Goal: Task Accomplishment & Management: Use online tool/utility

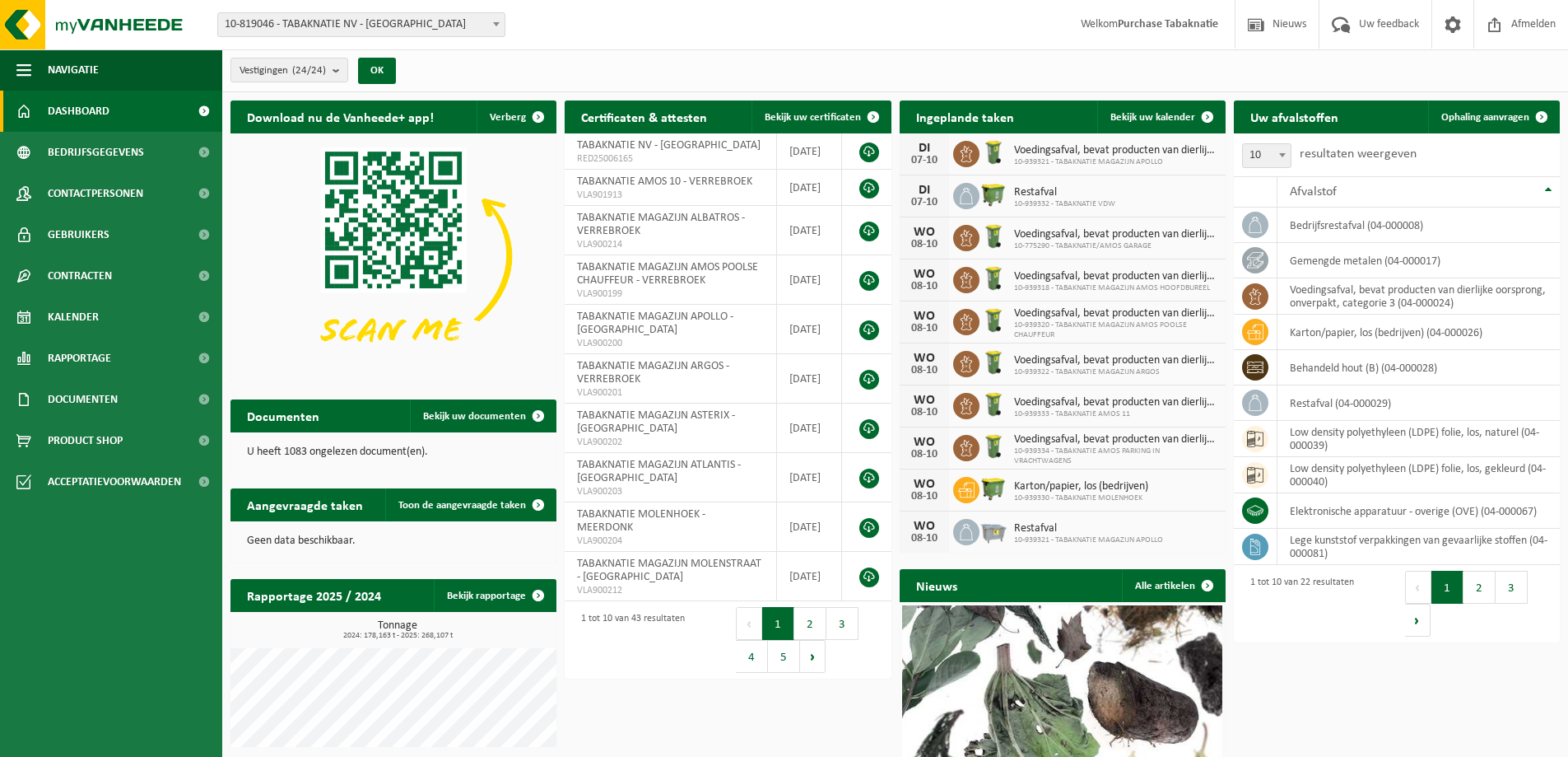
click at [420, 31] on span "10-819046 - TABAKNATIE NV - [GEOGRAPHIC_DATA]" at bounding box center [361, 24] width 286 height 23
type input "apo"
select select "138348"
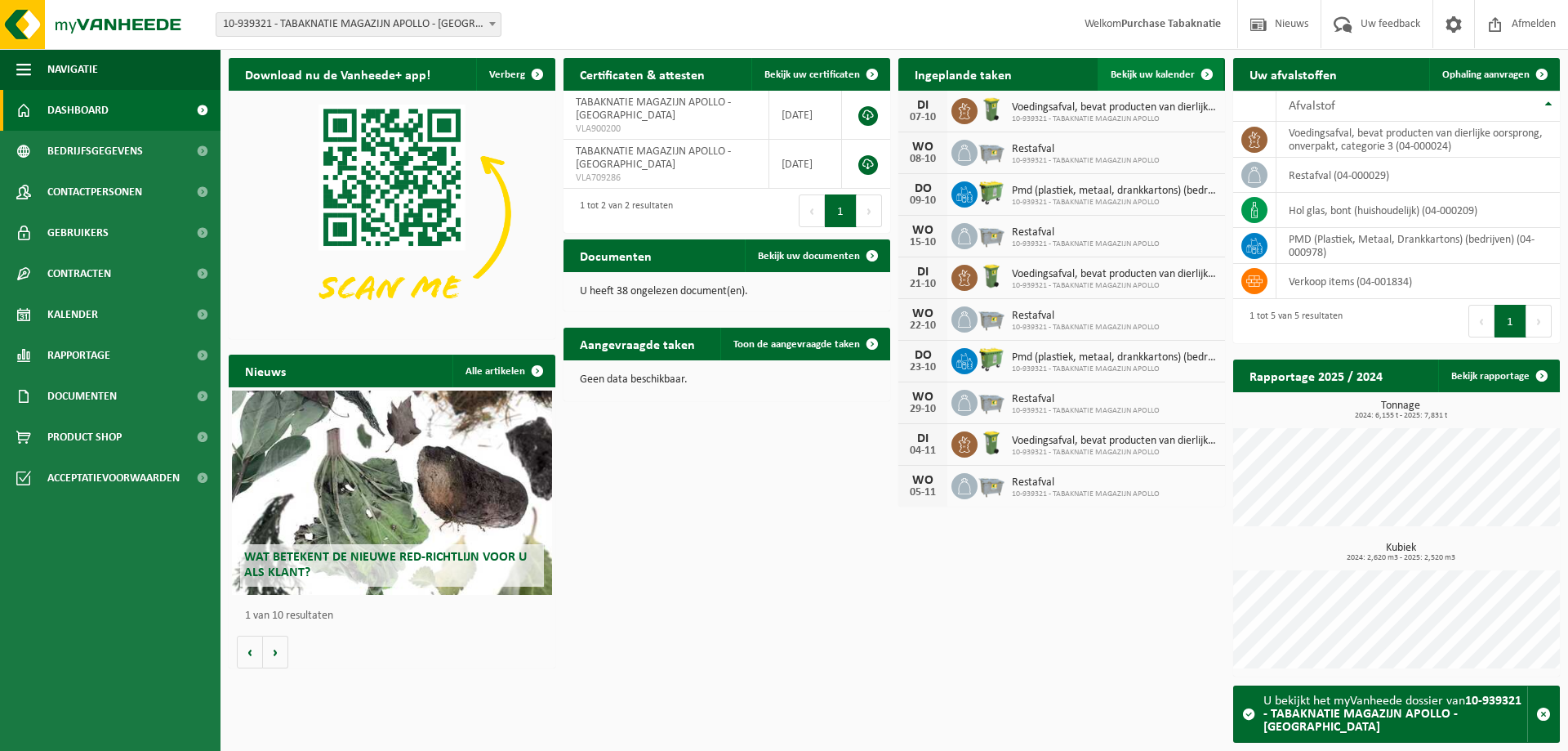
click at [1189, 73] on span "Bekijk uw kalender" at bounding box center [1153, 74] width 84 height 11
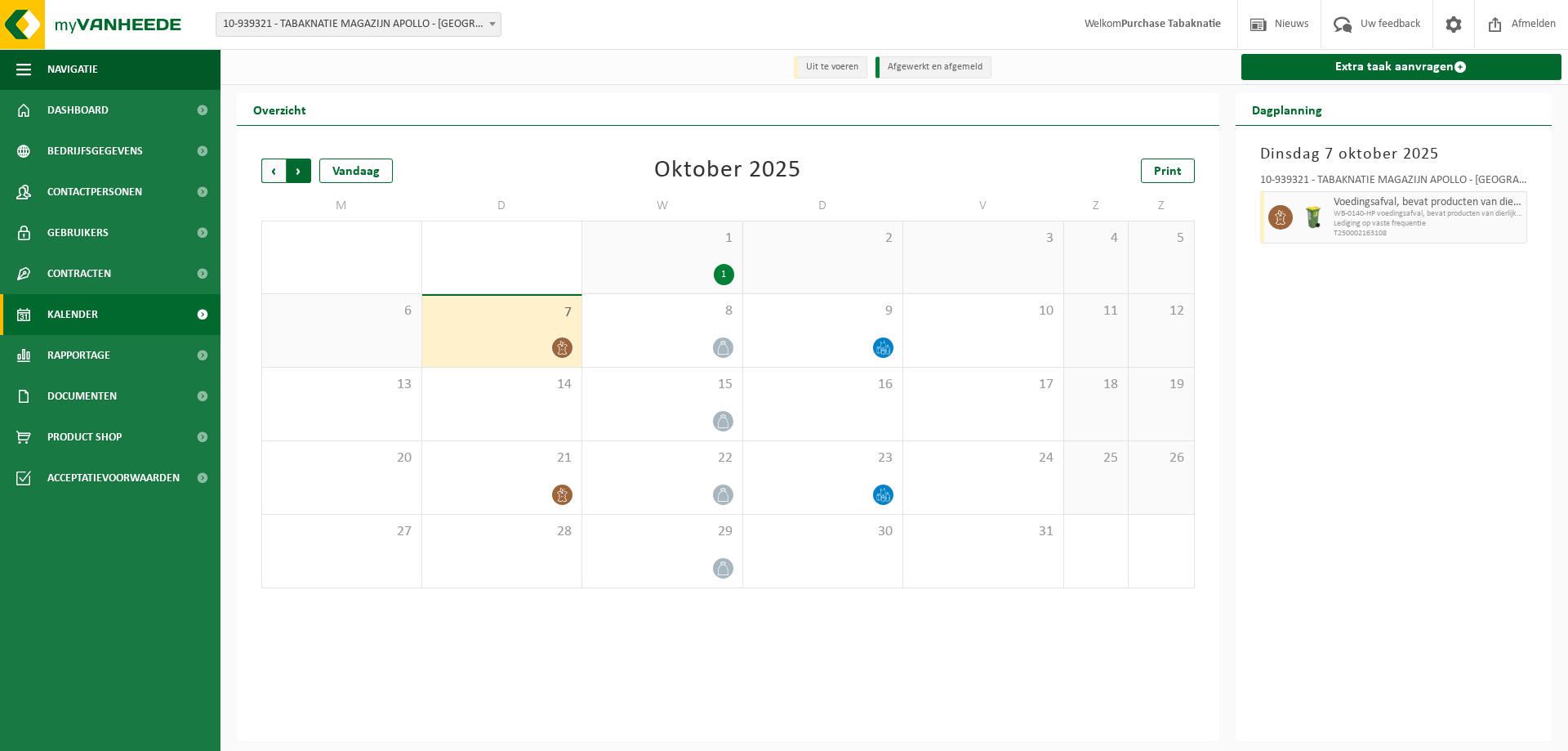
click at [274, 169] on span "Vorige" at bounding box center [273, 171] width 24 height 24
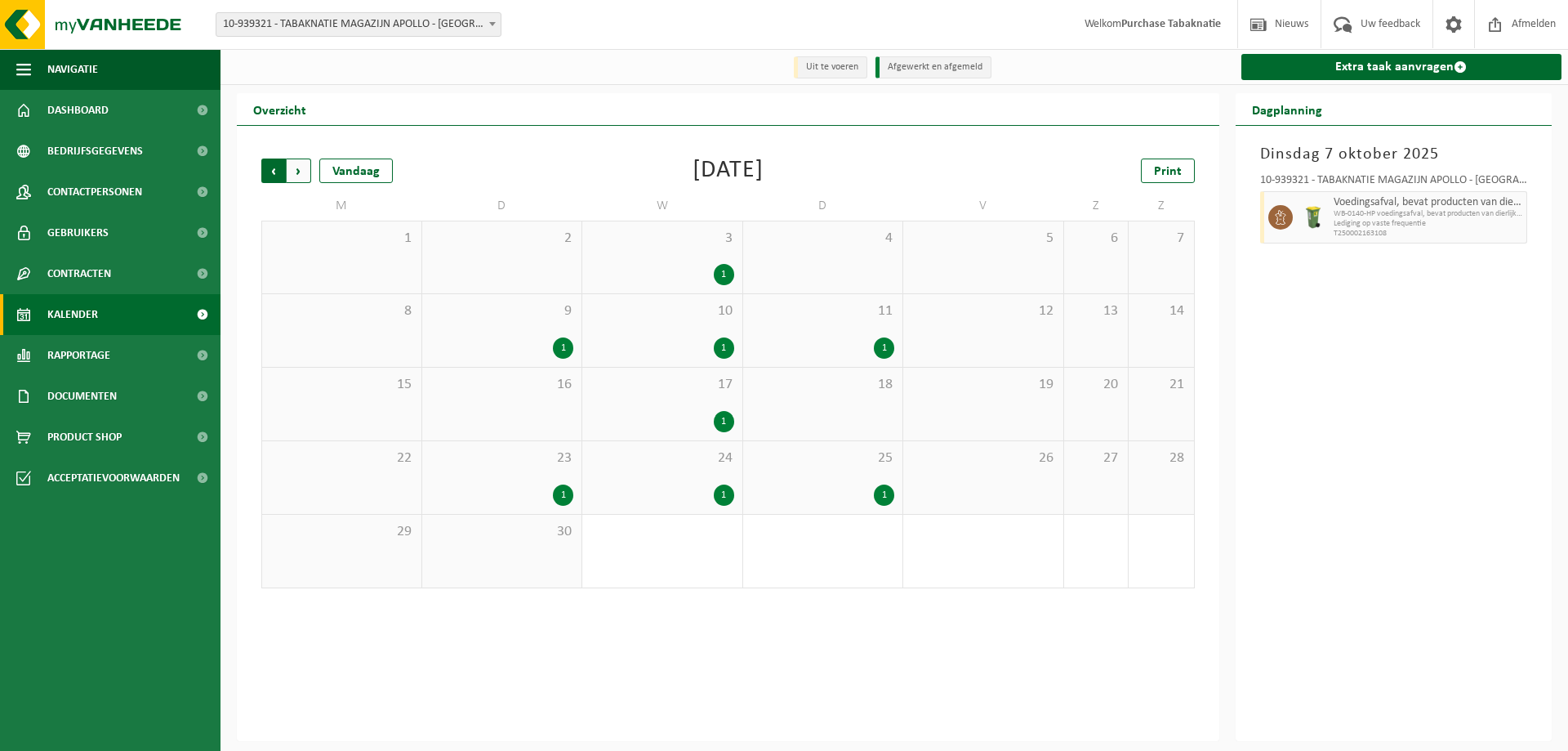
click at [287, 171] on span "Volgende" at bounding box center [298, 171] width 24 height 24
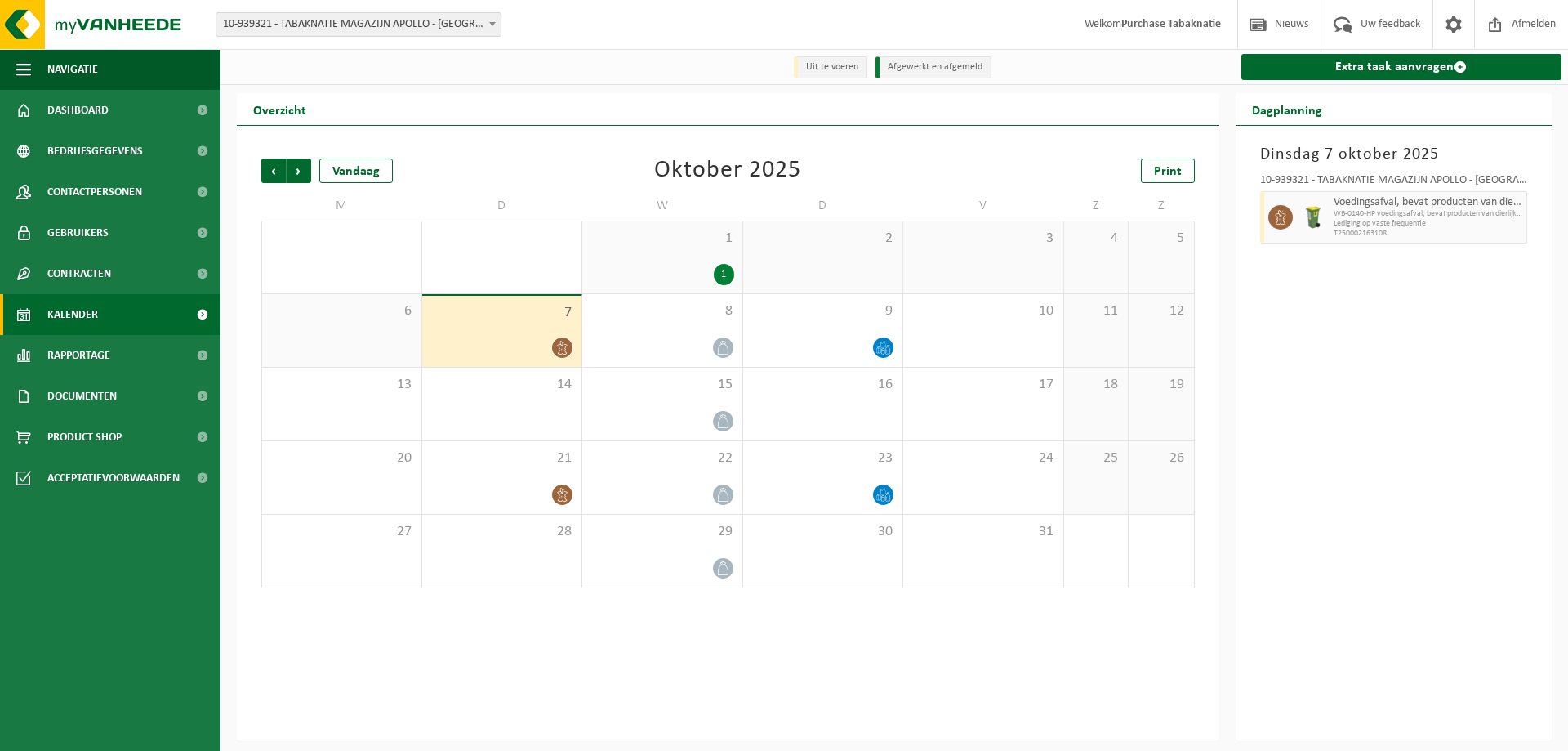
click at [640, 252] on div "1 1" at bounding box center [662, 257] width 161 height 72
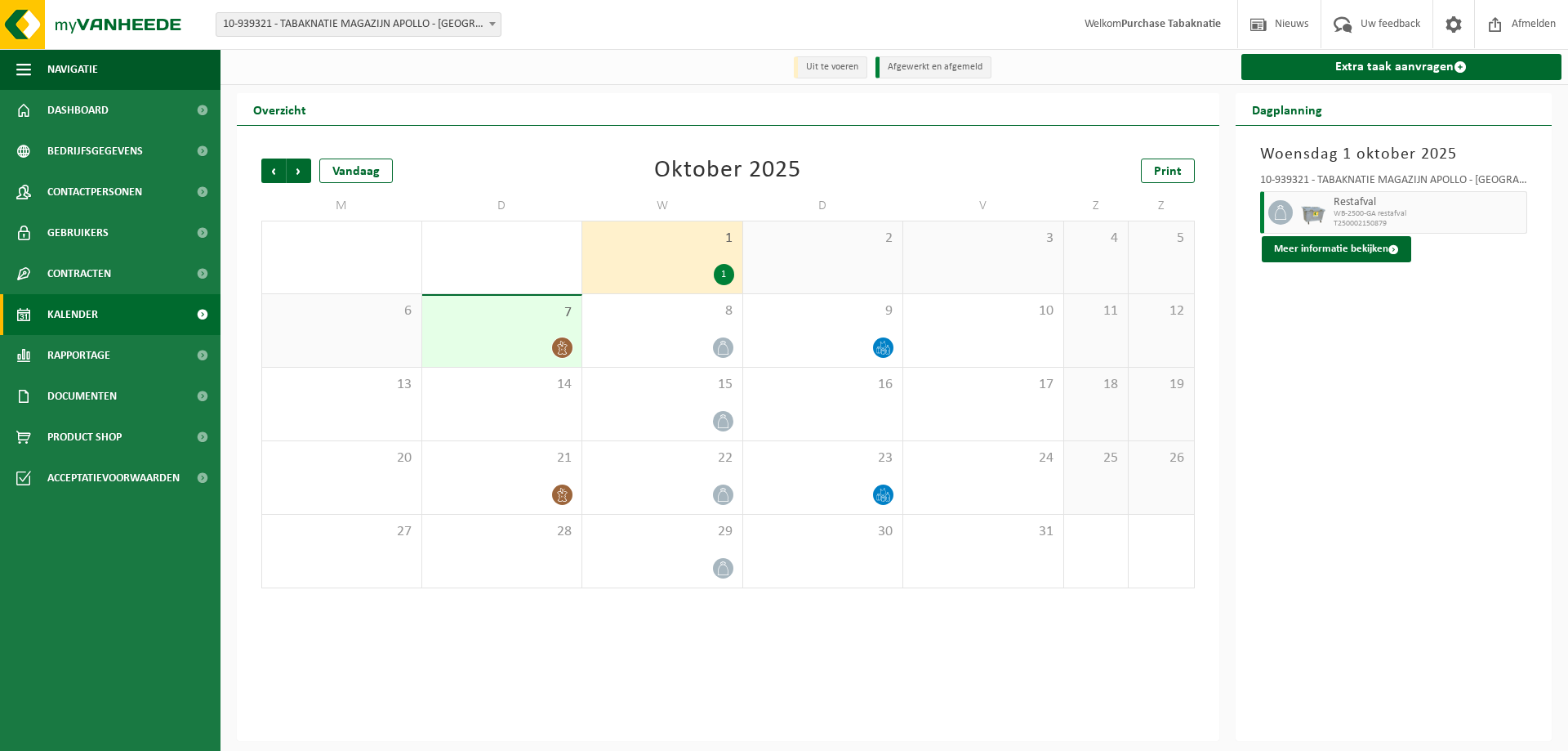
click at [430, 33] on span "10-939321 - TABAKNATIE MAGAZIJN APOLLO - [GEOGRAPHIC_DATA]" at bounding box center [358, 24] width 284 height 23
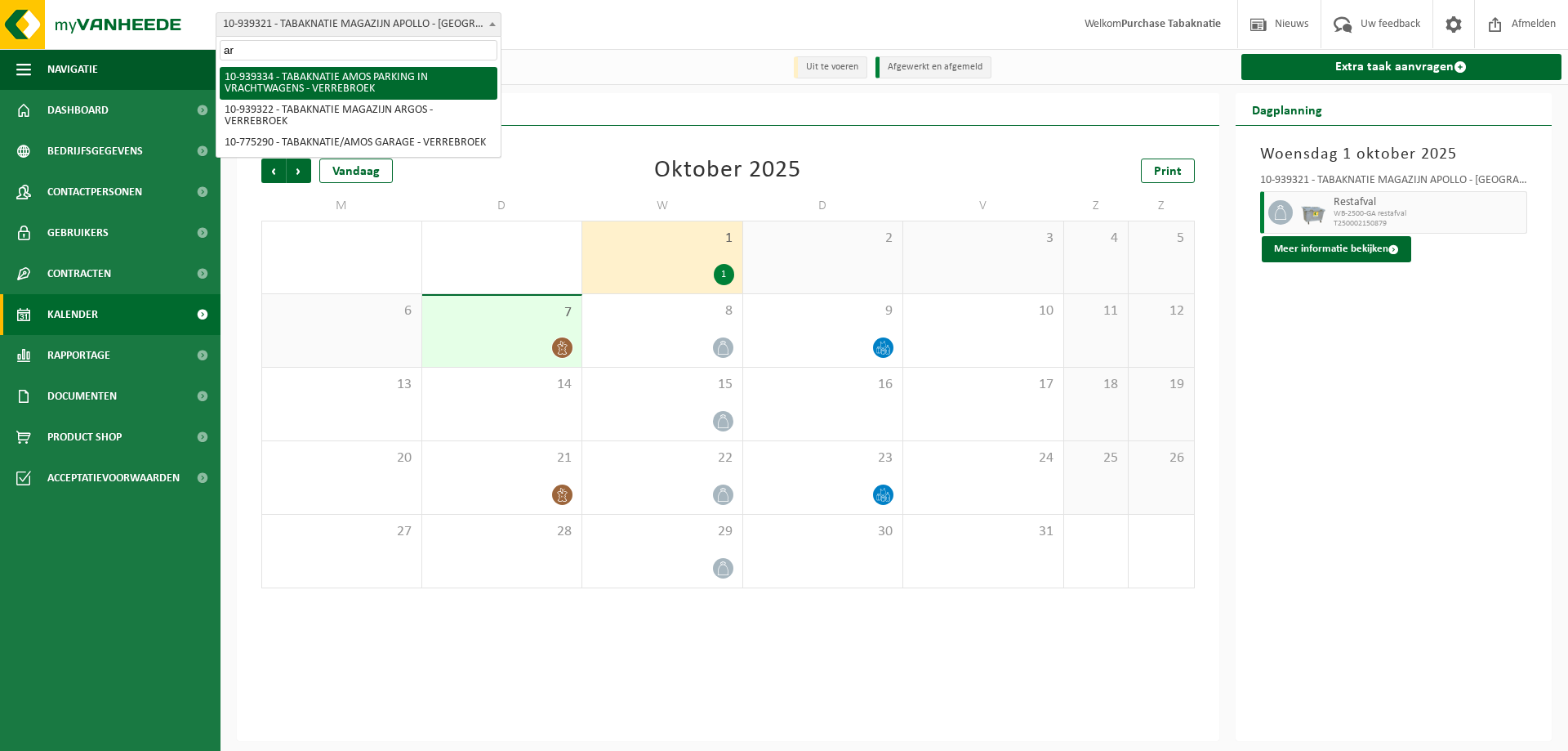
type input "arg"
select select "138349"
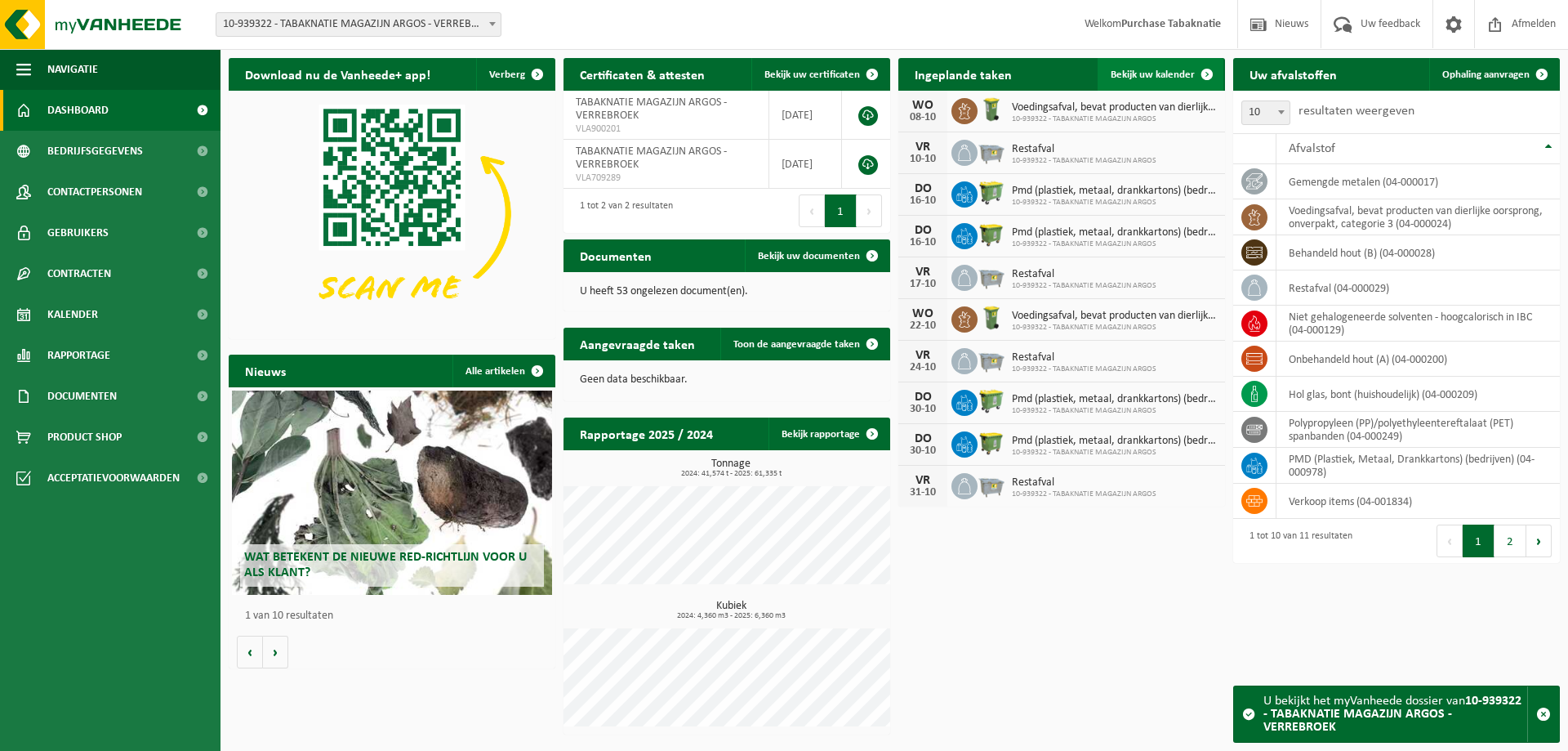
click at [1154, 84] on link "Bekijk uw kalender" at bounding box center [1160, 74] width 126 height 33
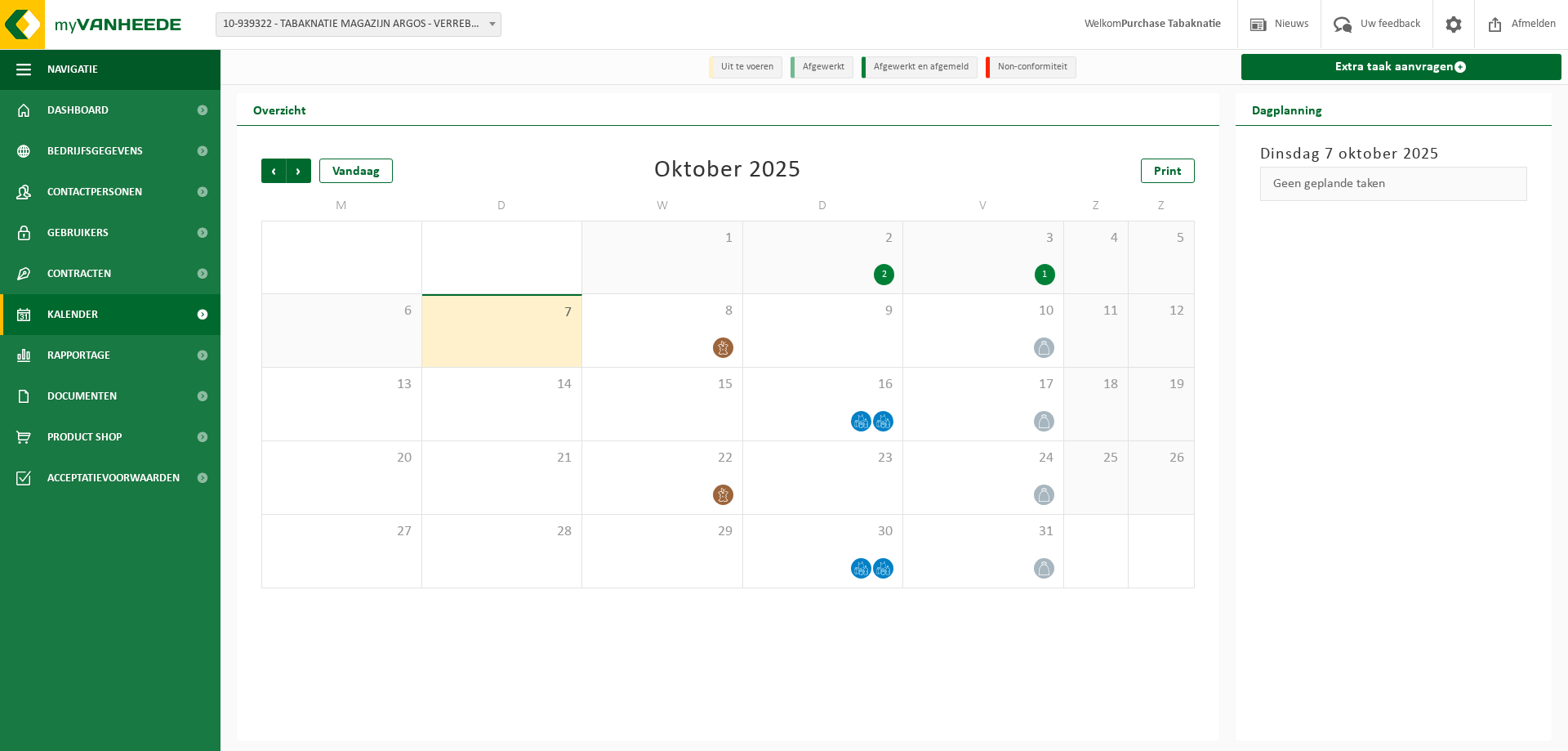
click at [845, 238] on span "2" at bounding box center [824, 238] width 144 height 18
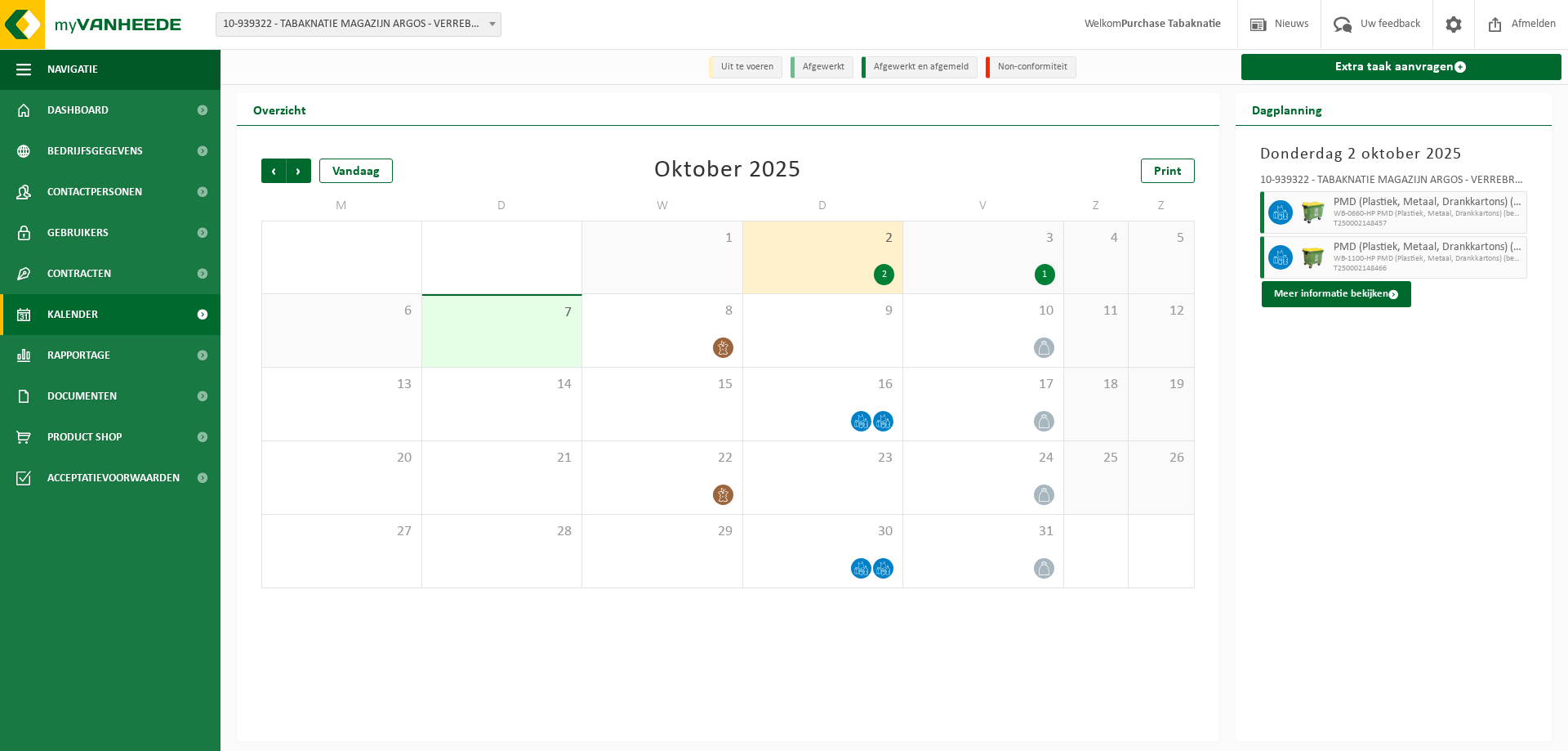
click at [958, 242] on span "3" at bounding box center [983, 238] width 144 height 18
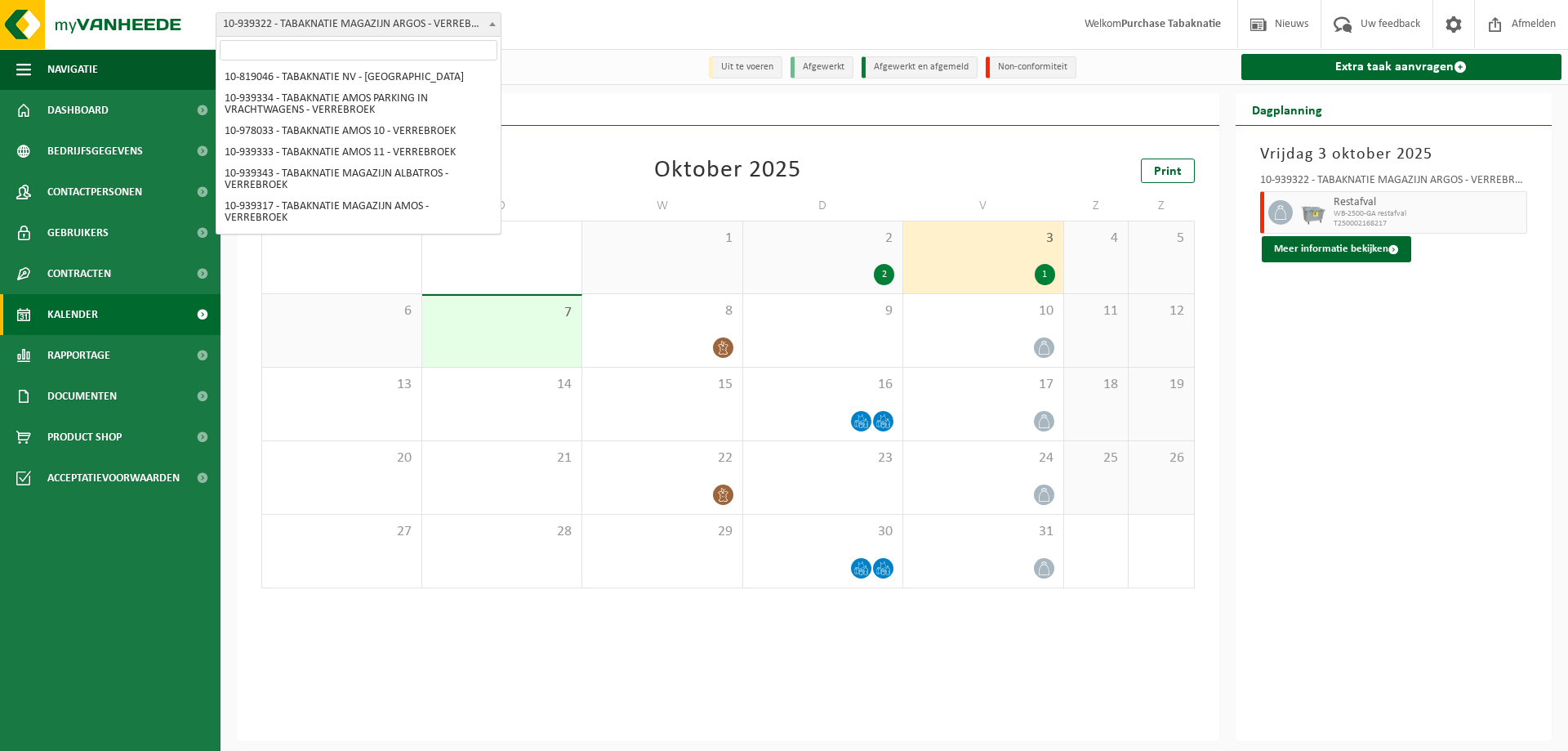
click at [445, 21] on span "10-939322 - TABAKNATIE MAGAZIJN ARGOS - VERREBROEK" at bounding box center [358, 24] width 284 height 23
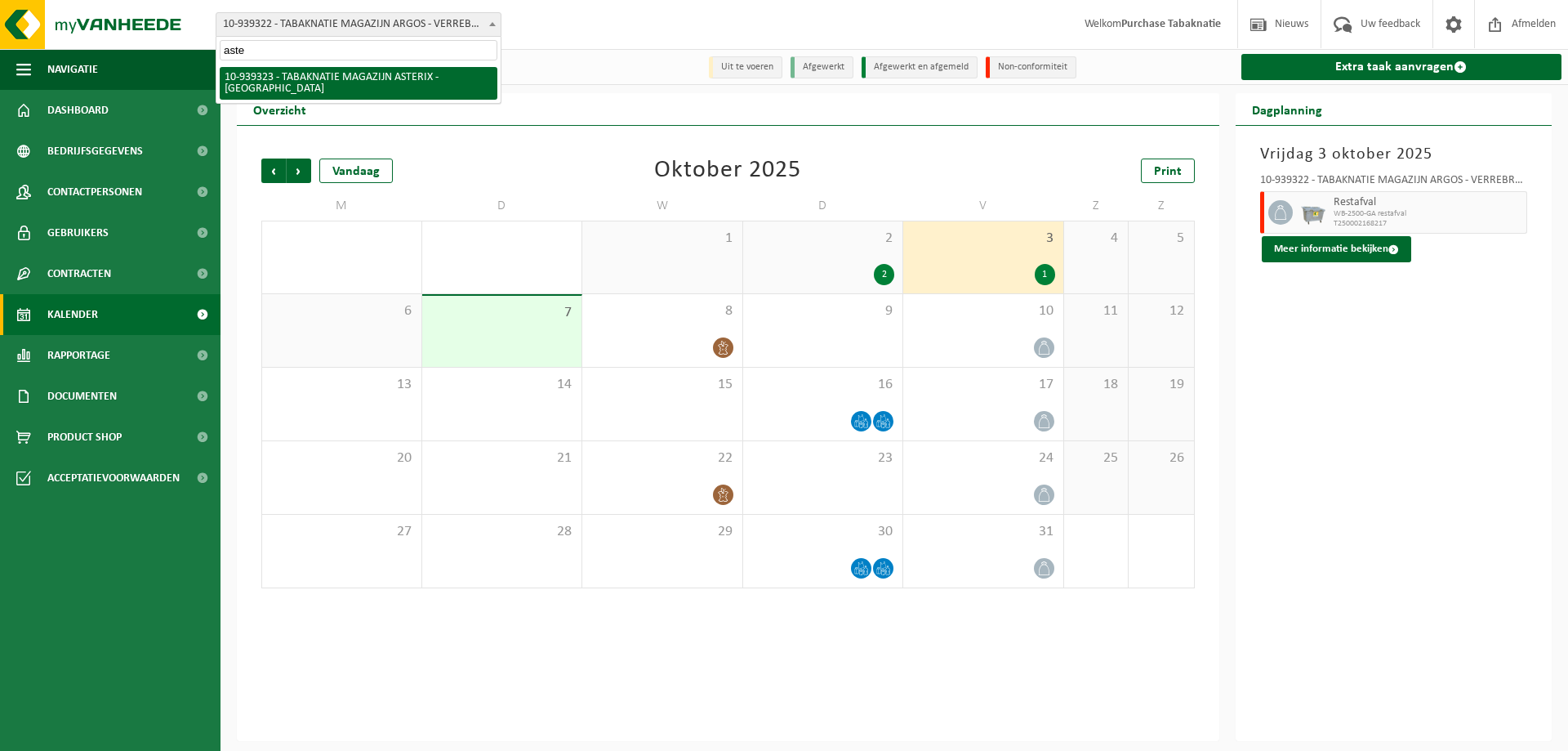
type input "aster"
select select "138350"
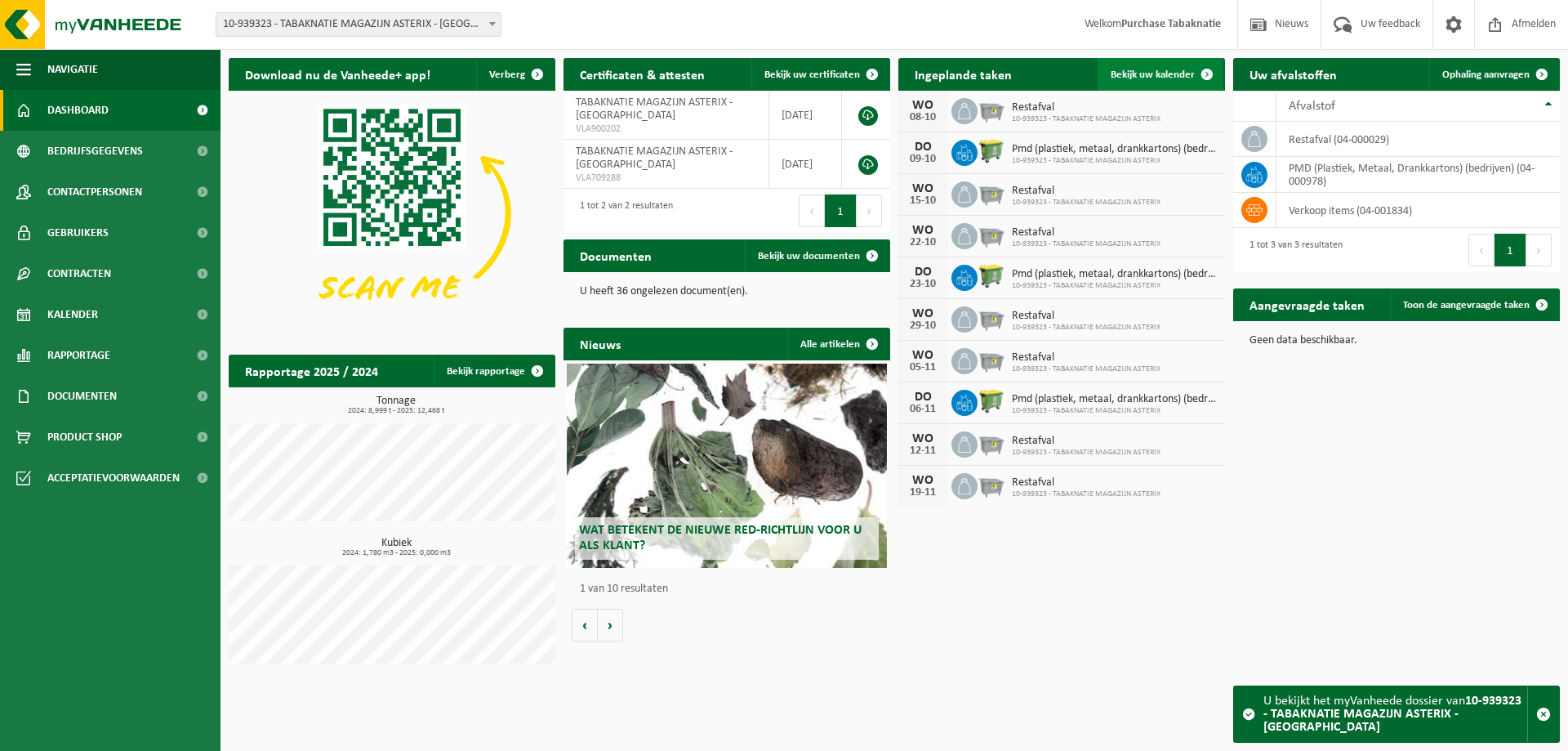
click at [1130, 81] on link "Bekijk uw kalender" at bounding box center [1160, 74] width 126 height 33
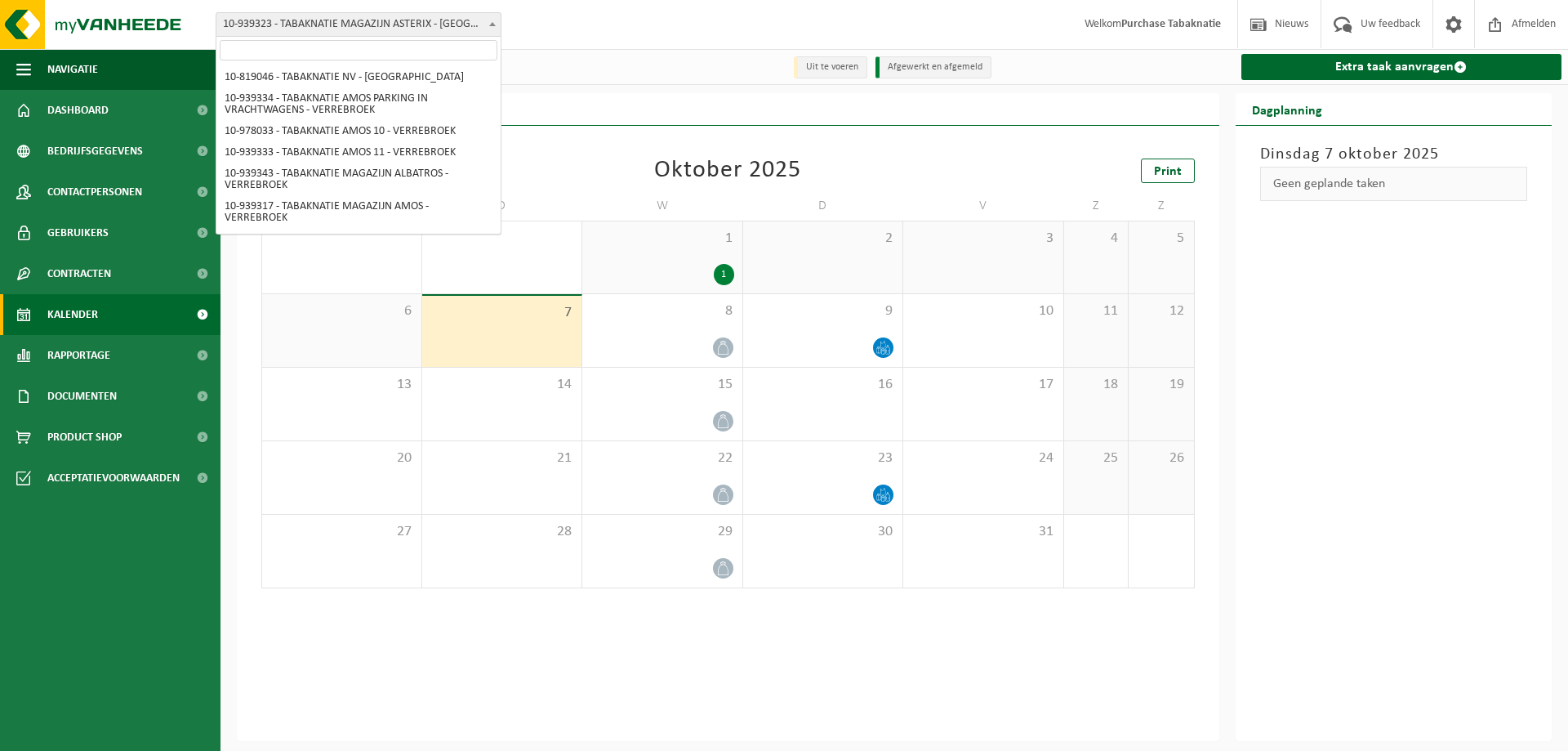
click at [442, 26] on span "10-939323 - TABAKNATIE MAGAZIJN ASTERIX - [GEOGRAPHIC_DATA]" at bounding box center [358, 24] width 284 height 23
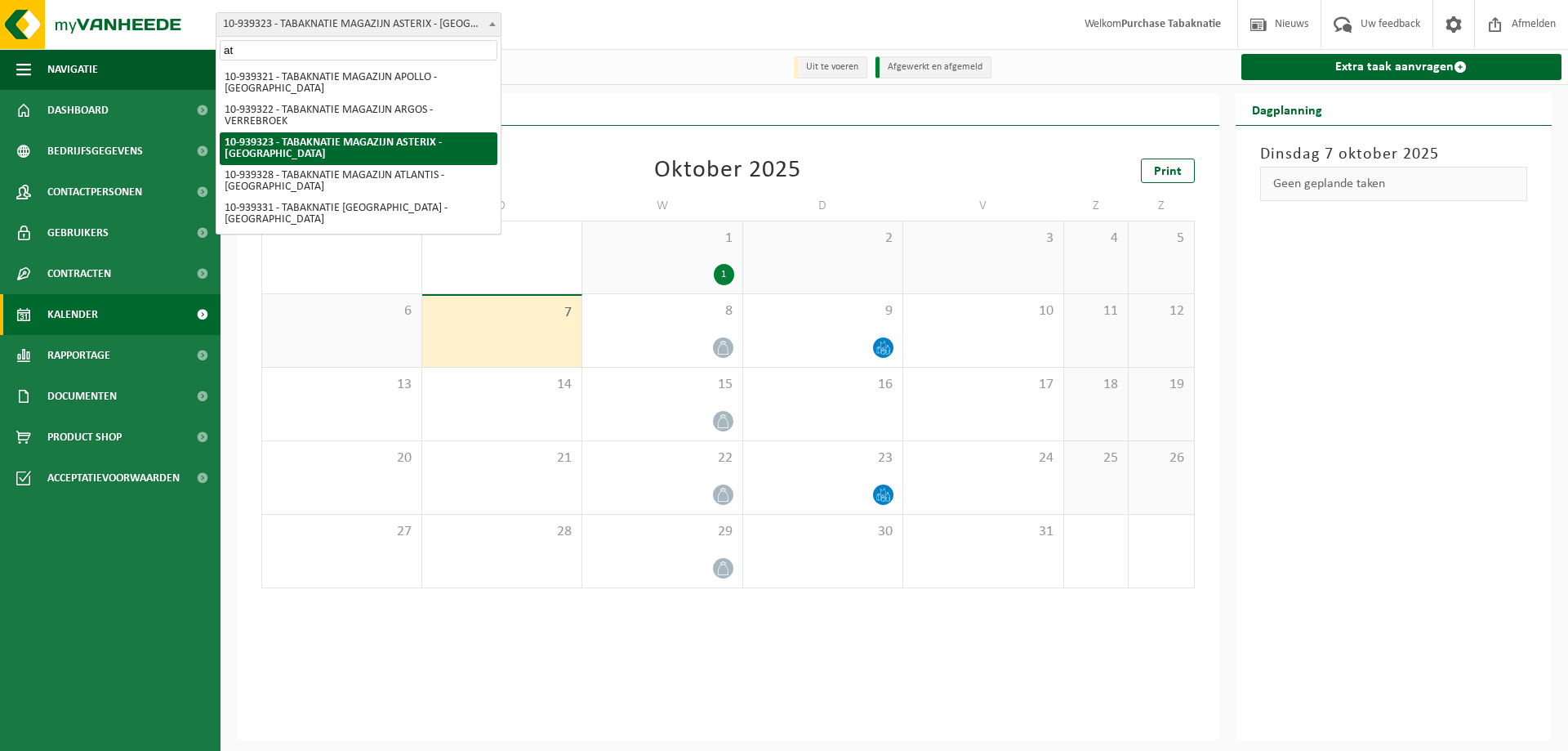
type input "atl"
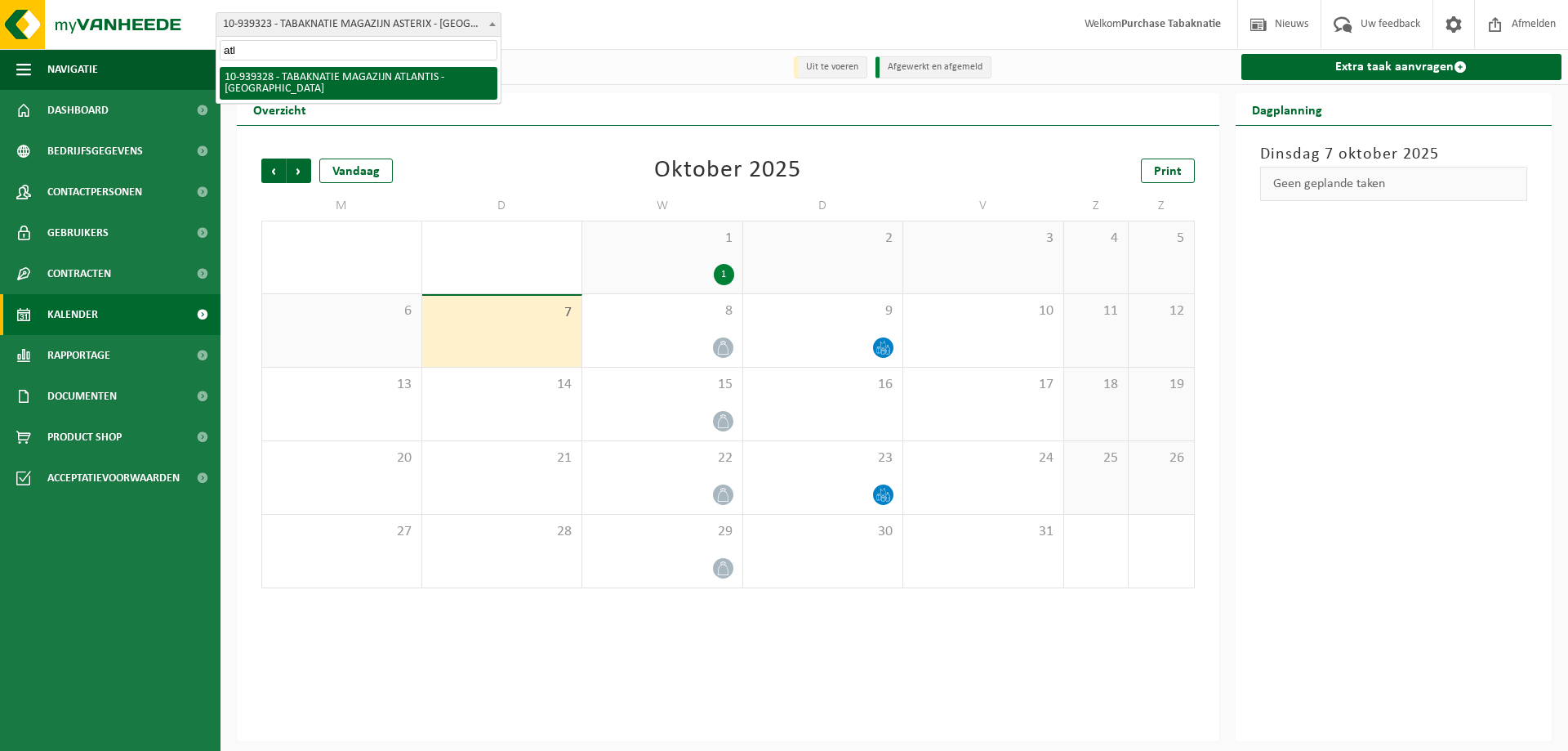
select select "138351"
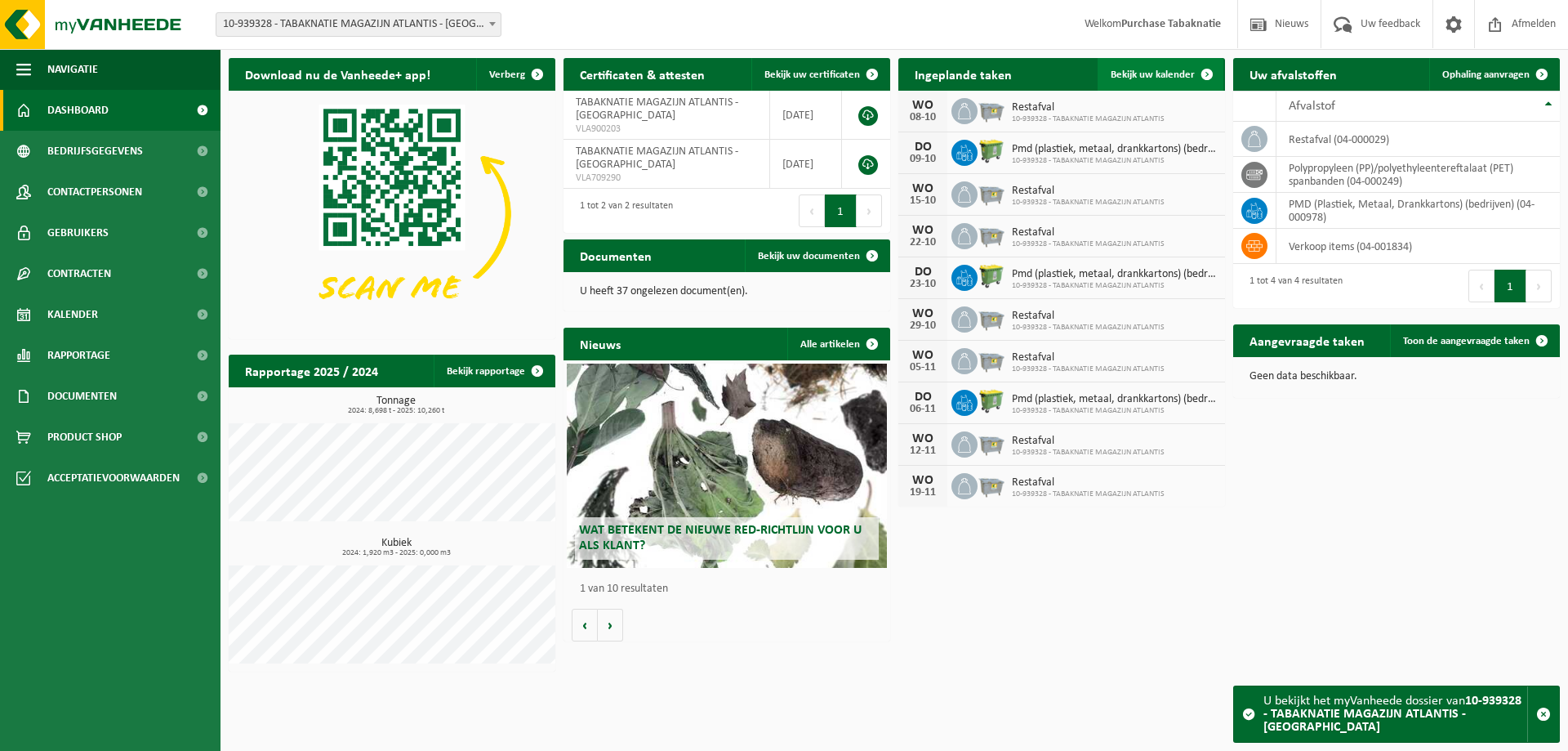
click at [1136, 66] on link "Bekijk uw kalender" at bounding box center [1160, 74] width 126 height 33
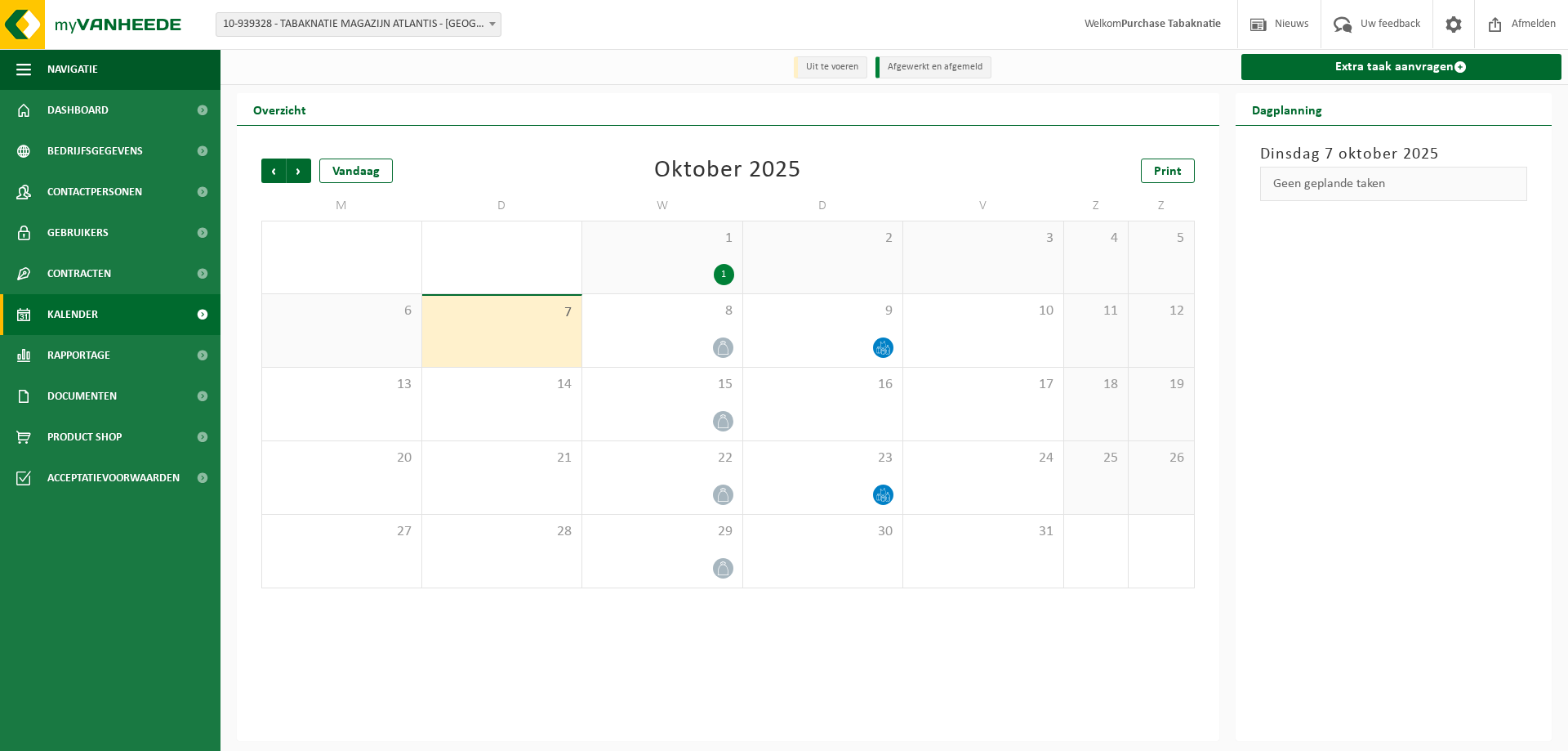
click at [397, 27] on span "10-939328 - TABAKNATIE MAGAZIJN ATLANTIS - [GEOGRAPHIC_DATA]" at bounding box center [358, 24] width 284 height 23
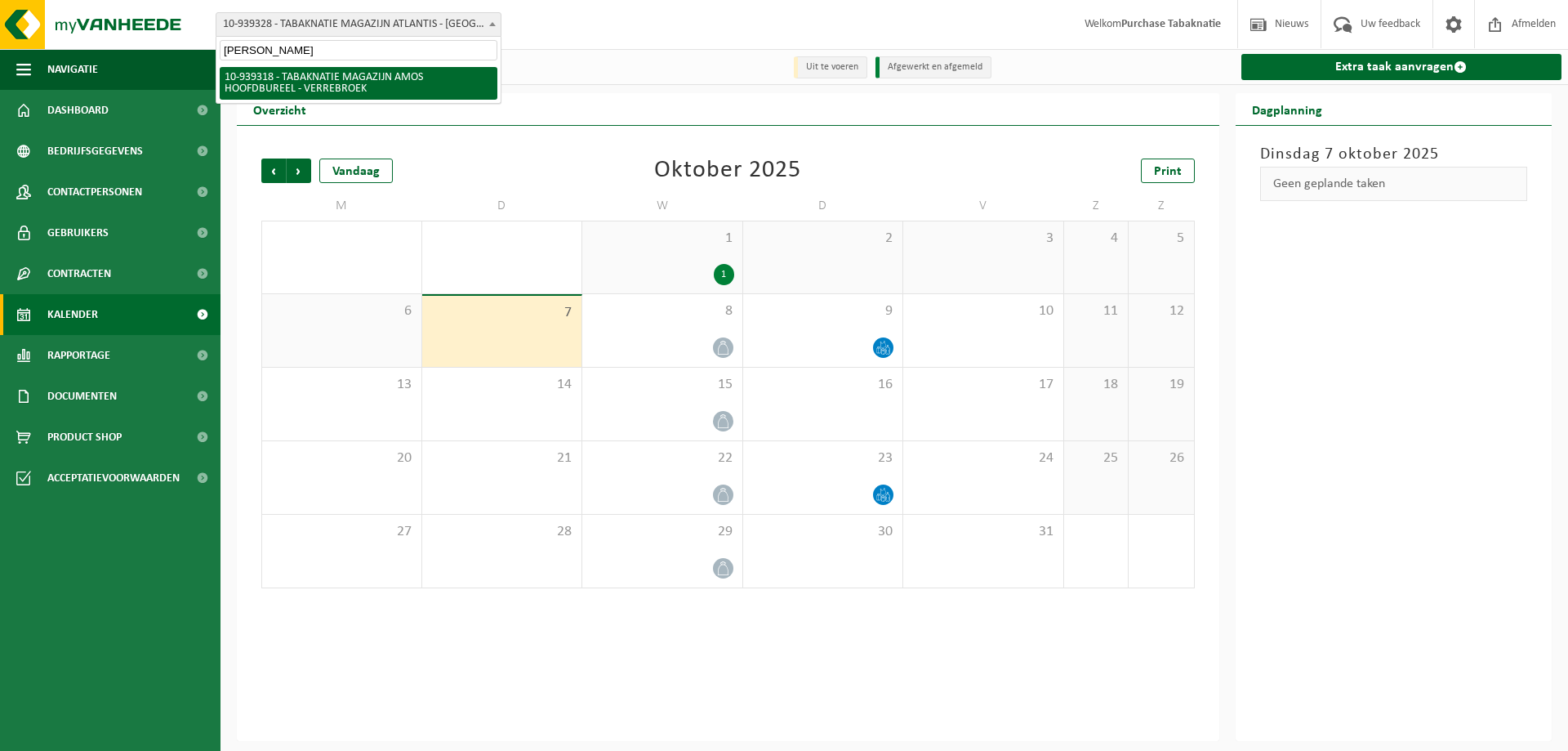
type input "[PERSON_NAME]"
select select "138345"
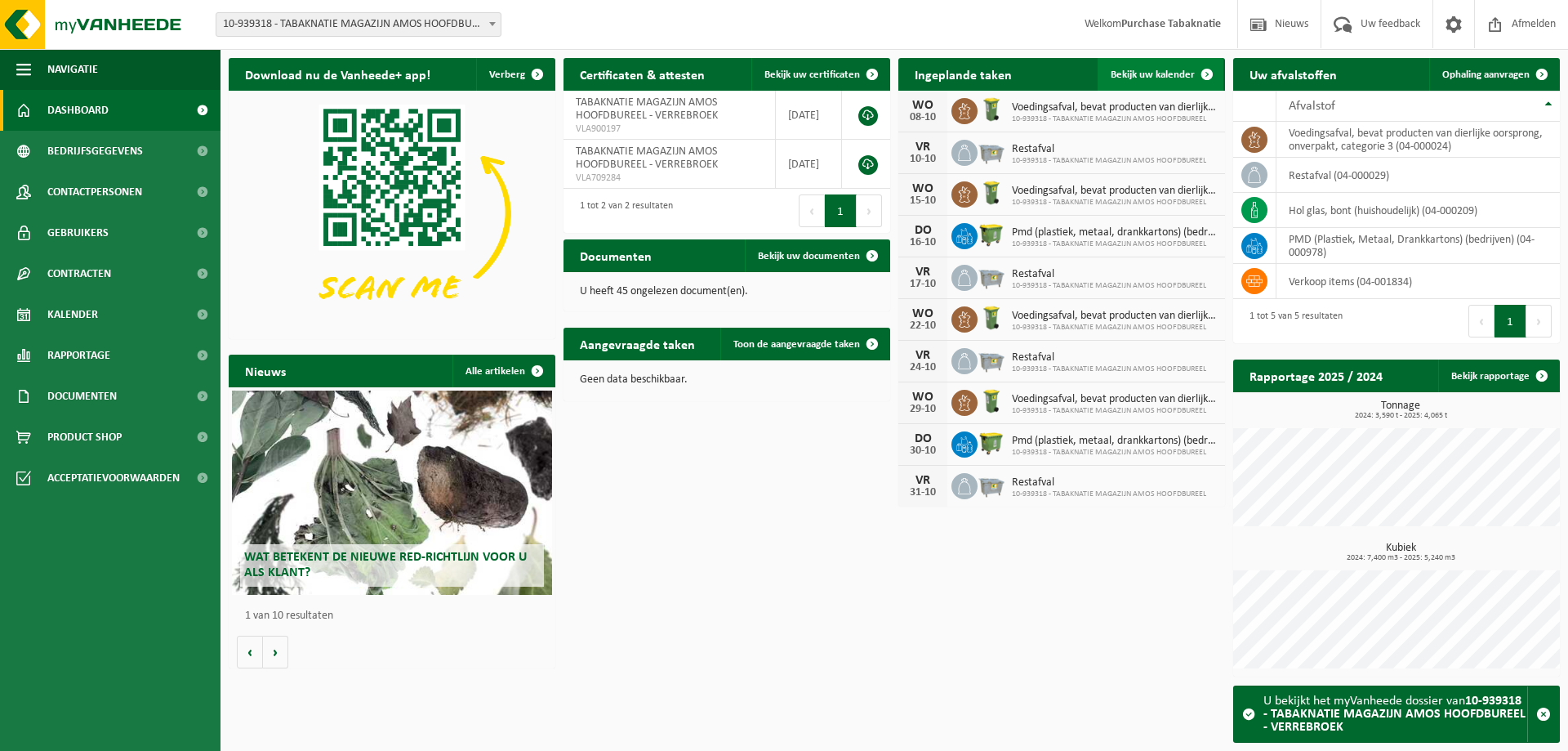
click at [1129, 78] on span "Bekijk uw kalender" at bounding box center [1153, 74] width 84 height 11
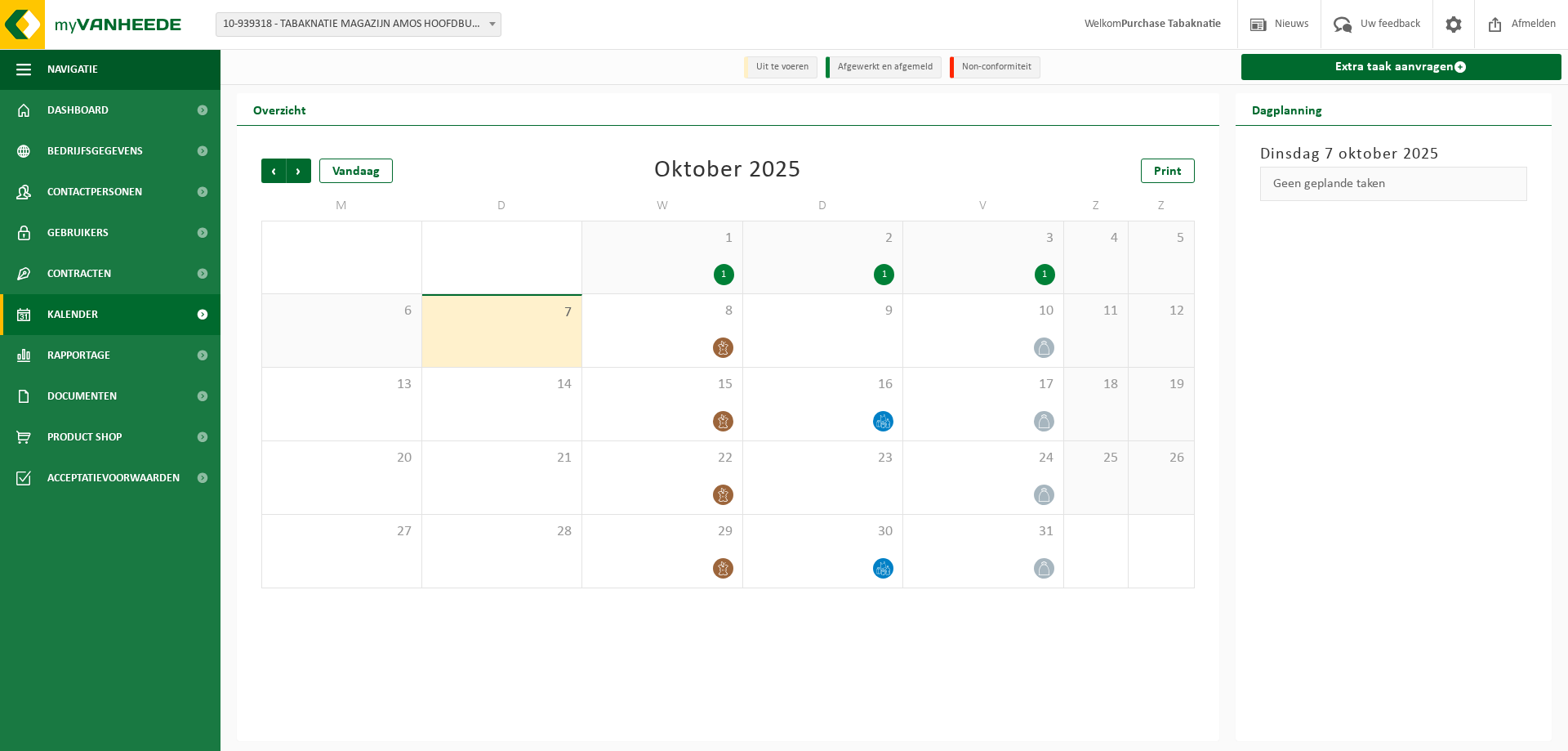
click at [688, 238] on span "1" at bounding box center [662, 238] width 144 height 18
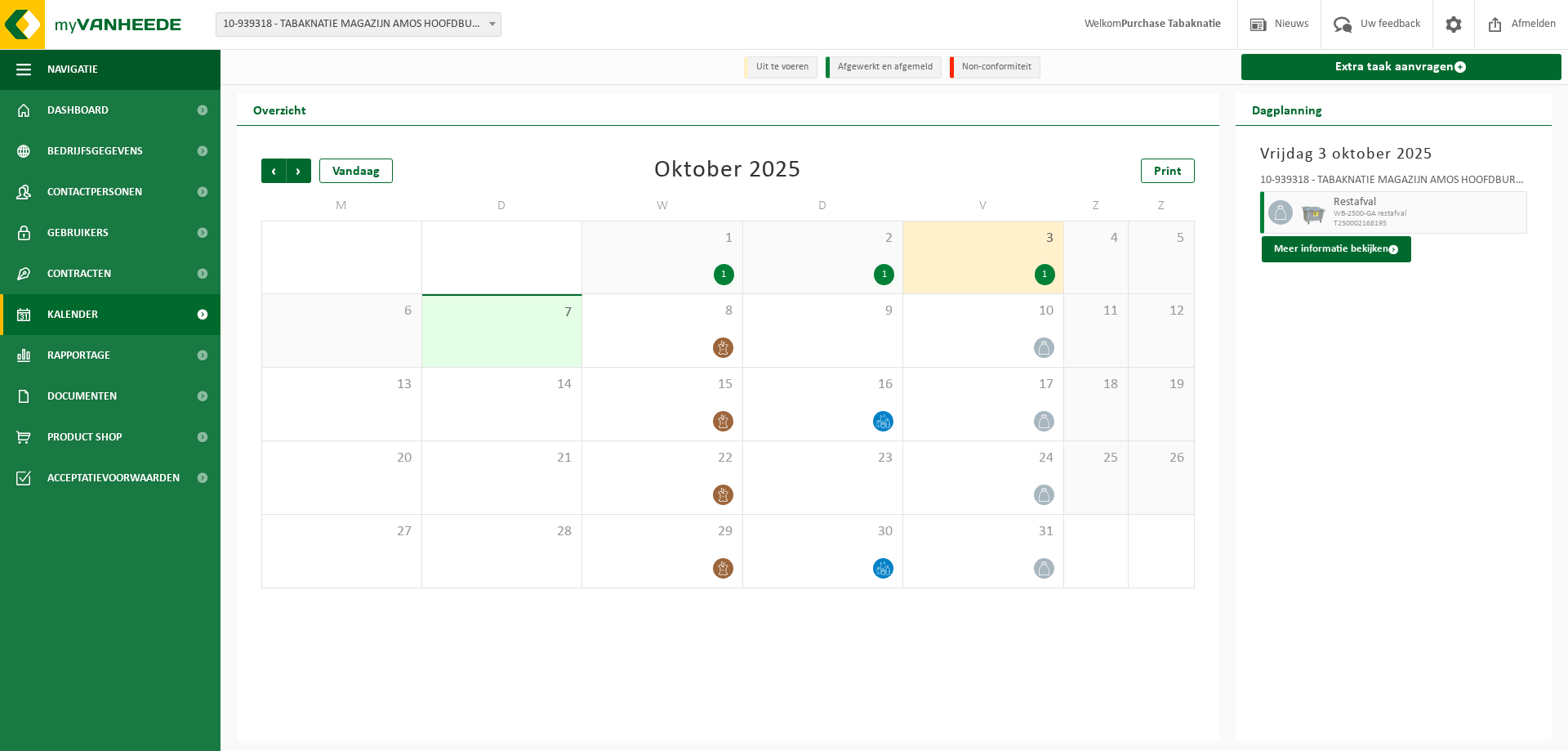
click at [418, 30] on span "10-939318 - TABAKNATIE MAGAZIJN AMOS HOOFDBUREEL - VERREBROEK" at bounding box center [358, 24] width 284 height 23
type input "amos ga"
select select "138231"
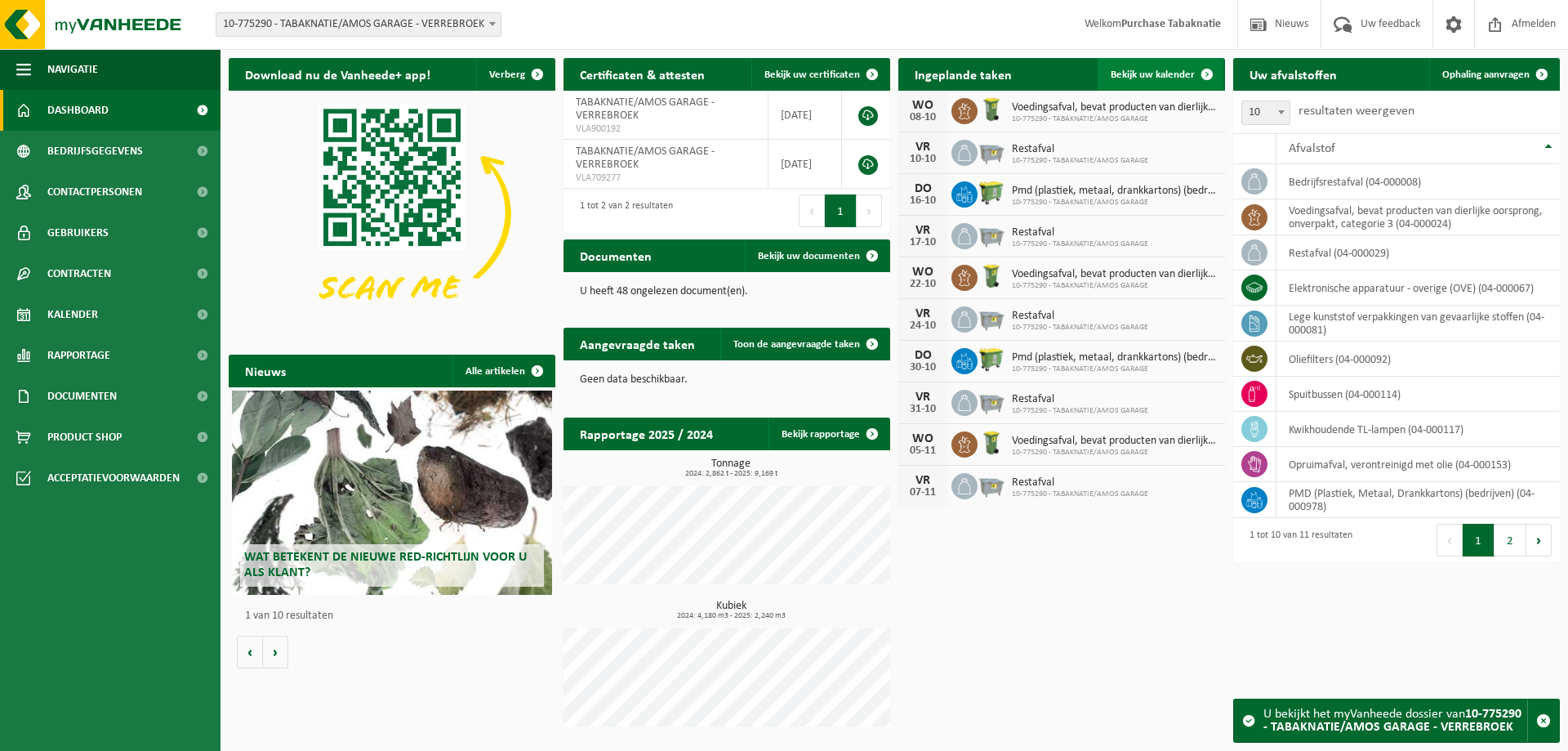
click at [1108, 80] on link "Bekijk uw kalender" at bounding box center [1160, 74] width 126 height 33
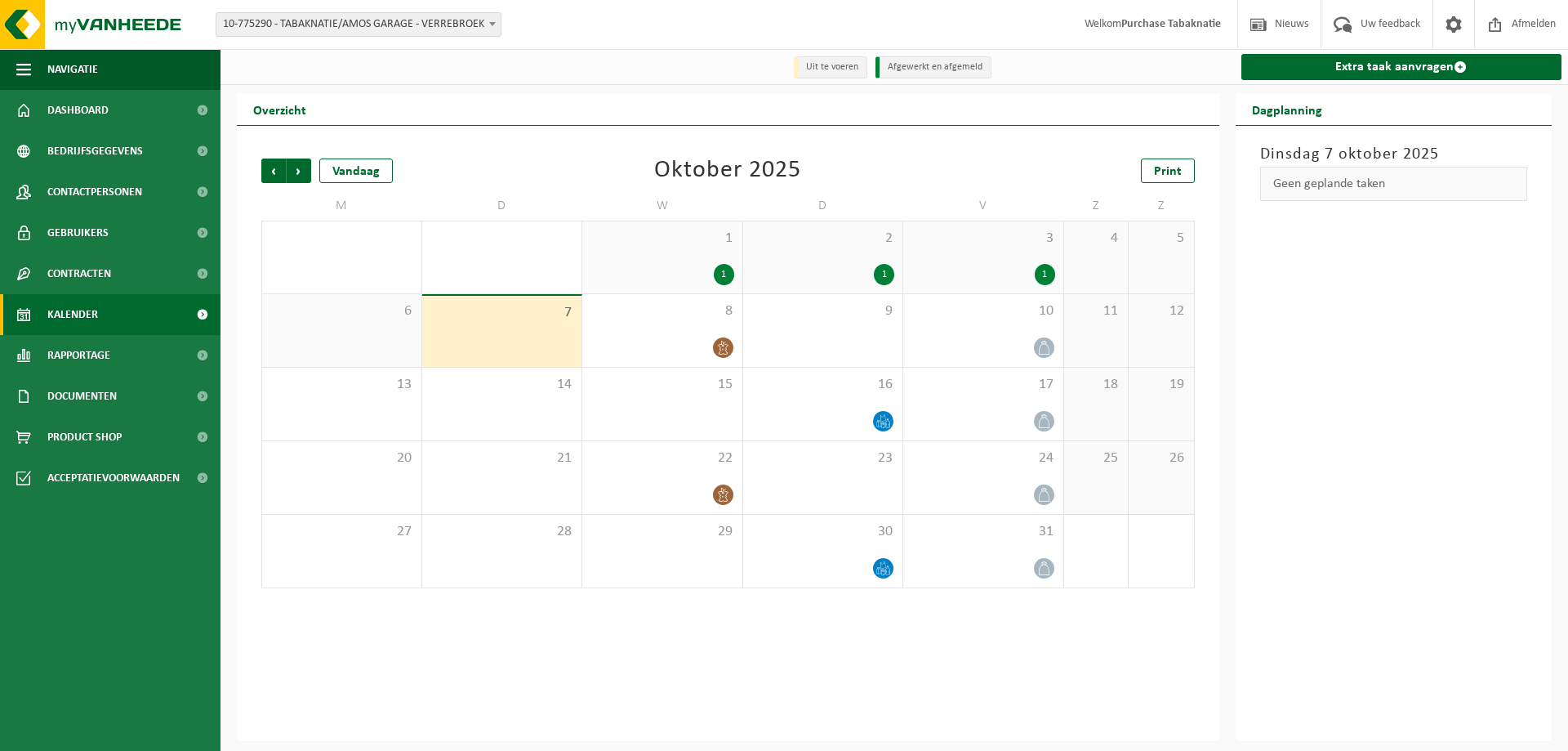
click at [683, 244] on span "1" at bounding box center [662, 238] width 144 height 18
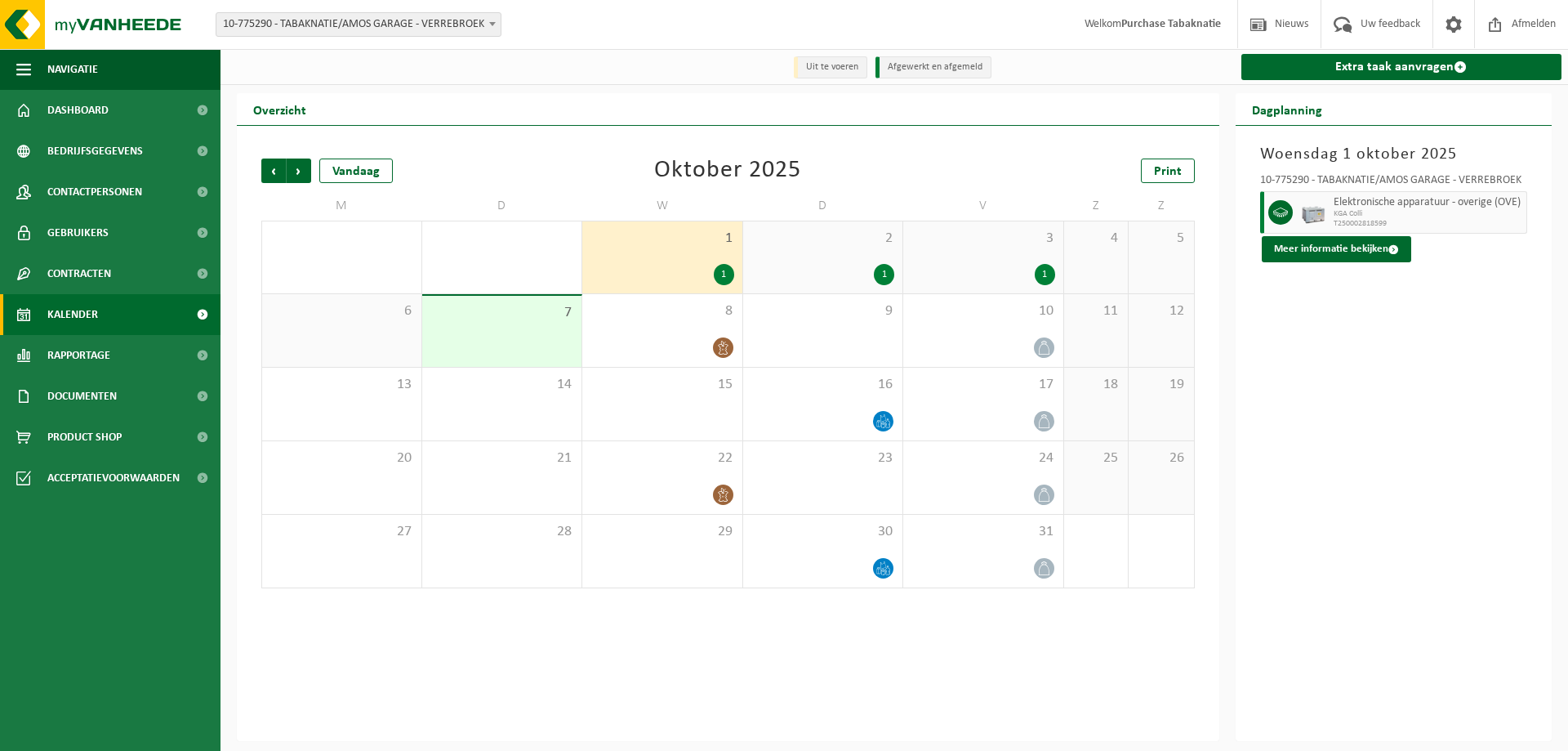
click at [400, 11] on div "Vestiging: 10-819046 - TABAKNATIE NV - ANTWERPEN 10-939334 - TABAKNATIE AMOS PA…" at bounding box center [784, 24] width 1568 height 50
click at [394, 37] on div "Vestiging: 10-819046 - TABAKNATIE NV - ANTWERPEN 10-939334 - TABAKNATIE AMOS PA…" at bounding box center [784, 24] width 1568 height 50
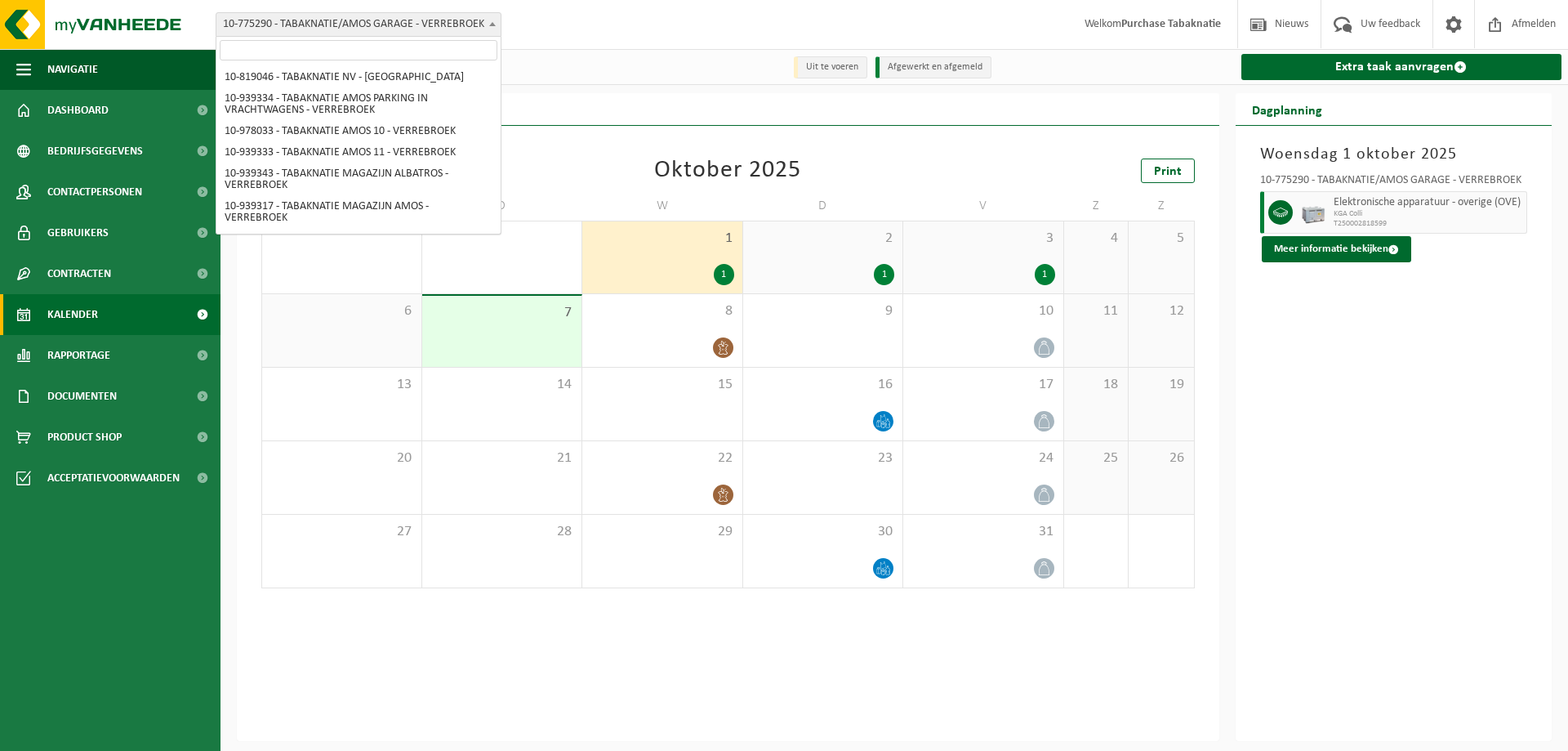
click at [394, 36] on span "10-775290 - TABAKNATIE/AMOS GARAGE - VERREBROEK" at bounding box center [358, 24] width 286 height 24
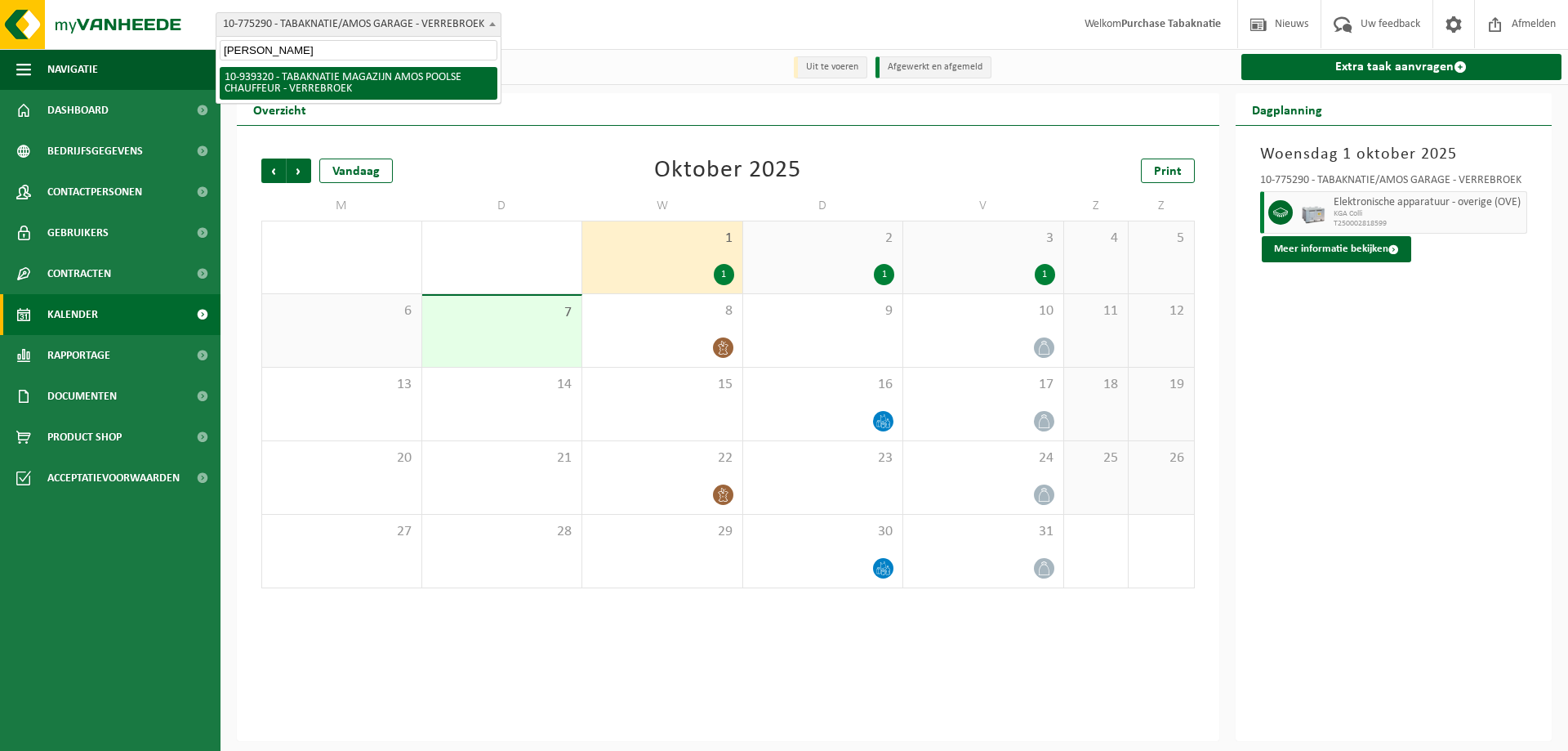
type input "amos poo"
select select "138347"
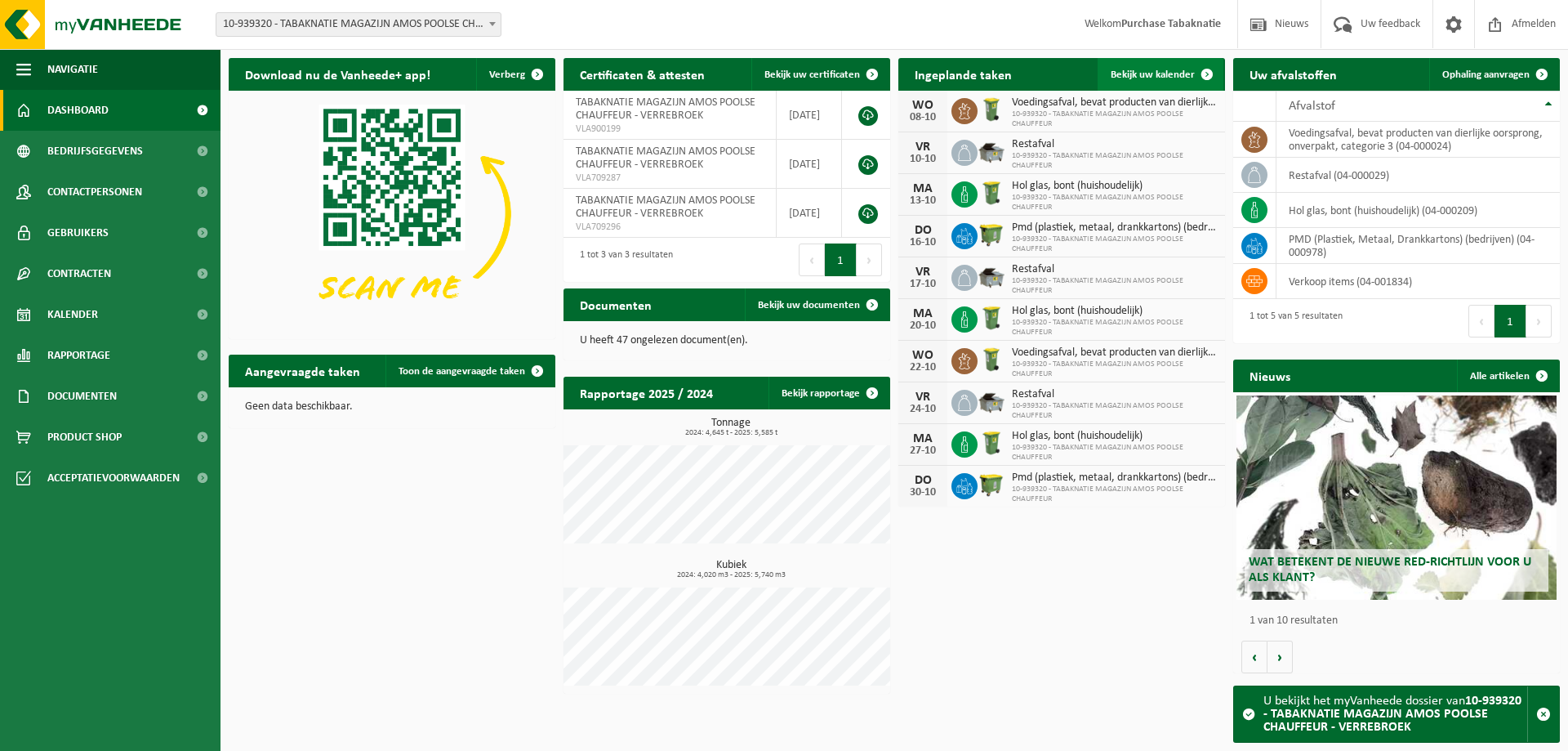
click at [1187, 73] on span "Bekijk uw kalender" at bounding box center [1153, 74] width 84 height 11
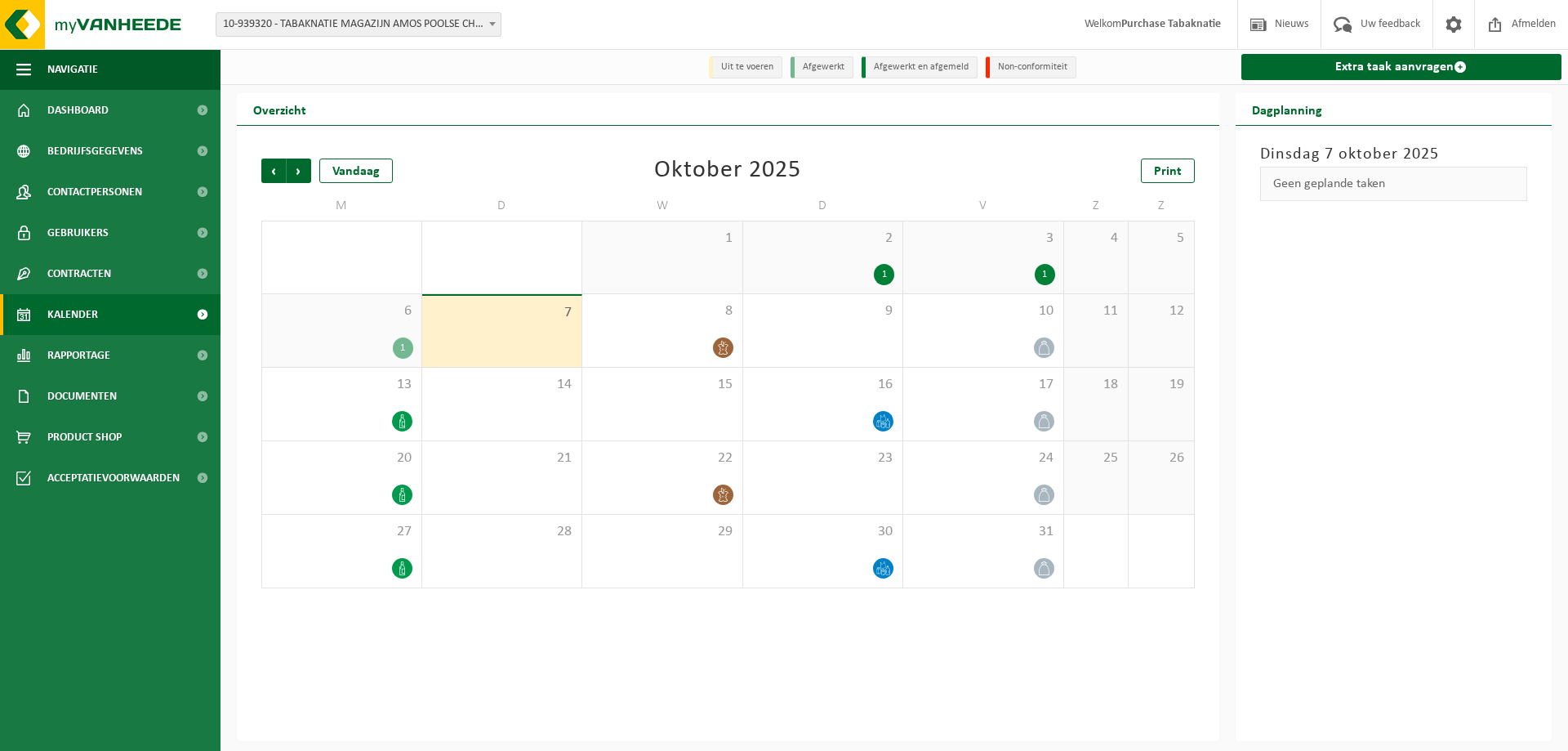
click at [793, 248] on span "2" at bounding box center [824, 238] width 144 height 18
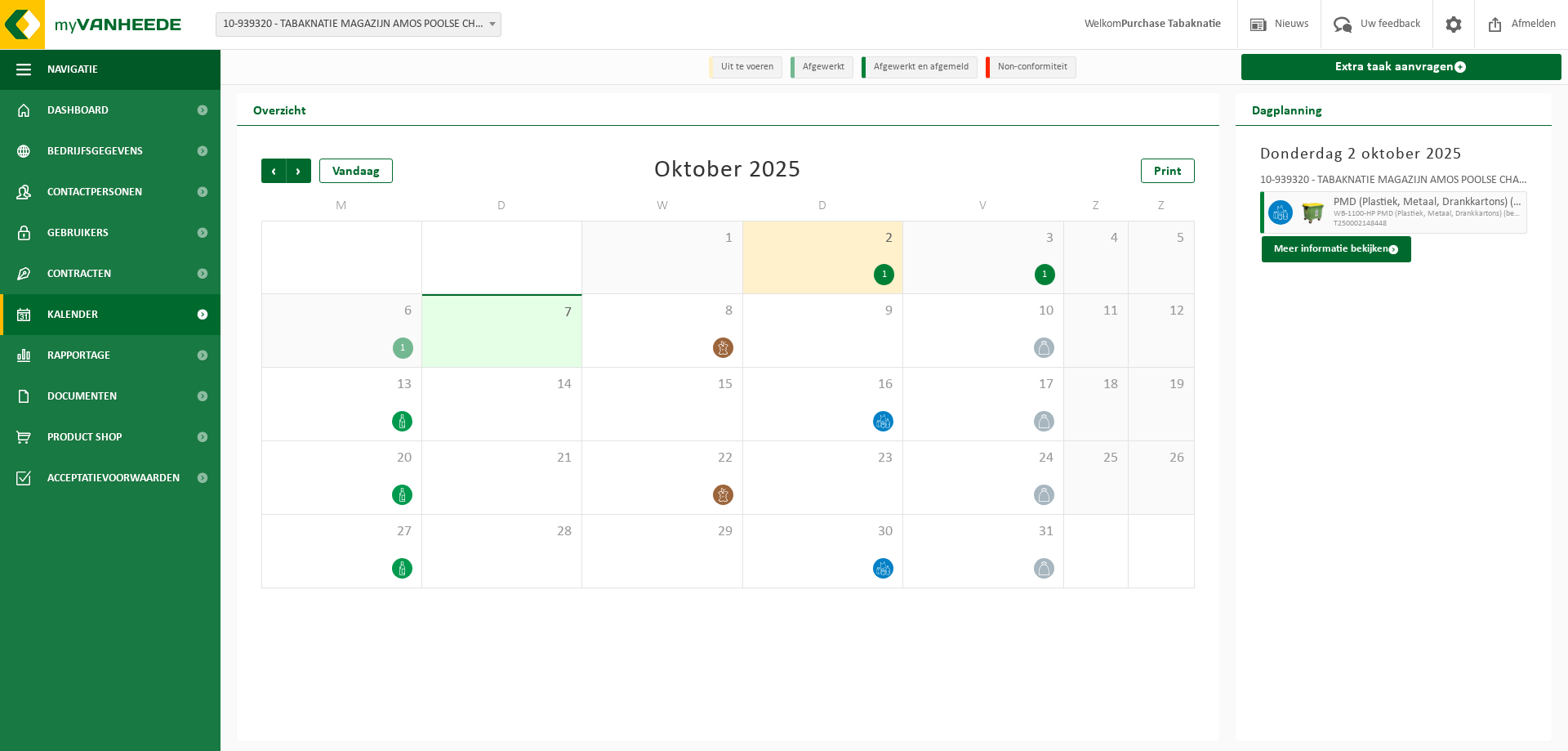
click at [966, 267] on div "1" at bounding box center [983, 274] width 144 height 21
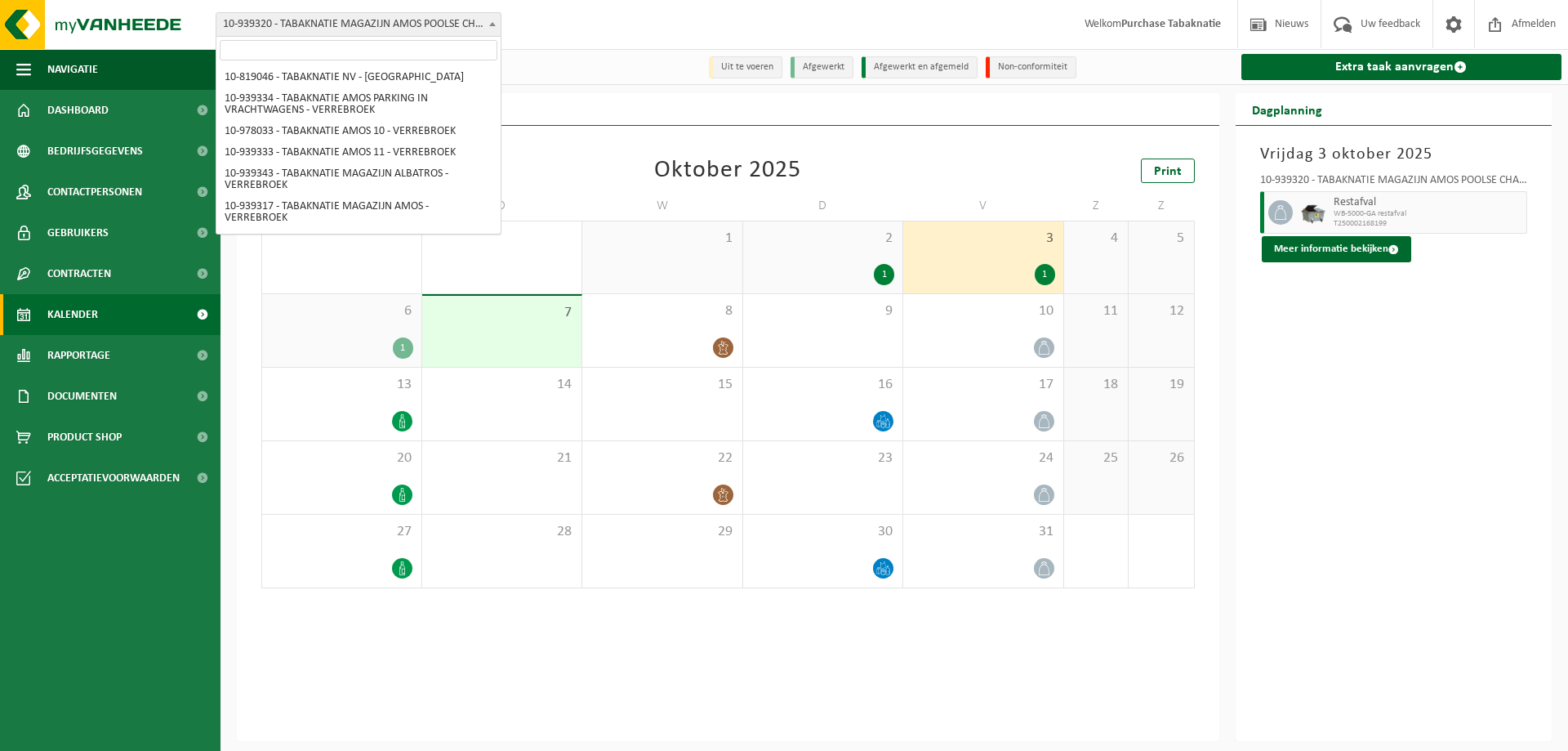
click at [442, 19] on span "10-939320 - TABAKNATIE MAGAZIJN AMOS POOLSE CHAUFFEUR - VERREBROEK" at bounding box center [358, 24] width 284 height 23
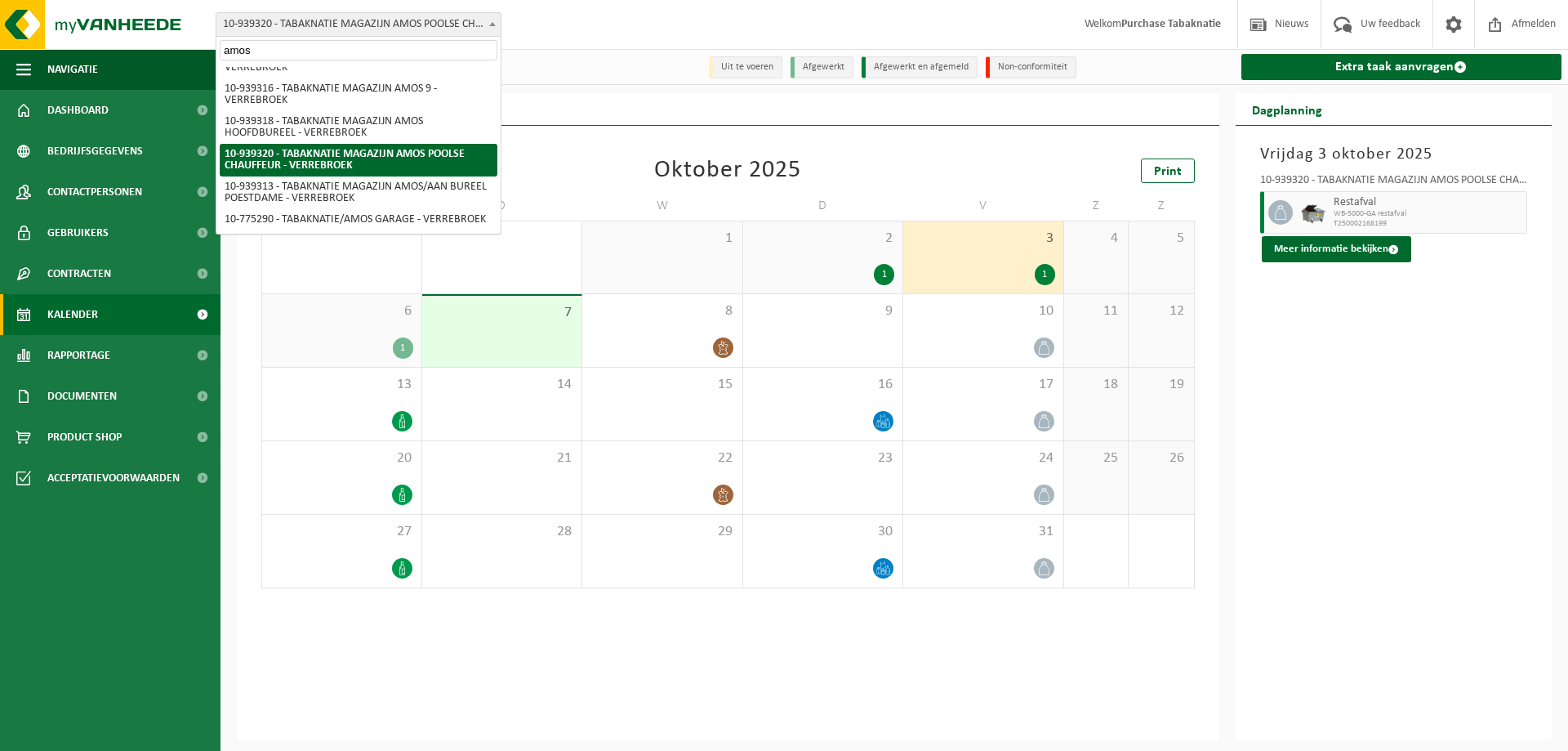
scroll to position [271, 0]
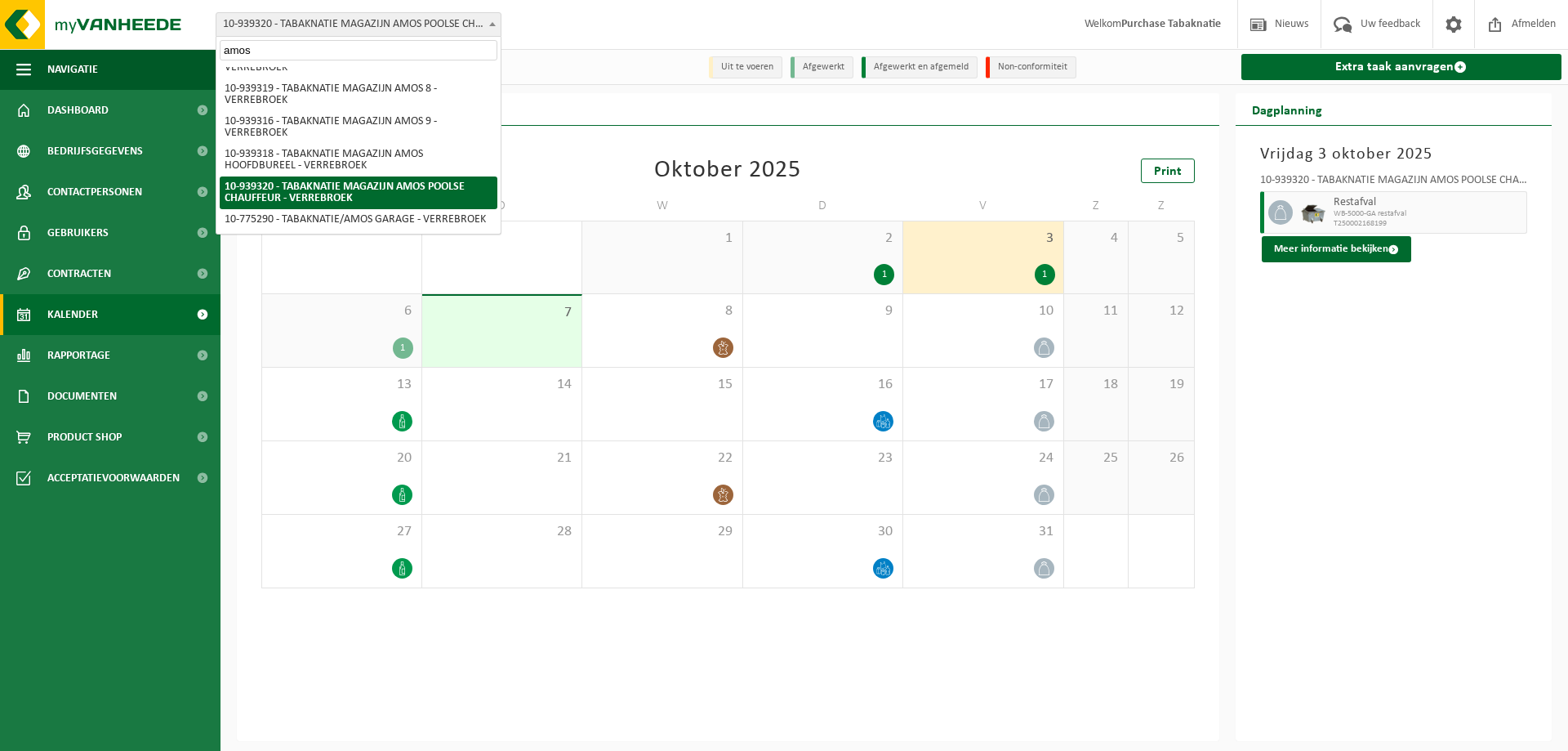
type input "amos 2"
select select "138336"
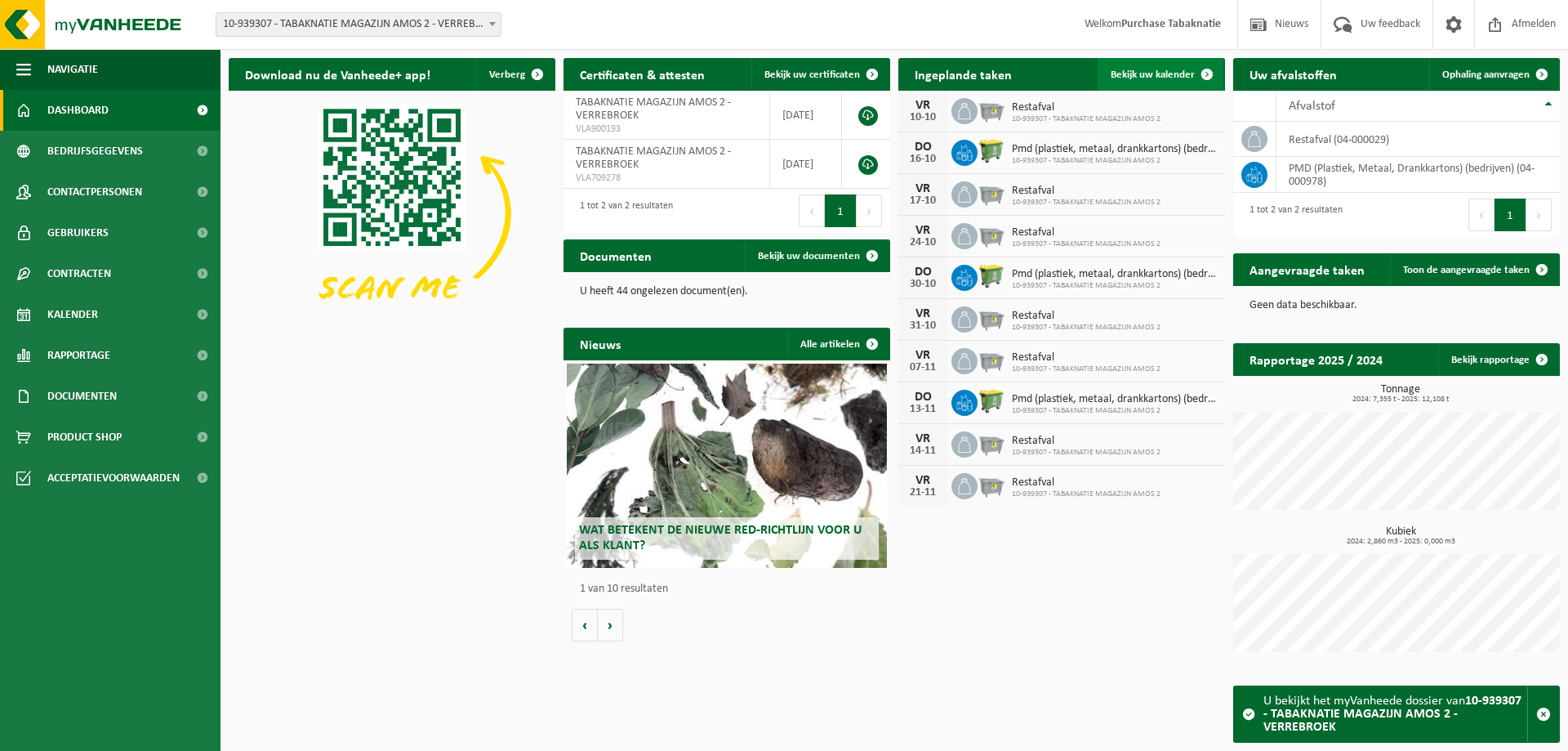
click at [1123, 86] on link "Bekijk uw kalender" at bounding box center [1160, 74] width 126 height 33
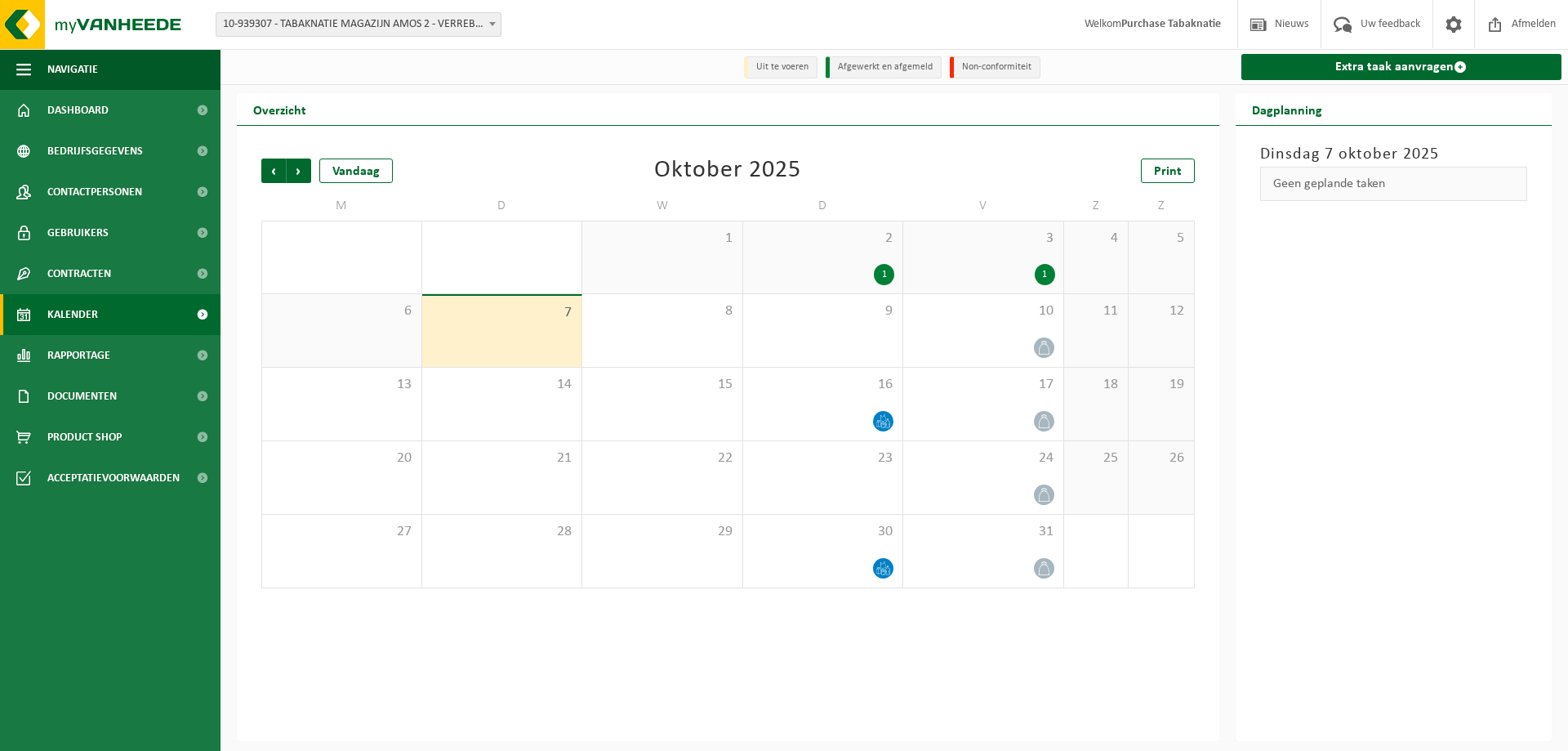
click at [819, 271] on div "1" at bounding box center [824, 274] width 144 height 21
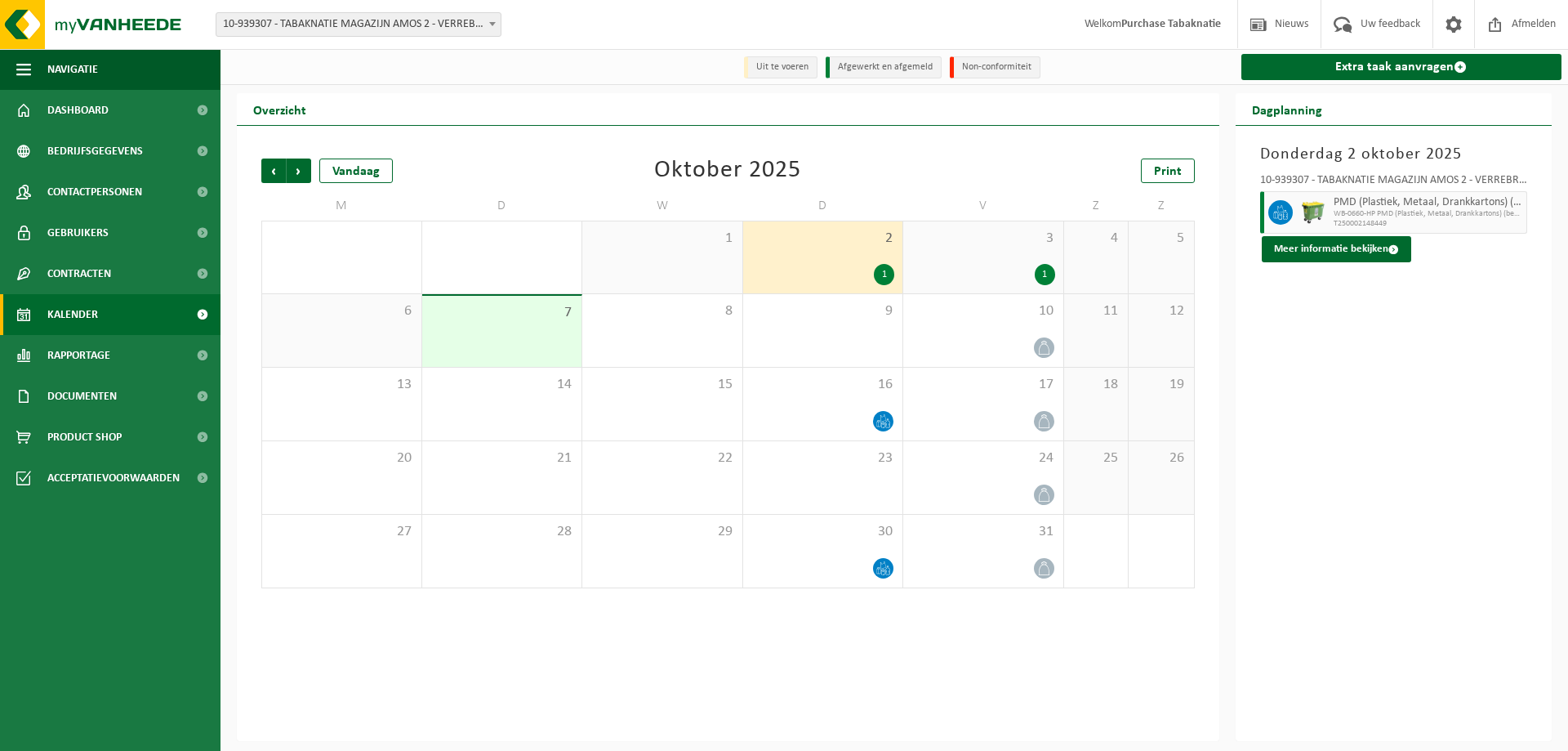
click at [970, 257] on div "3 1" at bounding box center [983, 257] width 161 height 72
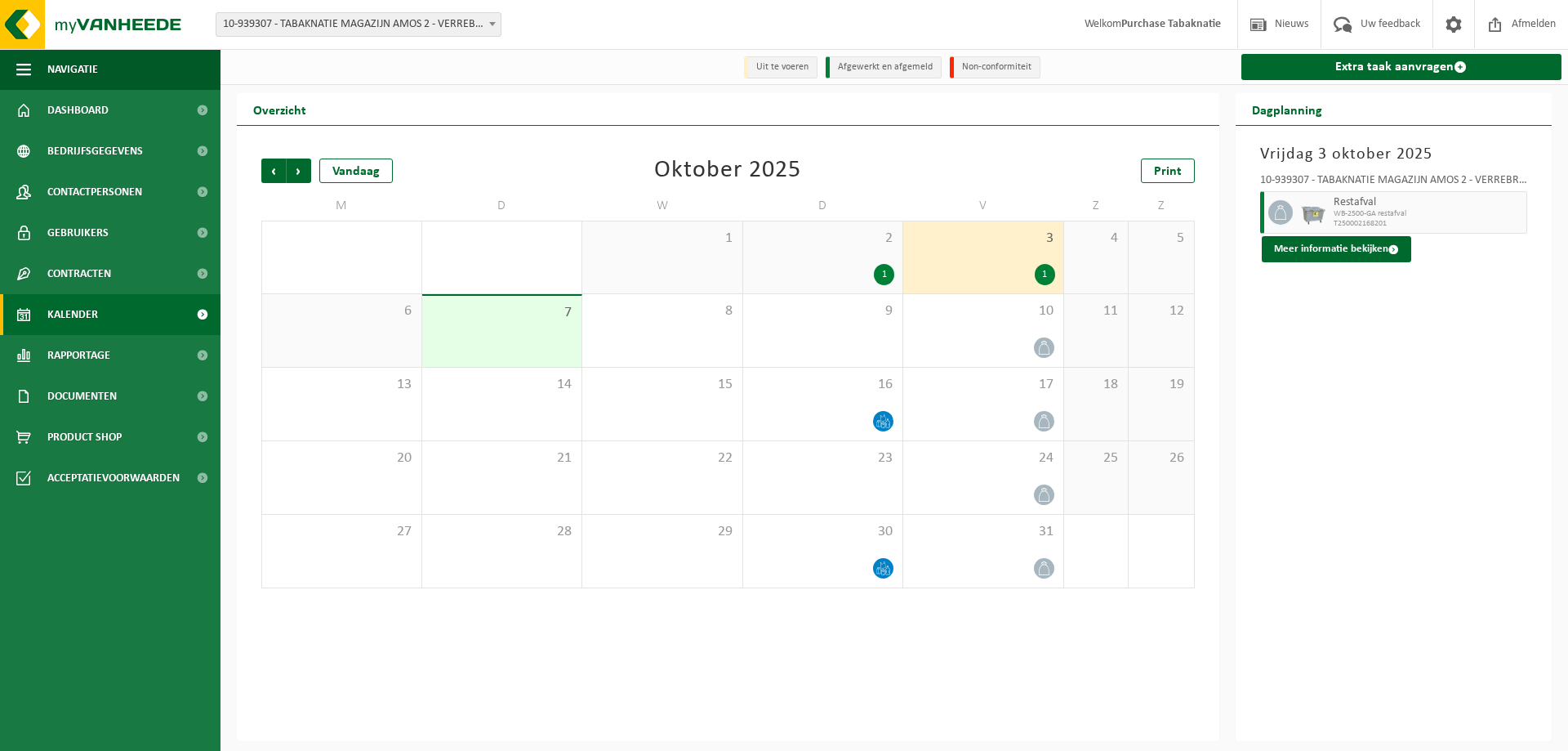
click at [452, 22] on span "10-939307 - TABAKNATIE MAGAZIJN AMOS 2 - VERREBROEK" at bounding box center [358, 24] width 284 height 23
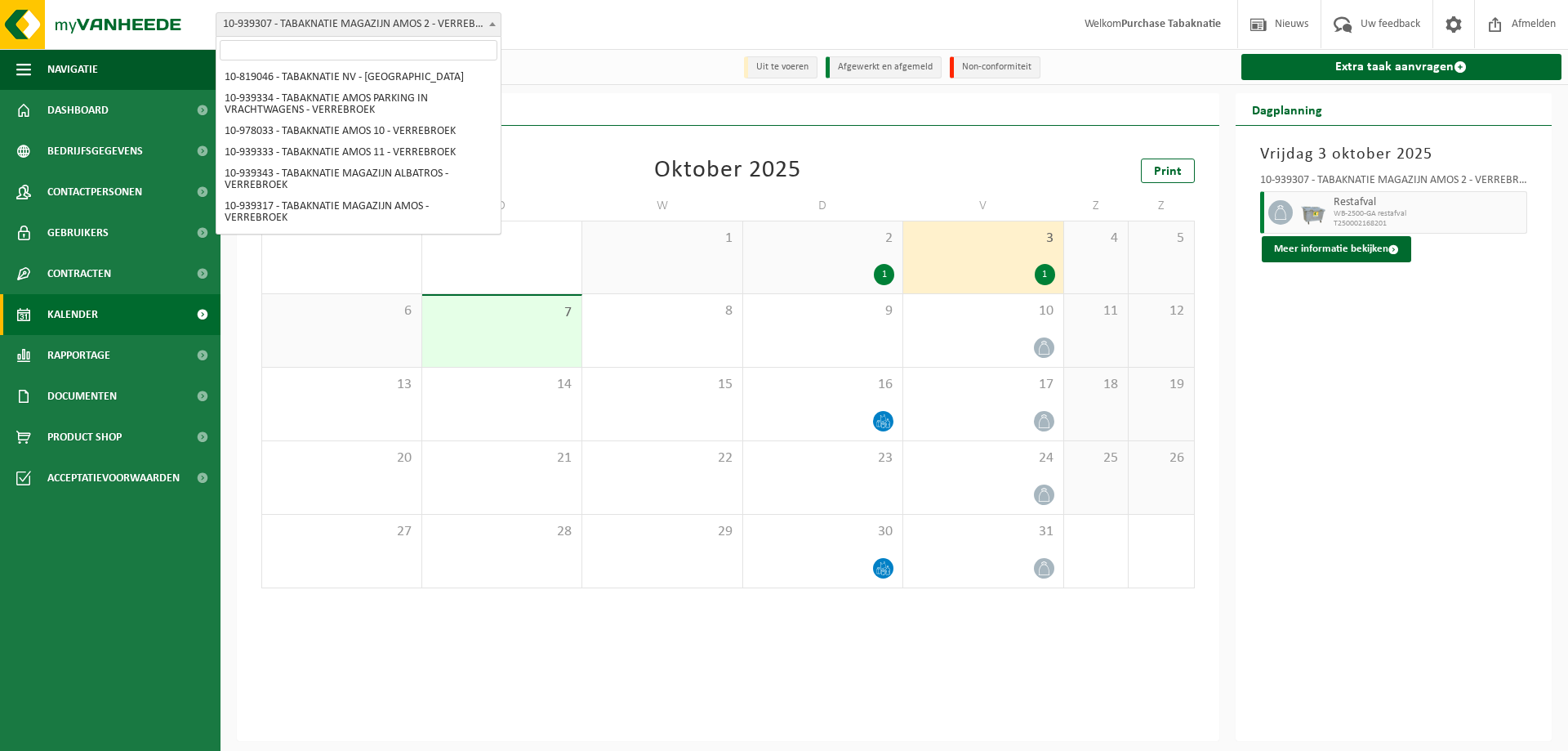
scroll to position [194, 0]
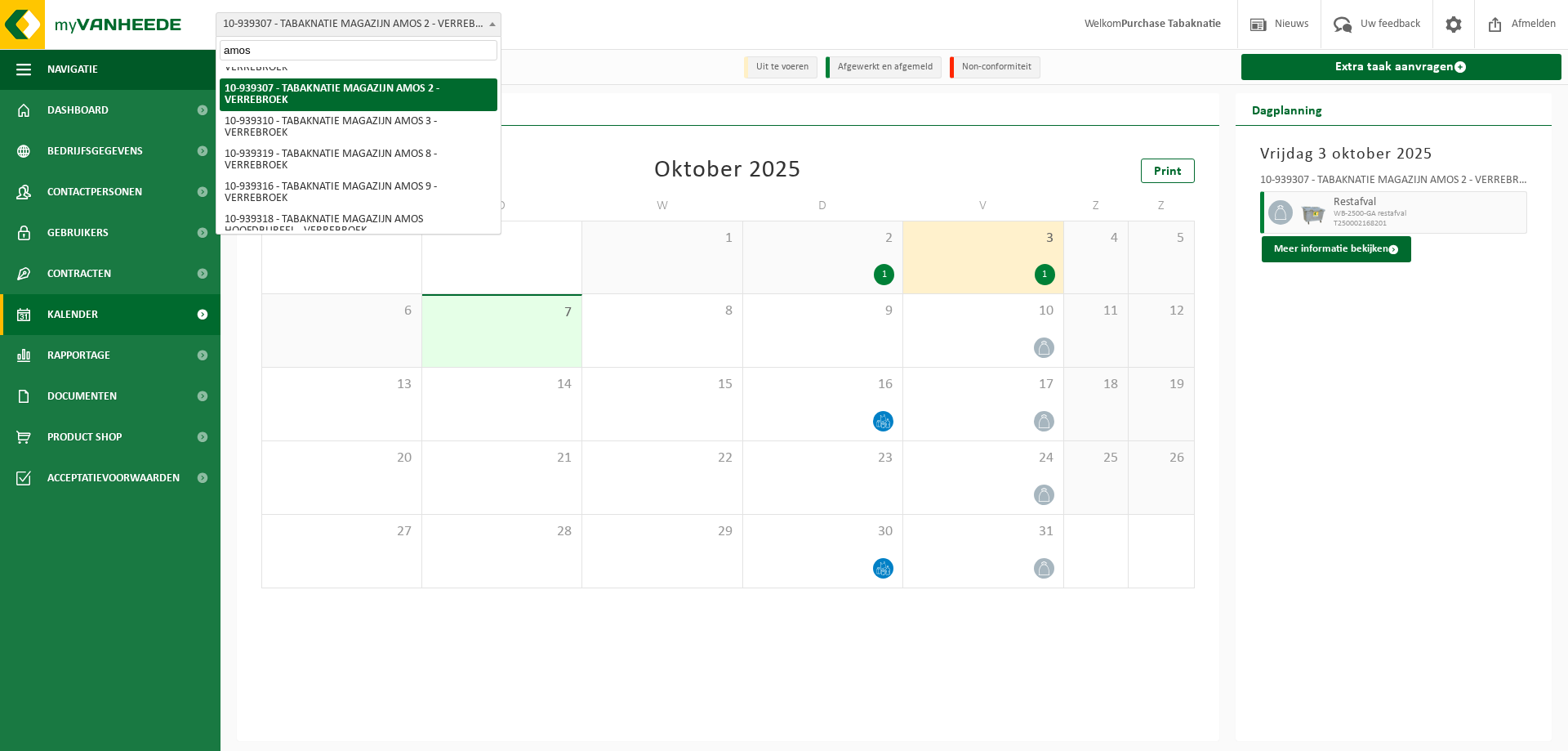
type input "amos 3"
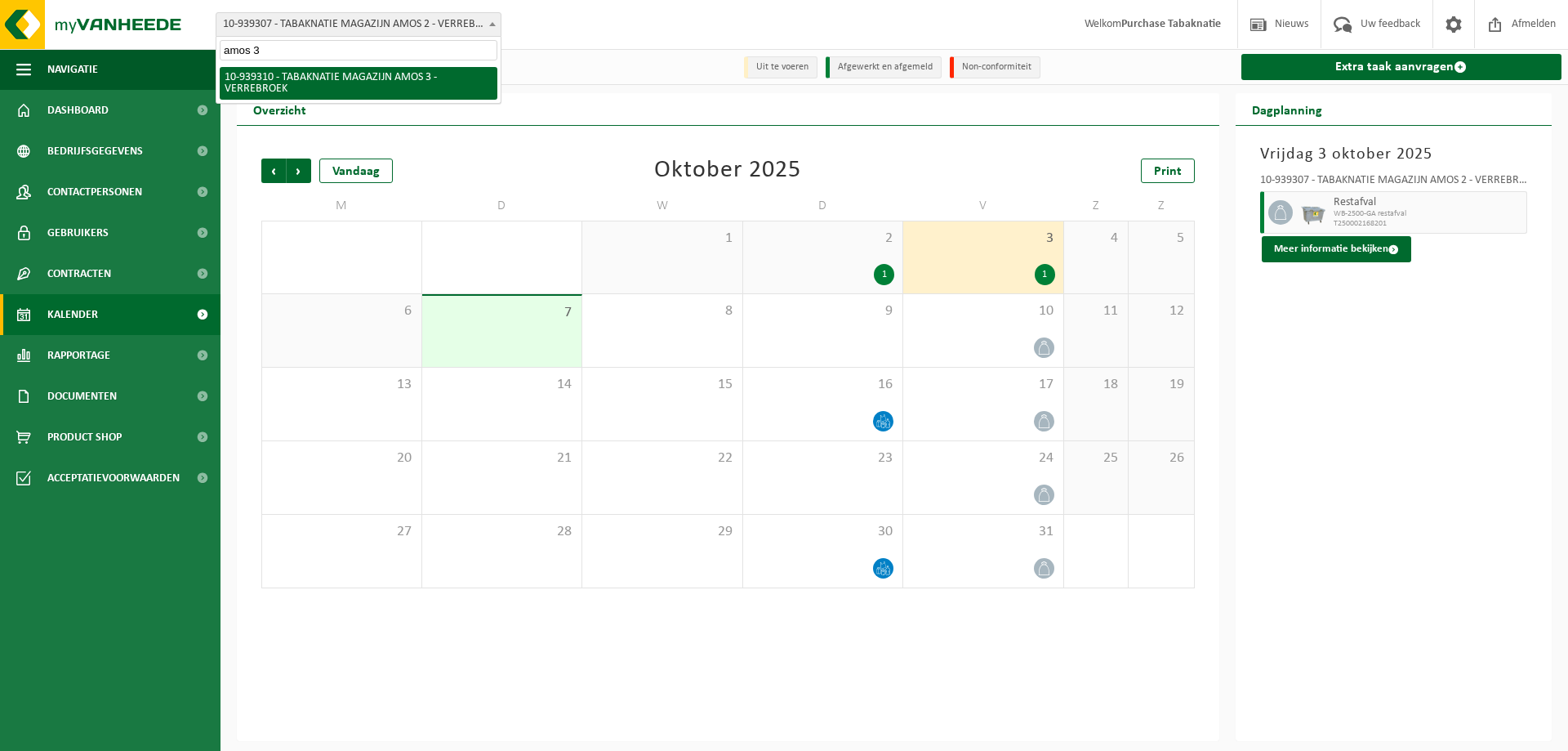
scroll to position [0, 0]
select select "138339"
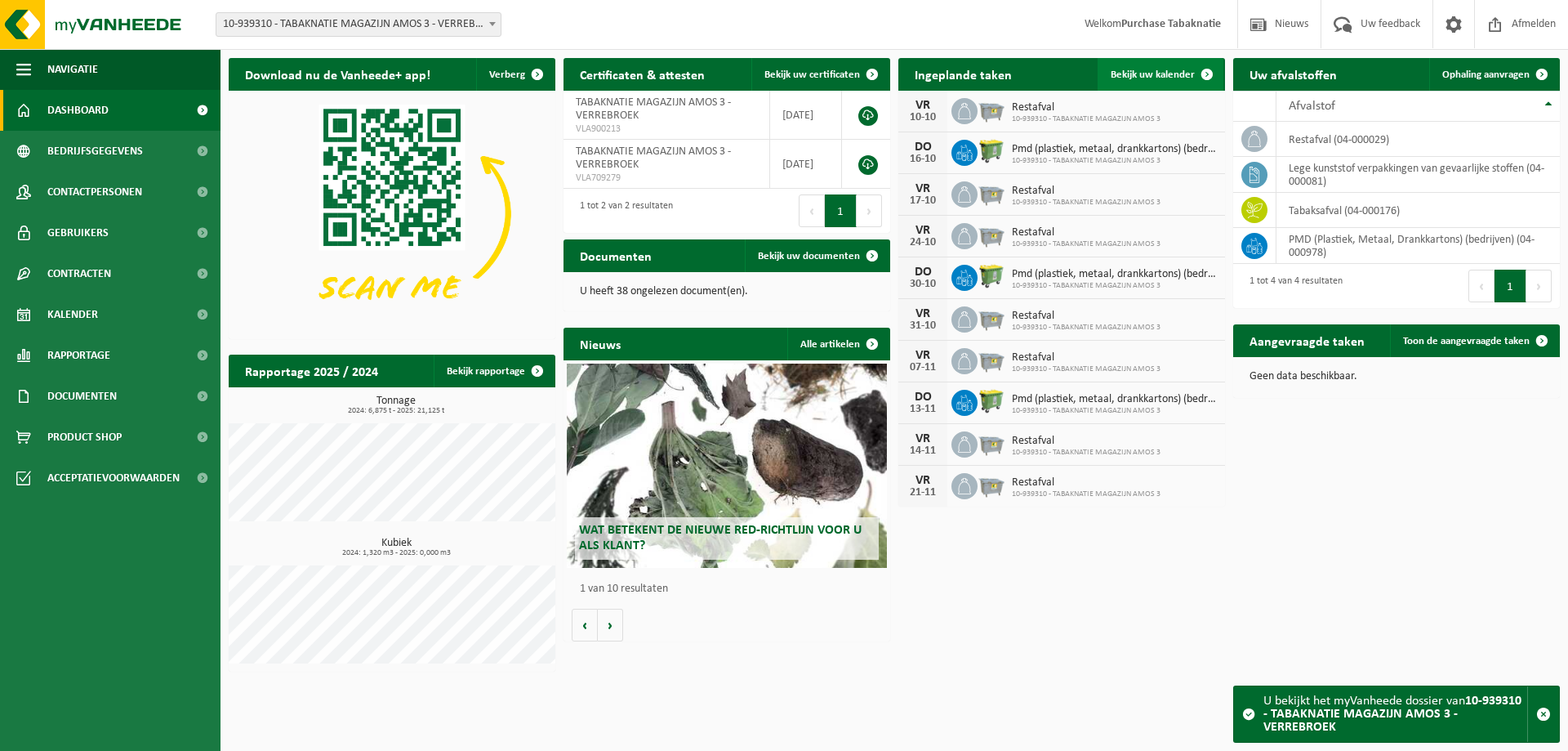
click at [1114, 66] on link "Bekijk uw kalender" at bounding box center [1160, 74] width 126 height 33
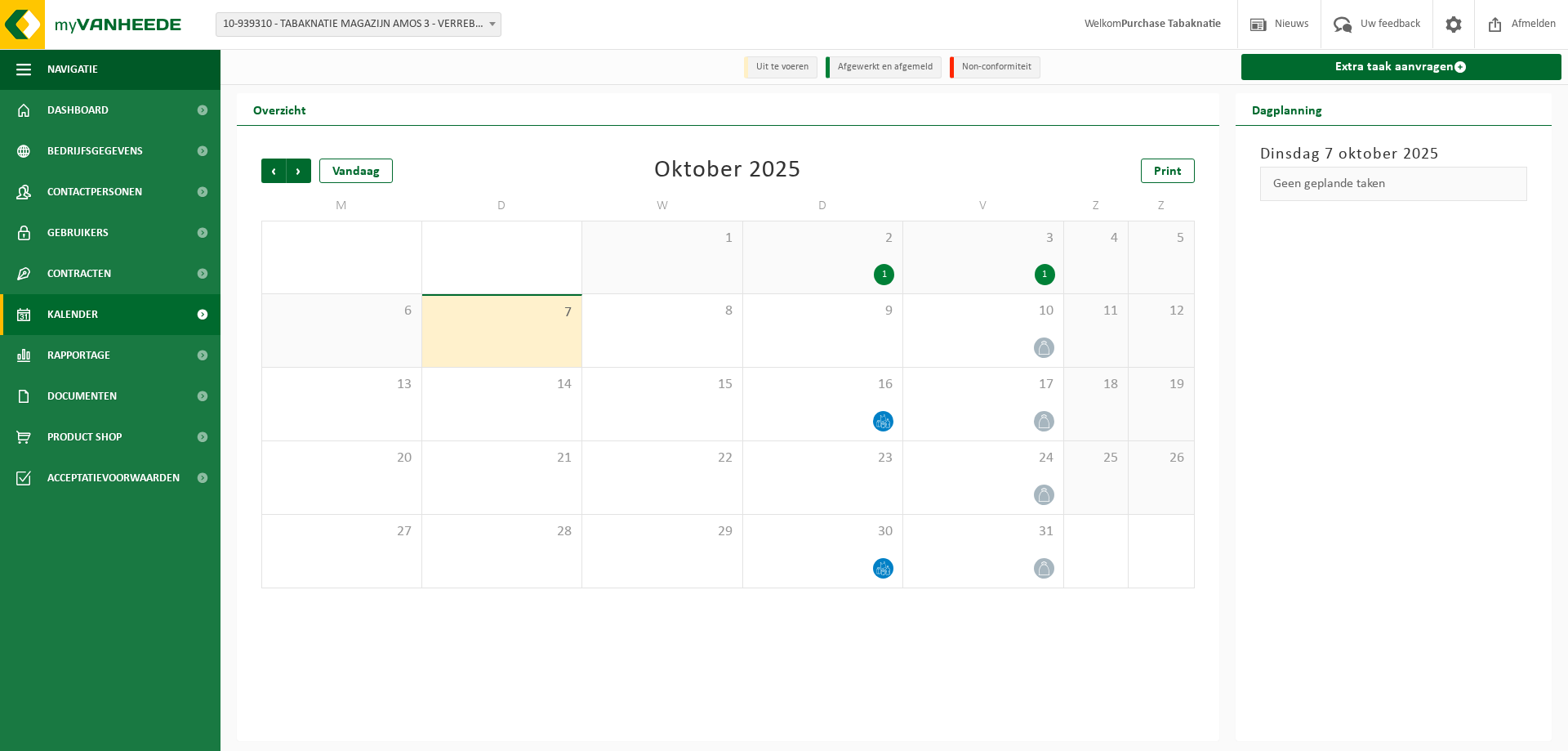
click at [792, 250] on div "2 1" at bounding box center [824, 257] width 161 height 72
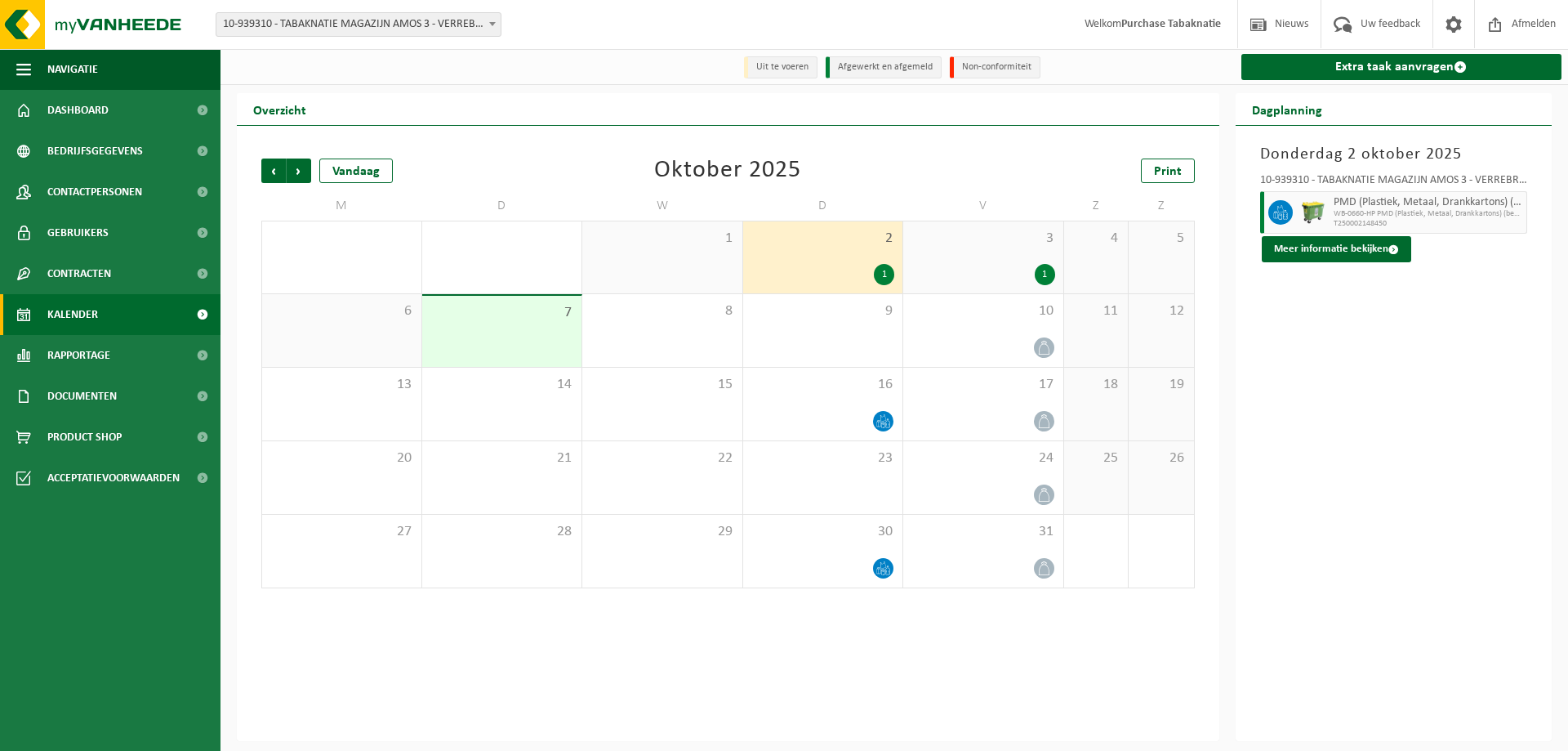
click at [983, 275] on div "1" at bounding box center [983, 274] width 144 height 21
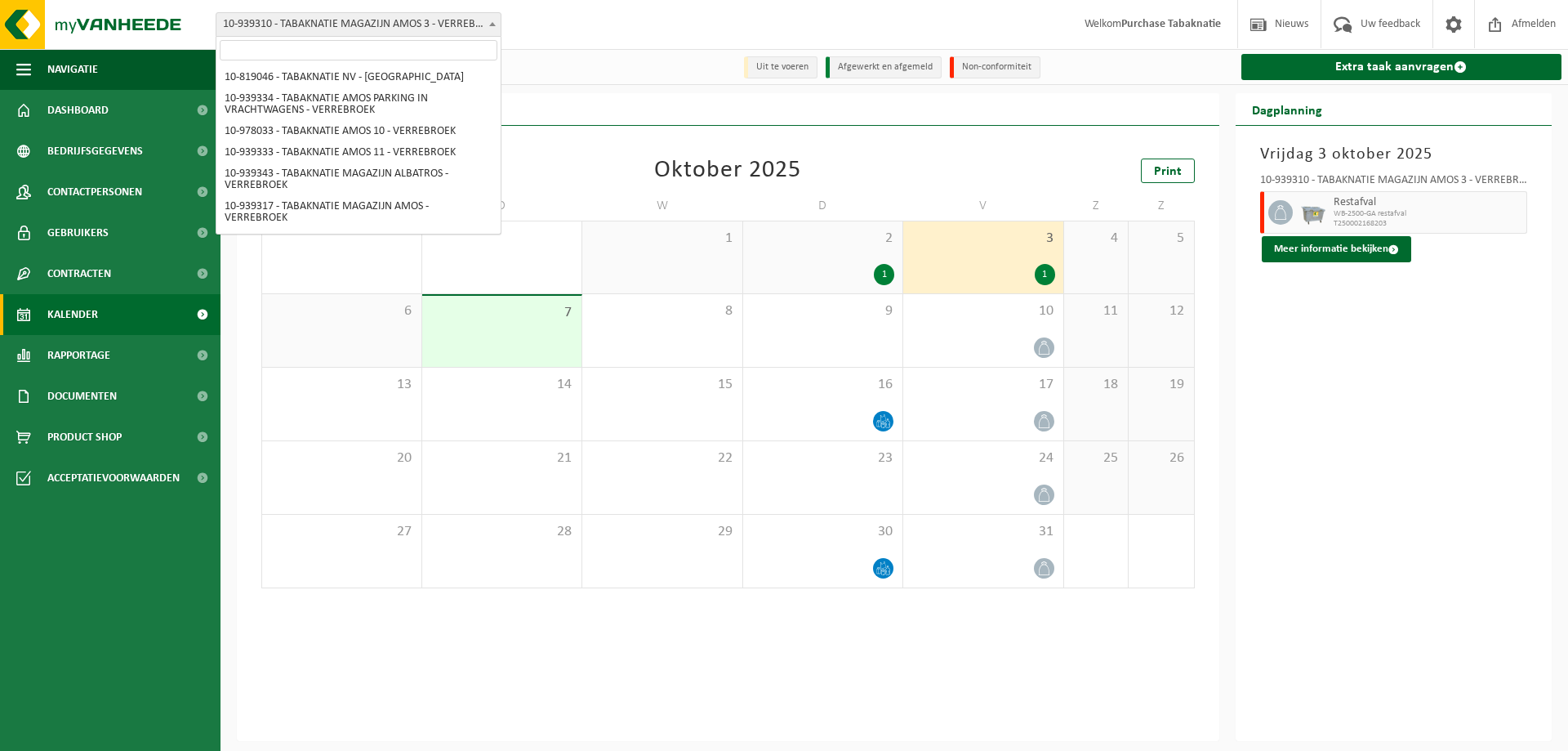
click at [465, 29] on span "10-939310 - TABAKNATIE MAGAZIJN AMOS 3 - VERREBROEK" at bounding box center [358, 24] width 284 height 23
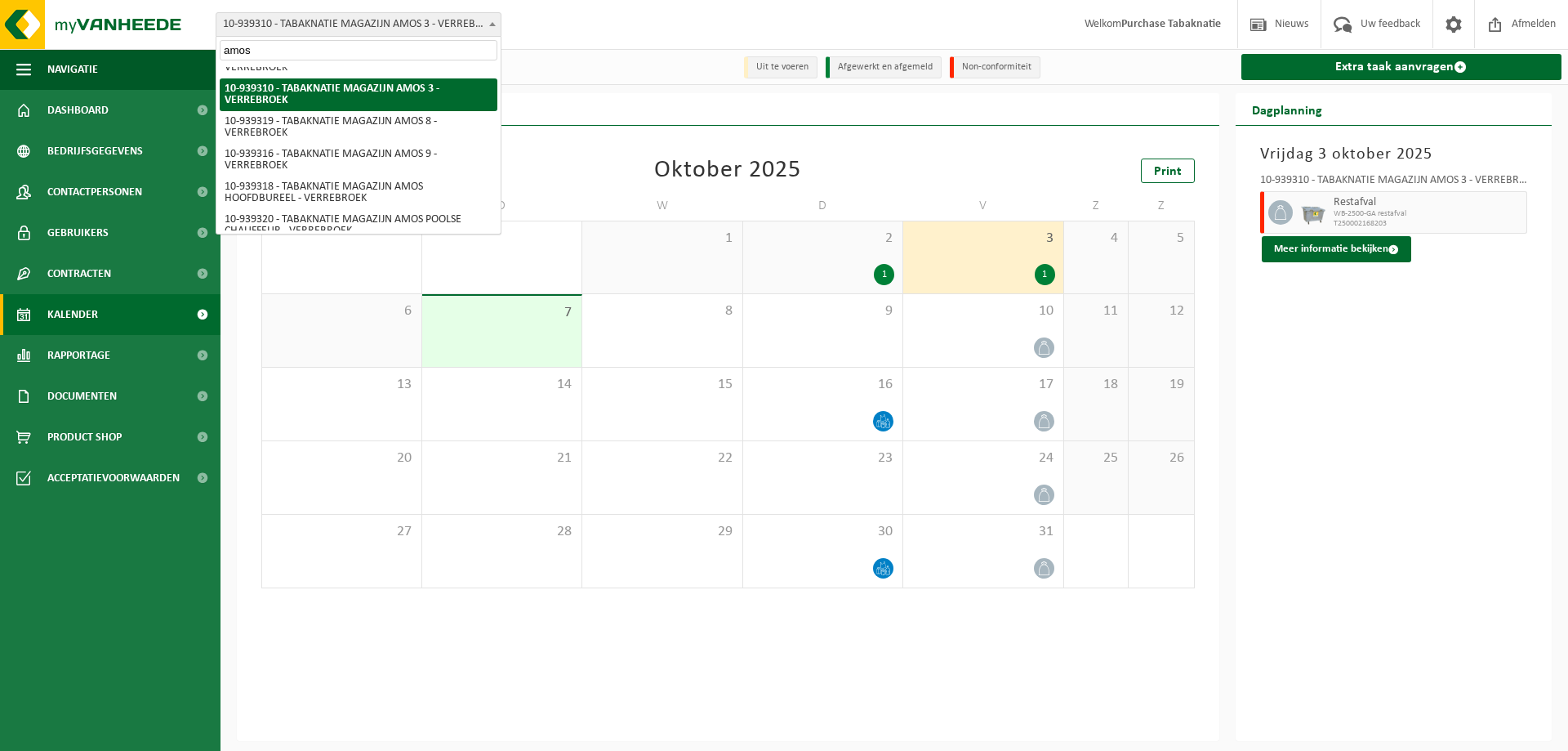
type input "amos 8"
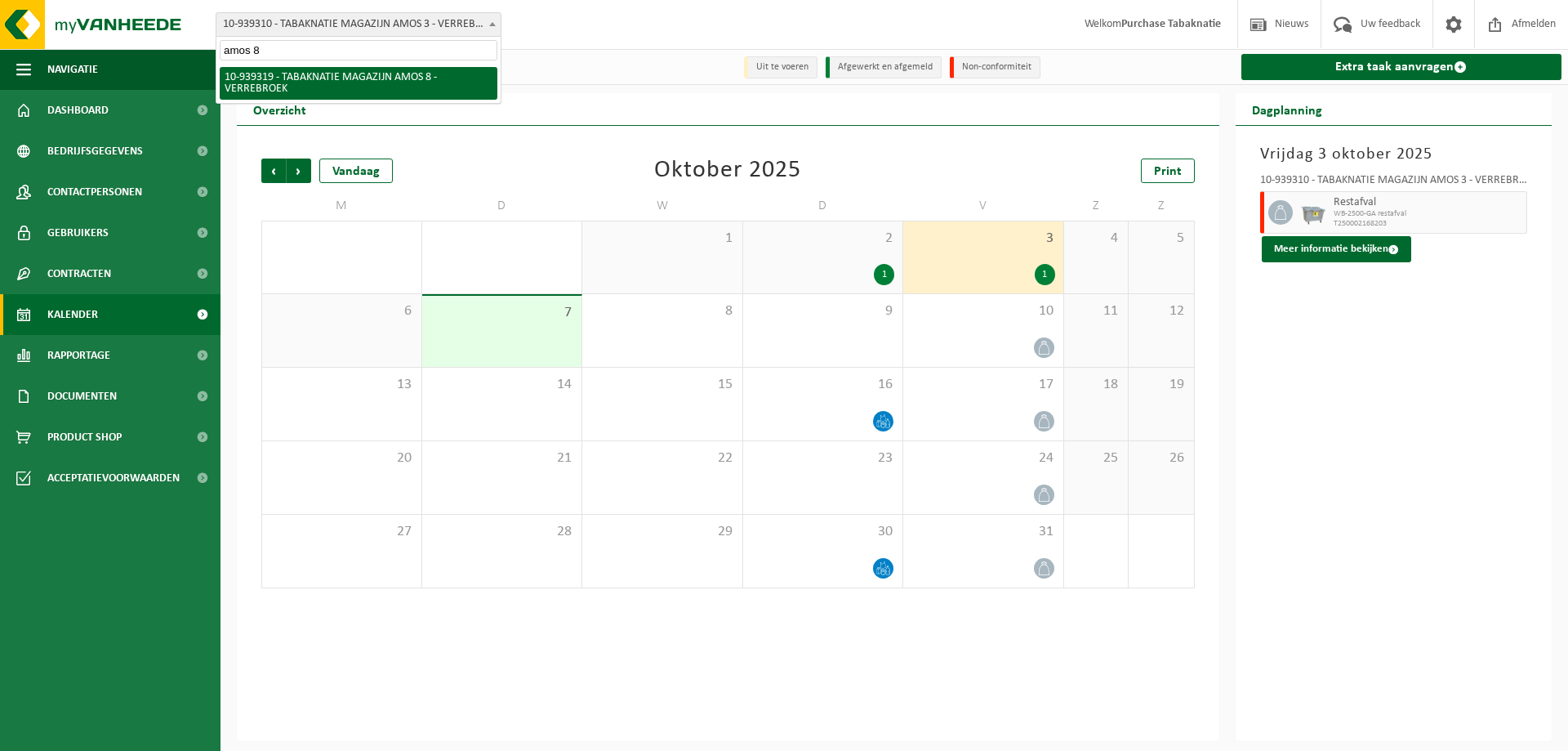
select select "138346"
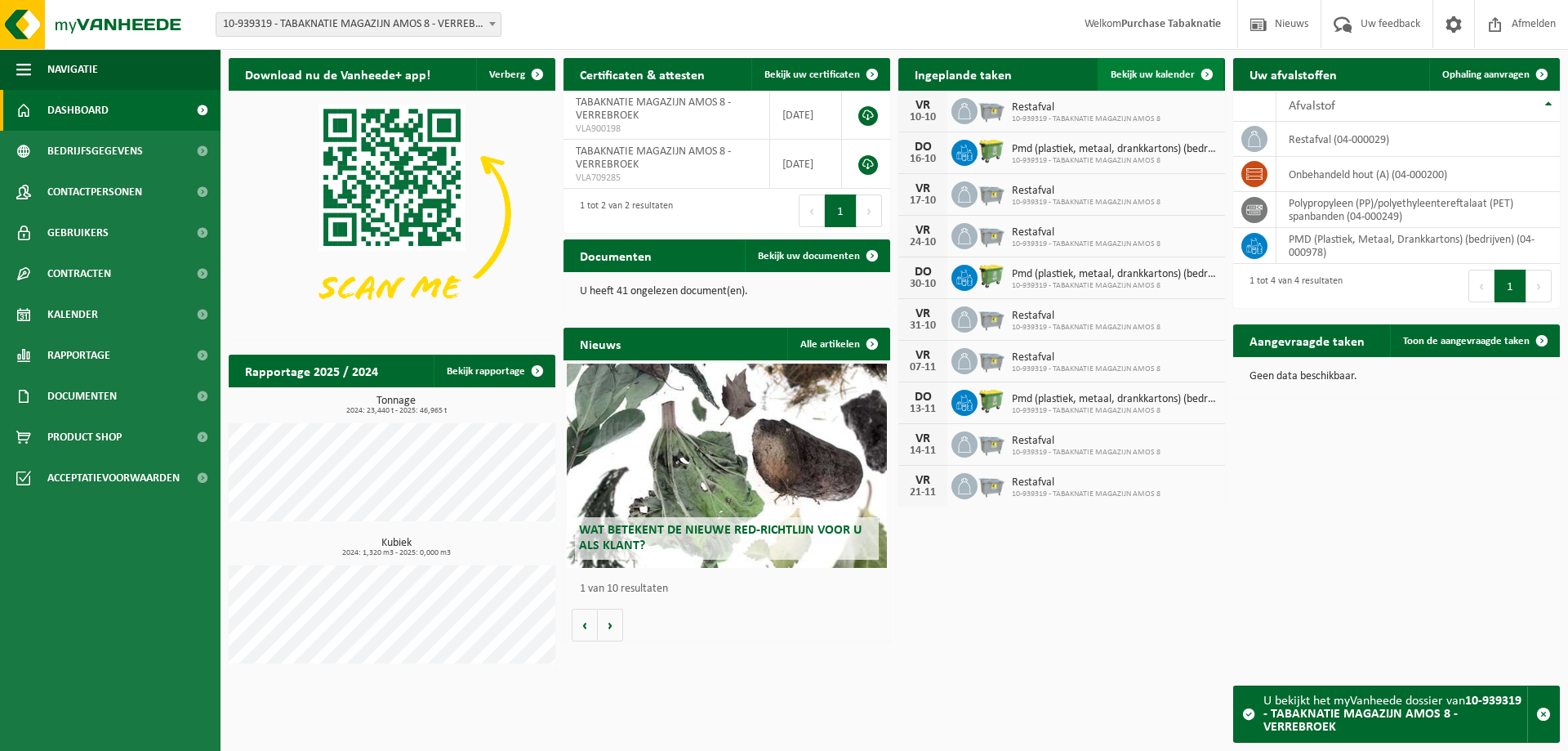
click at [1152, 79] on span "Bekijk uw kalender" at bounding box center [1153, 74] width 84 height 11
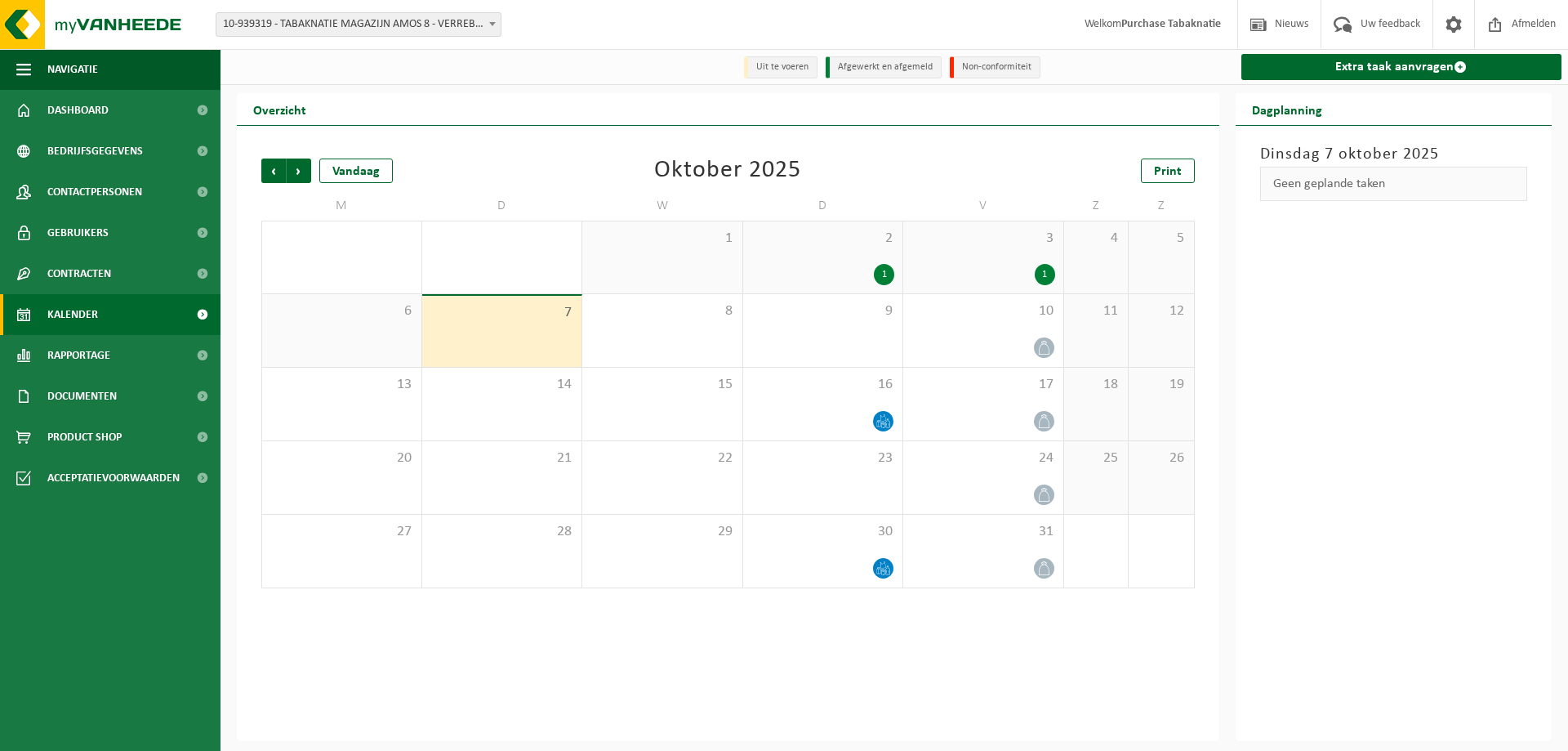
click at [858, 278] on div "1" at bounding box center [824, 274] width 144 height 21
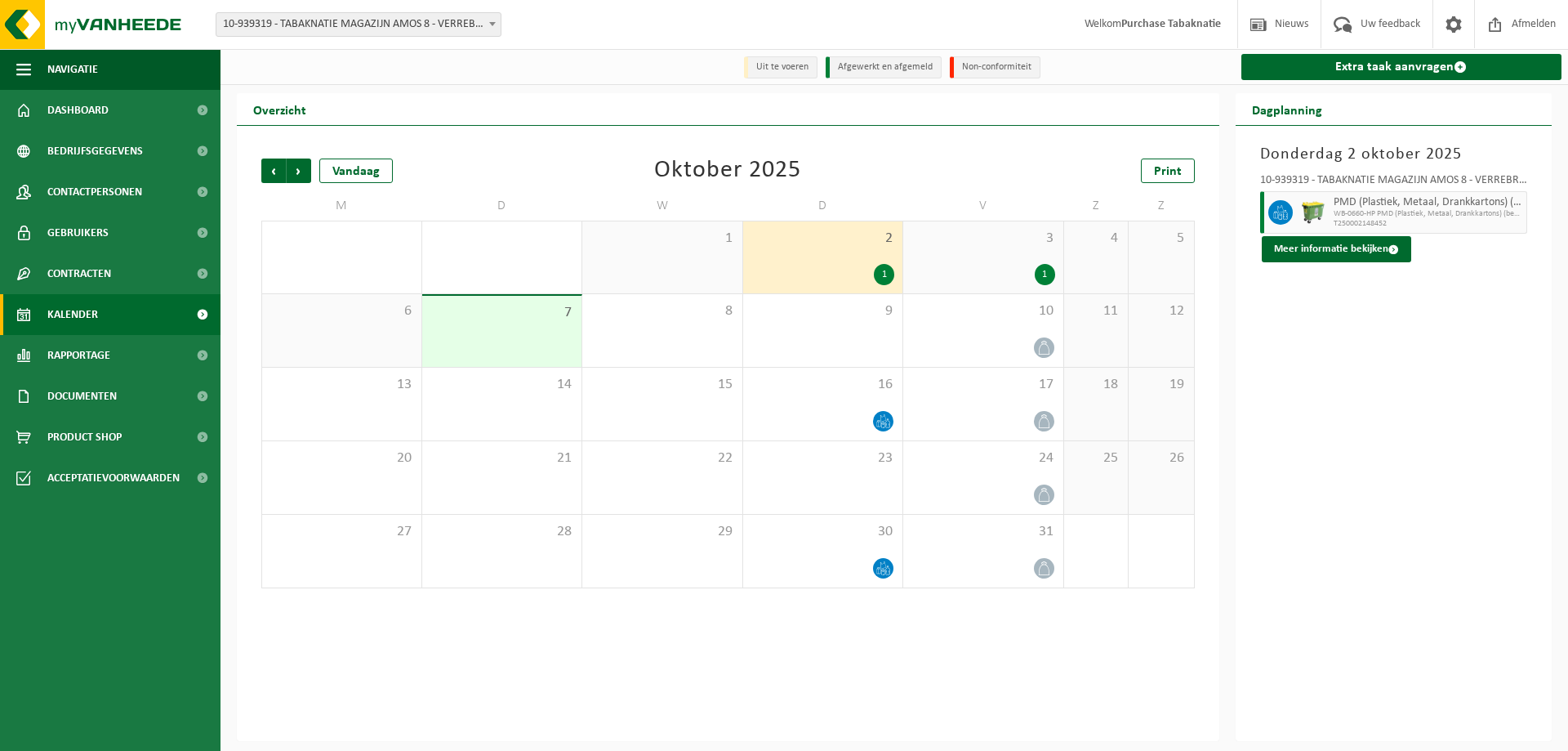
click at [986, 257] on div "3 1" at bounding box center [983, 257] width 161 height 72
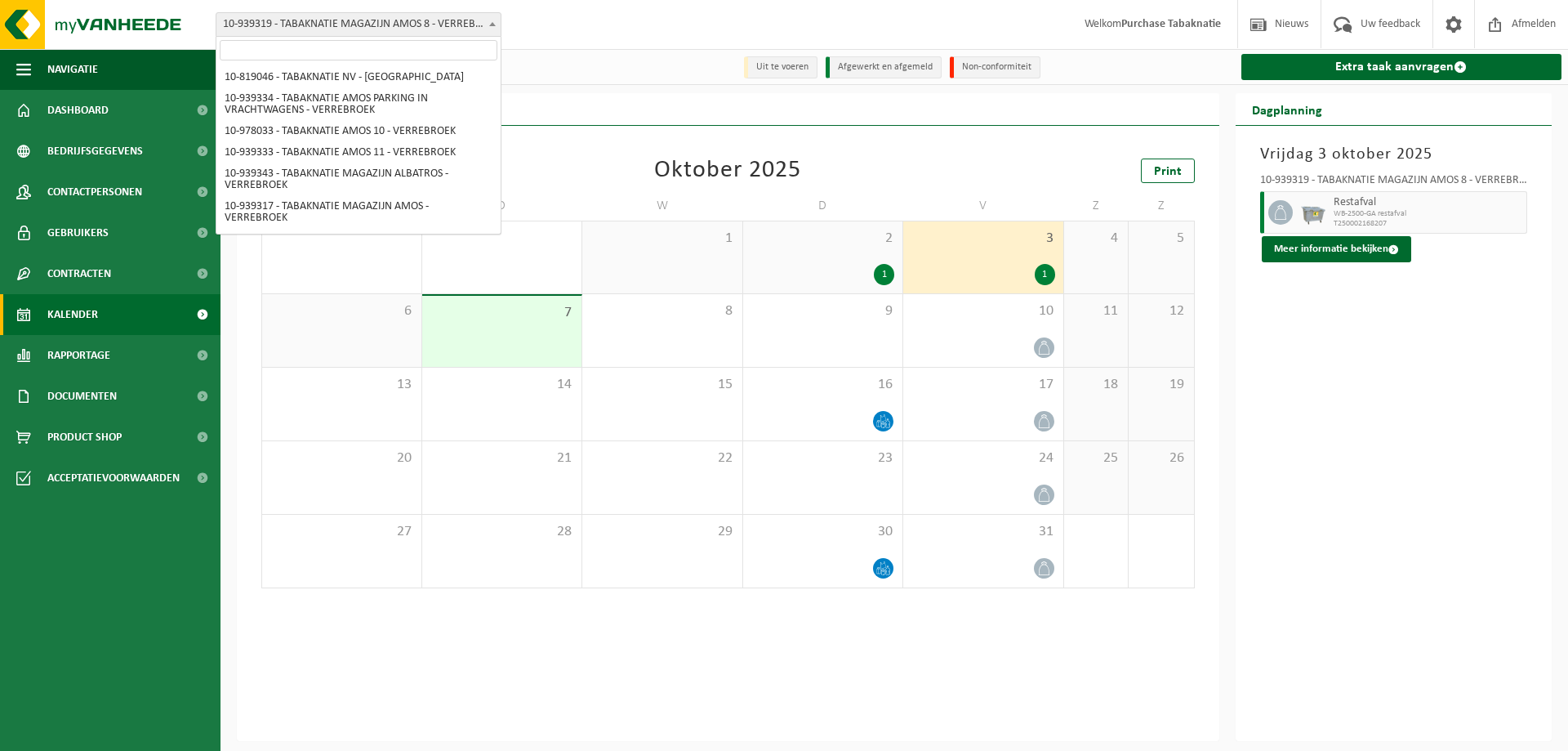
click at [414, 26] on span "10-939319 - TABAKNATIE MAGAZIJN AMOS 8 - VERREBROEK" at bounding box center [358, 24] width 284 height 23
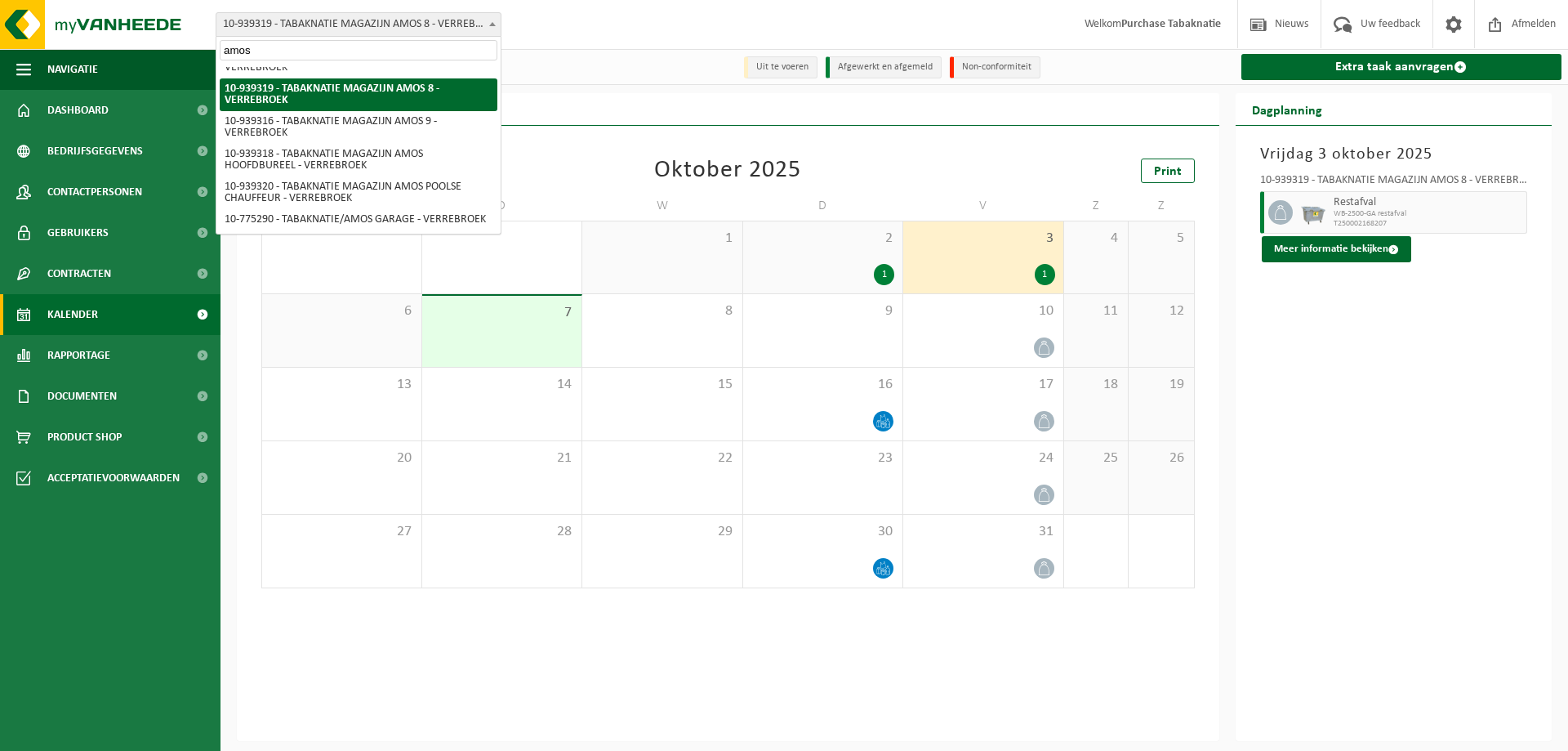
type input "amos 9"
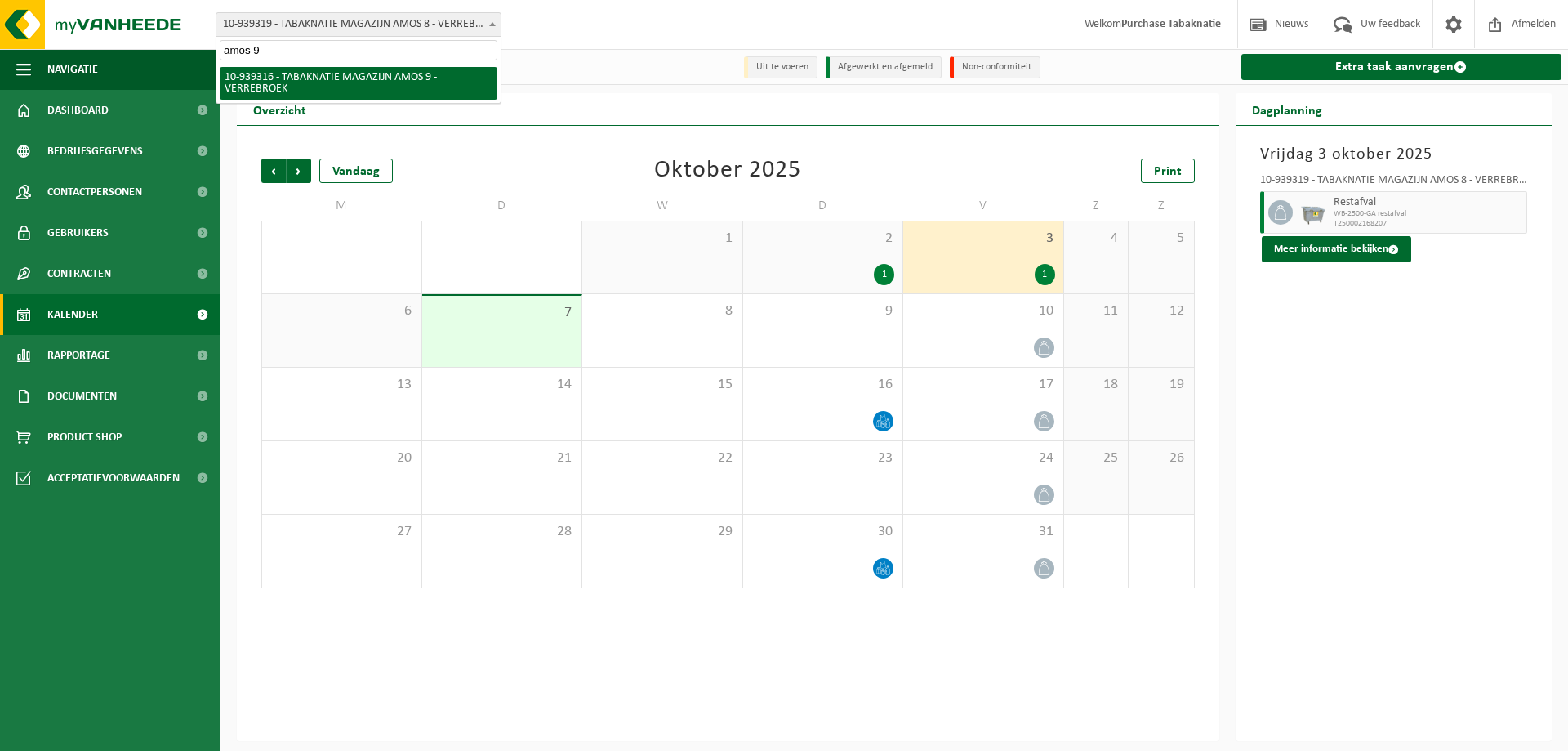
select select "138343"
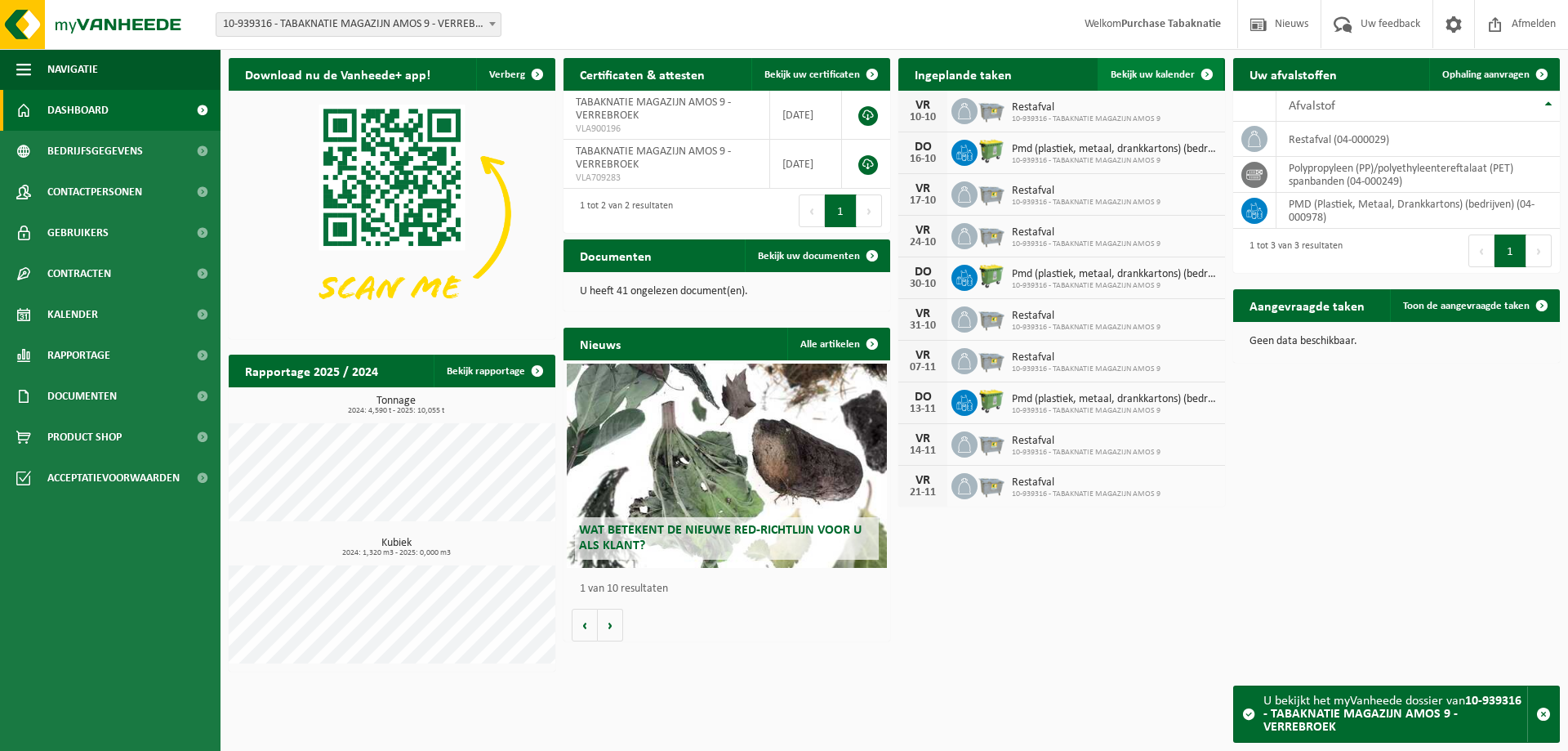
click at [1155, 85] on link "Bekijk uw kalender" at bounding box center [1160, 74] width 126 height 33
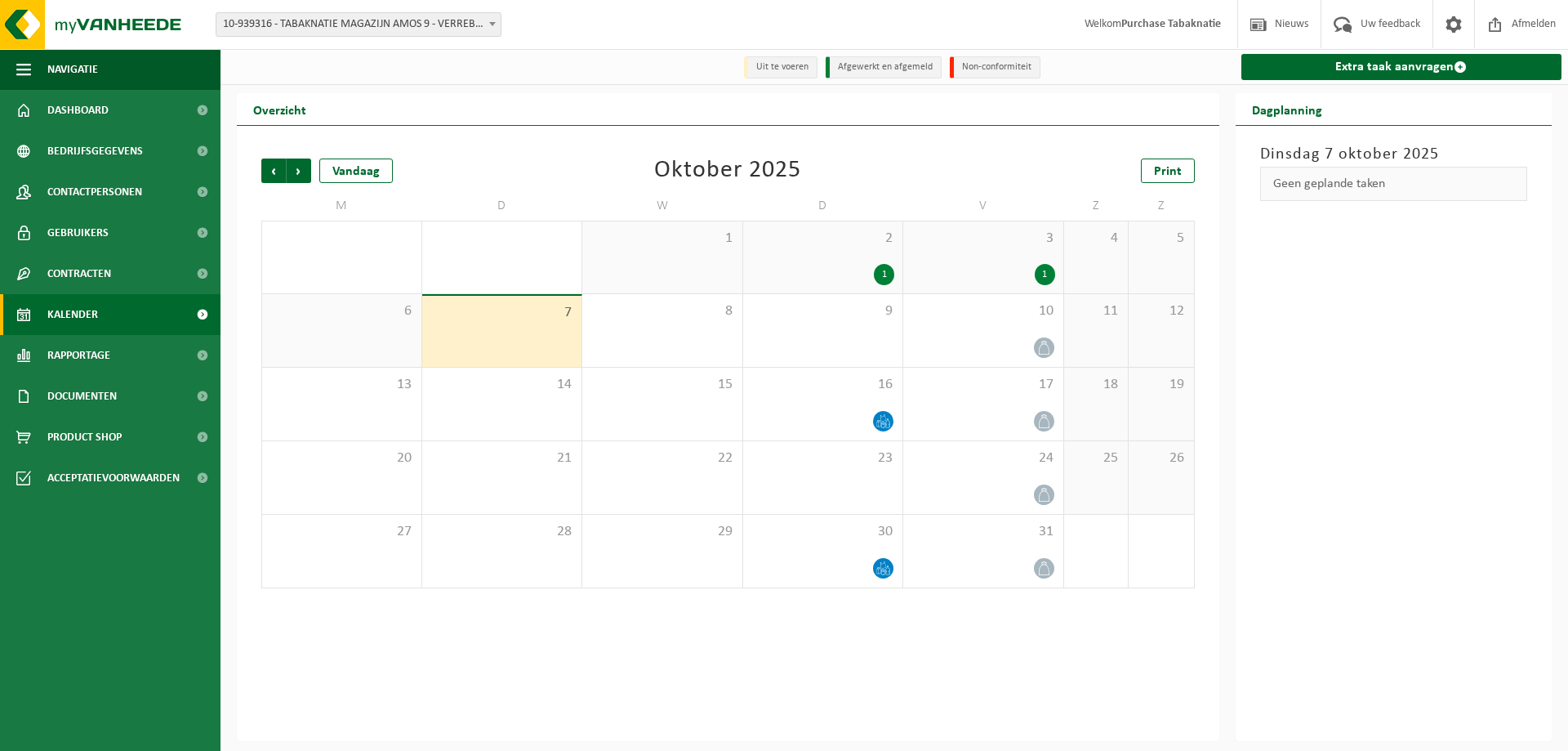
click at [840, 268] on div "1" at bounding box center [824, 274] width 144 height 21
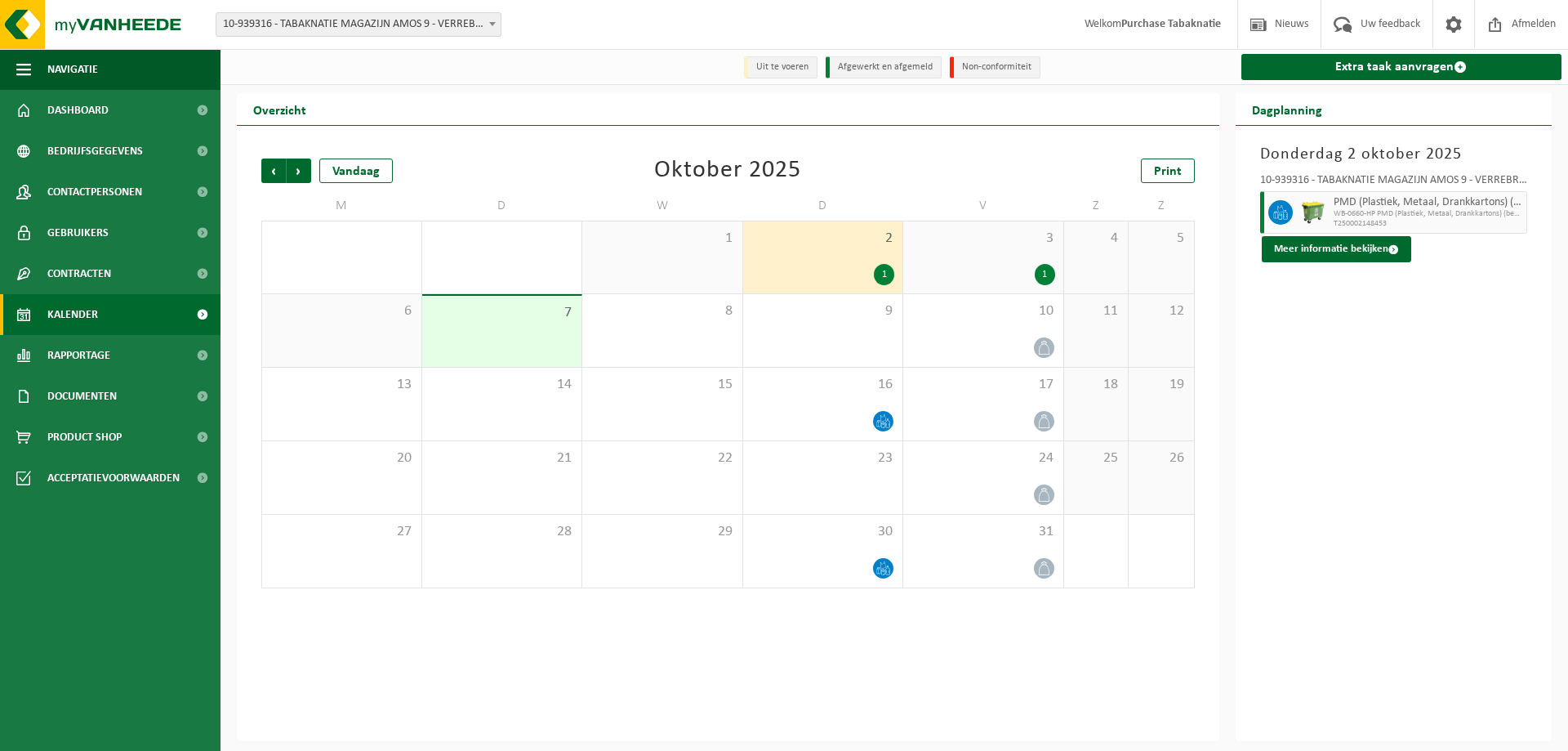
click at [973, 262] on div "3 1" at bounding box center [983, 257] width 161 height 72
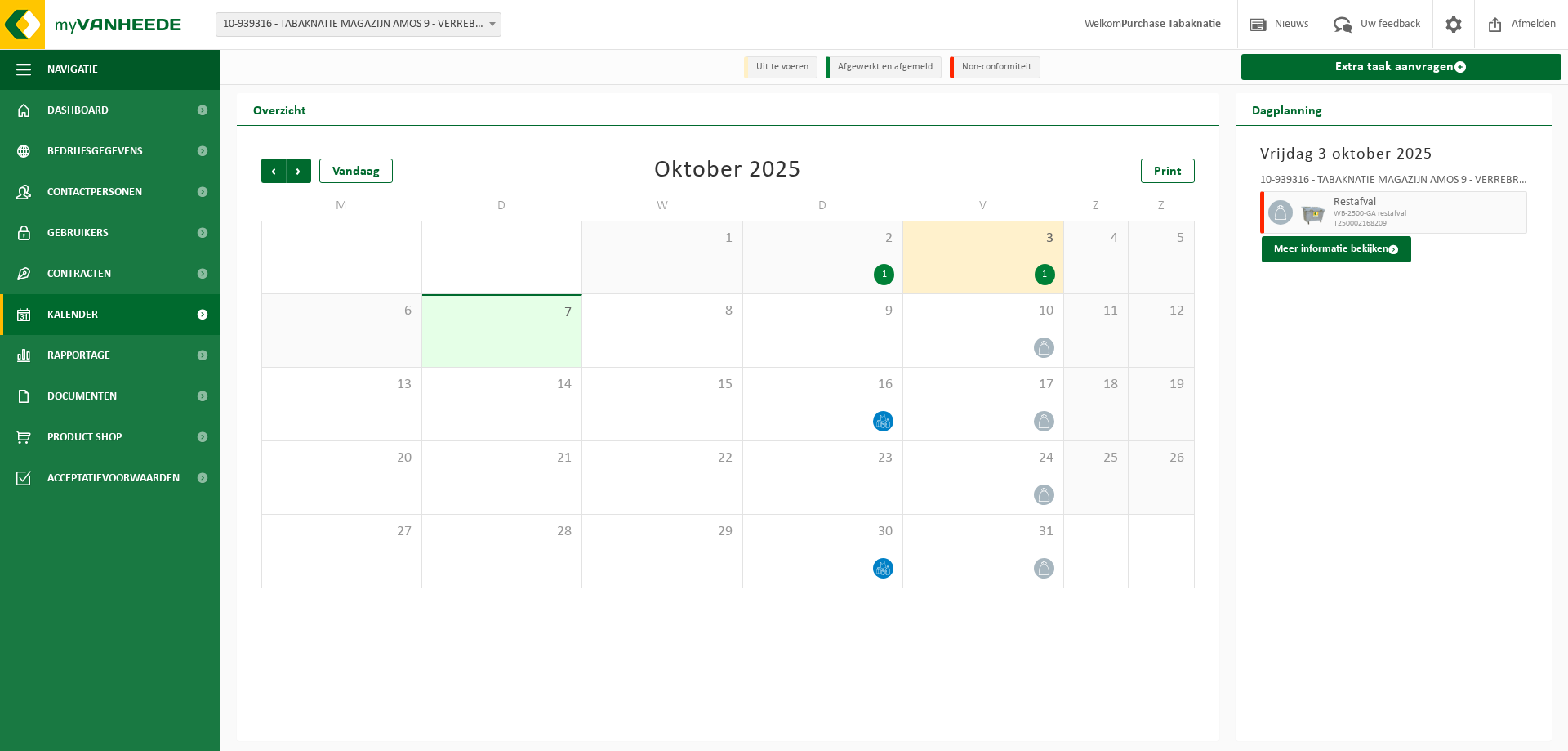
click at [465, 26] on span "10-939316 - TABAKNATIE MAGAZIJN AMOS 9 - VERREBROEK" at bounding box center [358, 24] width 284 height 23
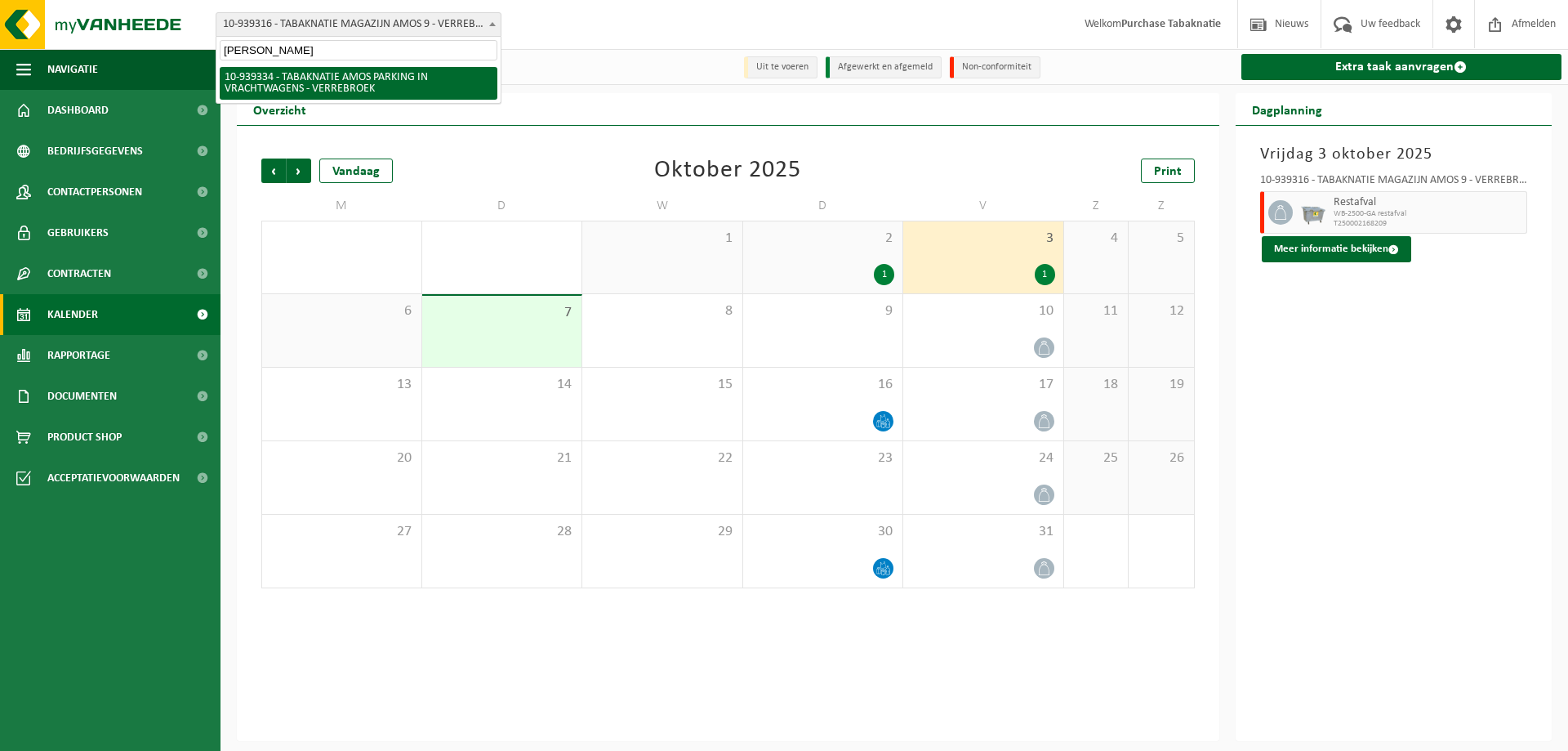
type input "amos par"
select select "138356"
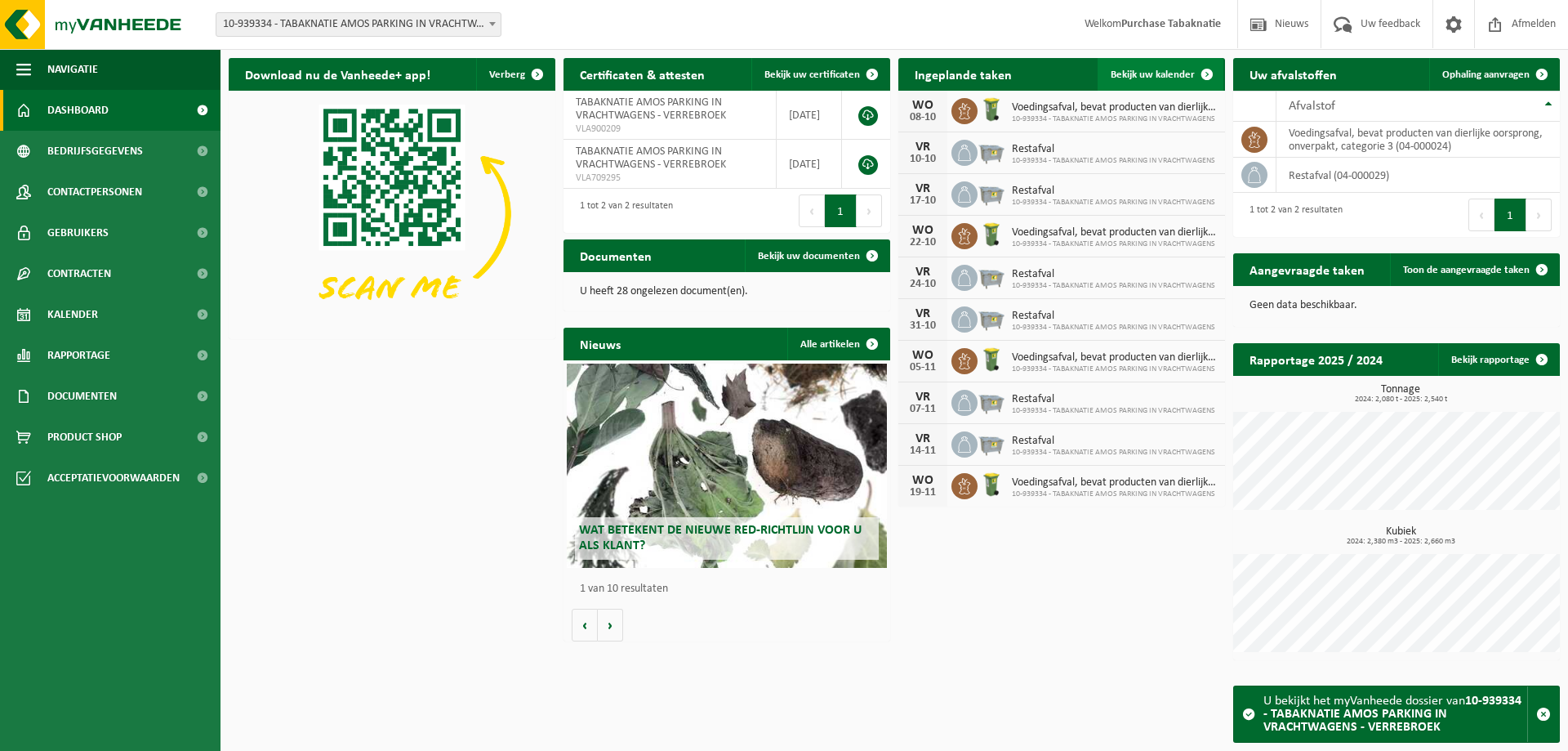
click at [1184, 63] on link "Bekijk uw kalender" at bounding box center [1160, 74] width 126 height 33
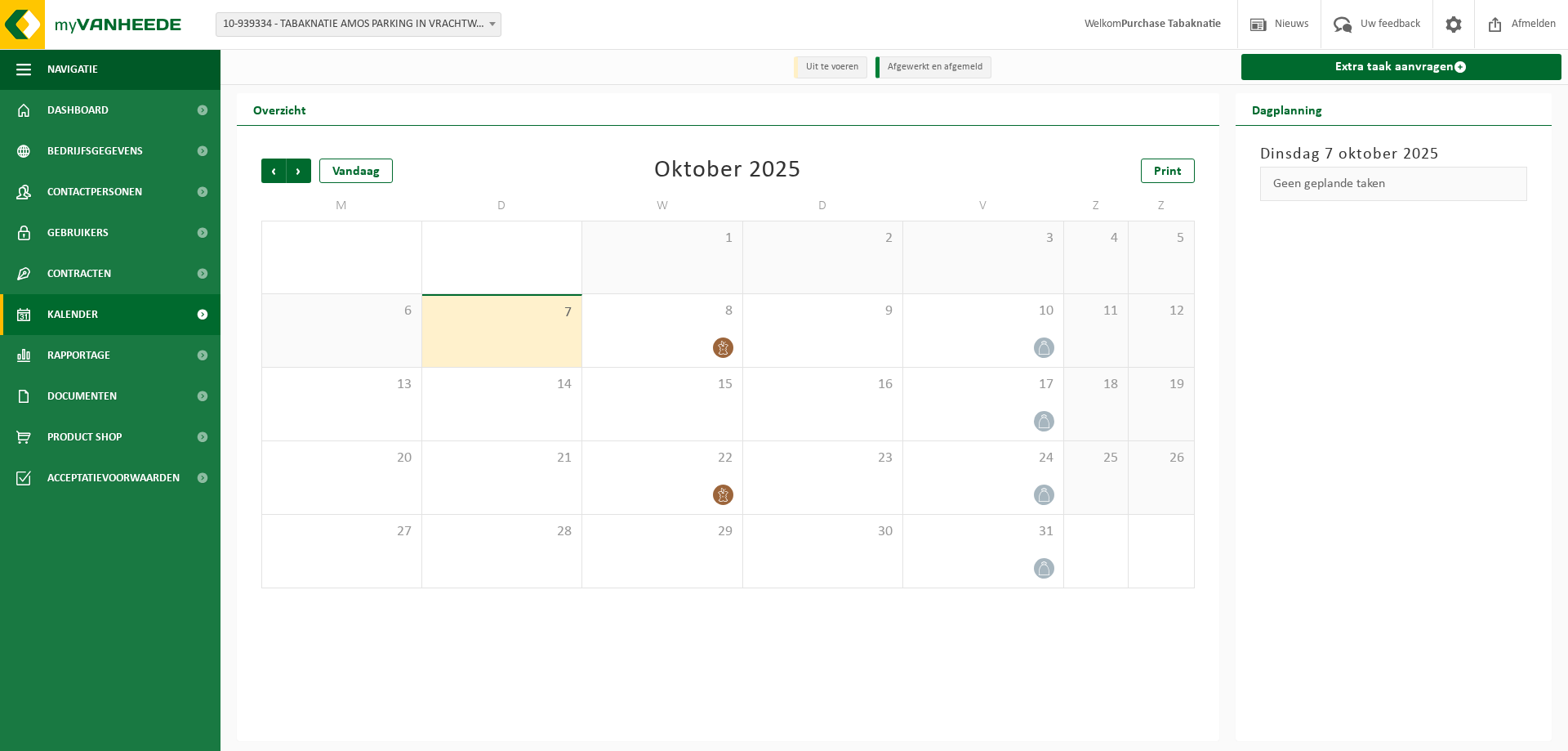
click at [928, 249] on div "3" at bounding box center [983, 257] width 161 height 72
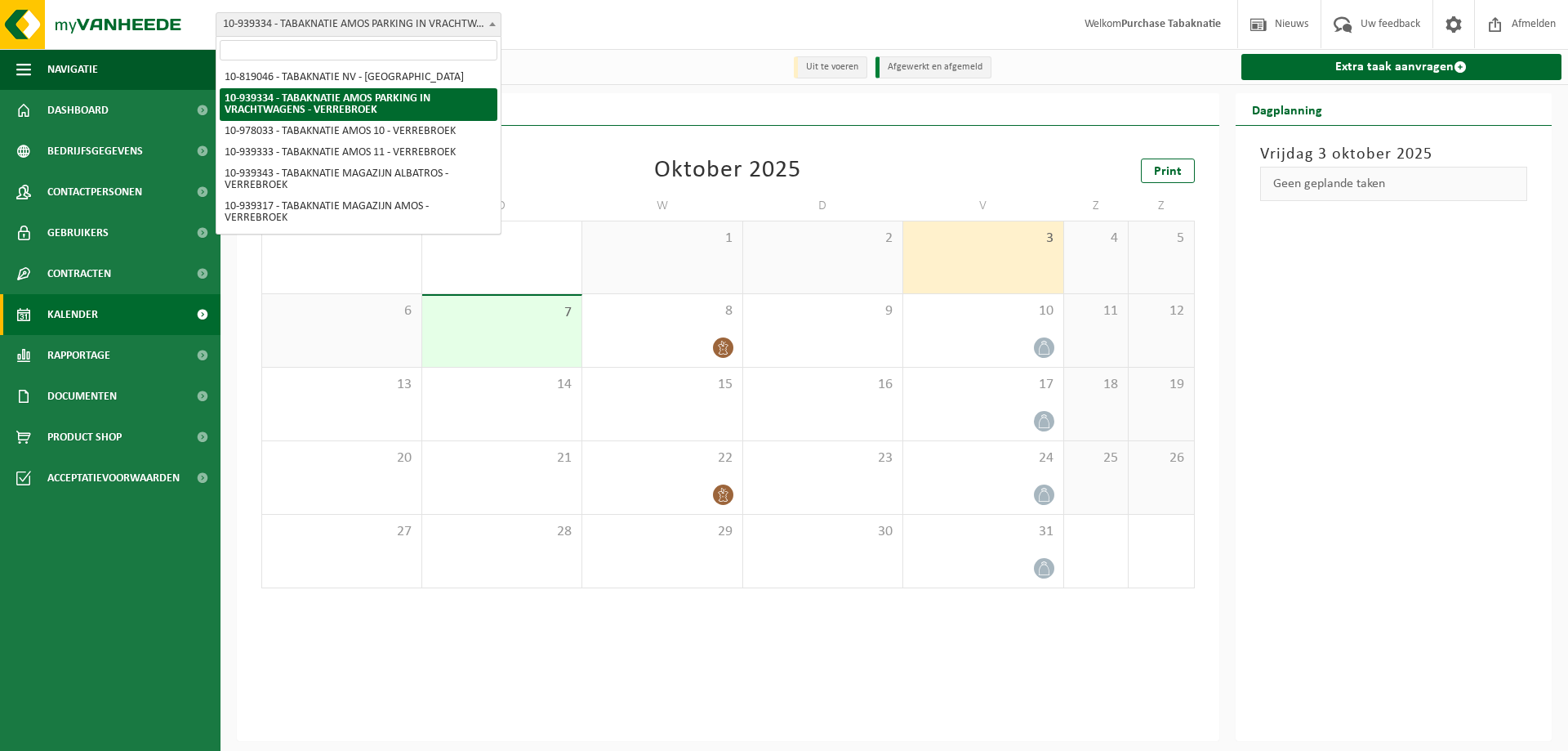
click at [395, 14] on span "10-939334 - TABAKNATIE AMOS PARKING IN VRACHTWAGENS - VERREBROEK" at bounding box center [358, 24] width 284 height 23
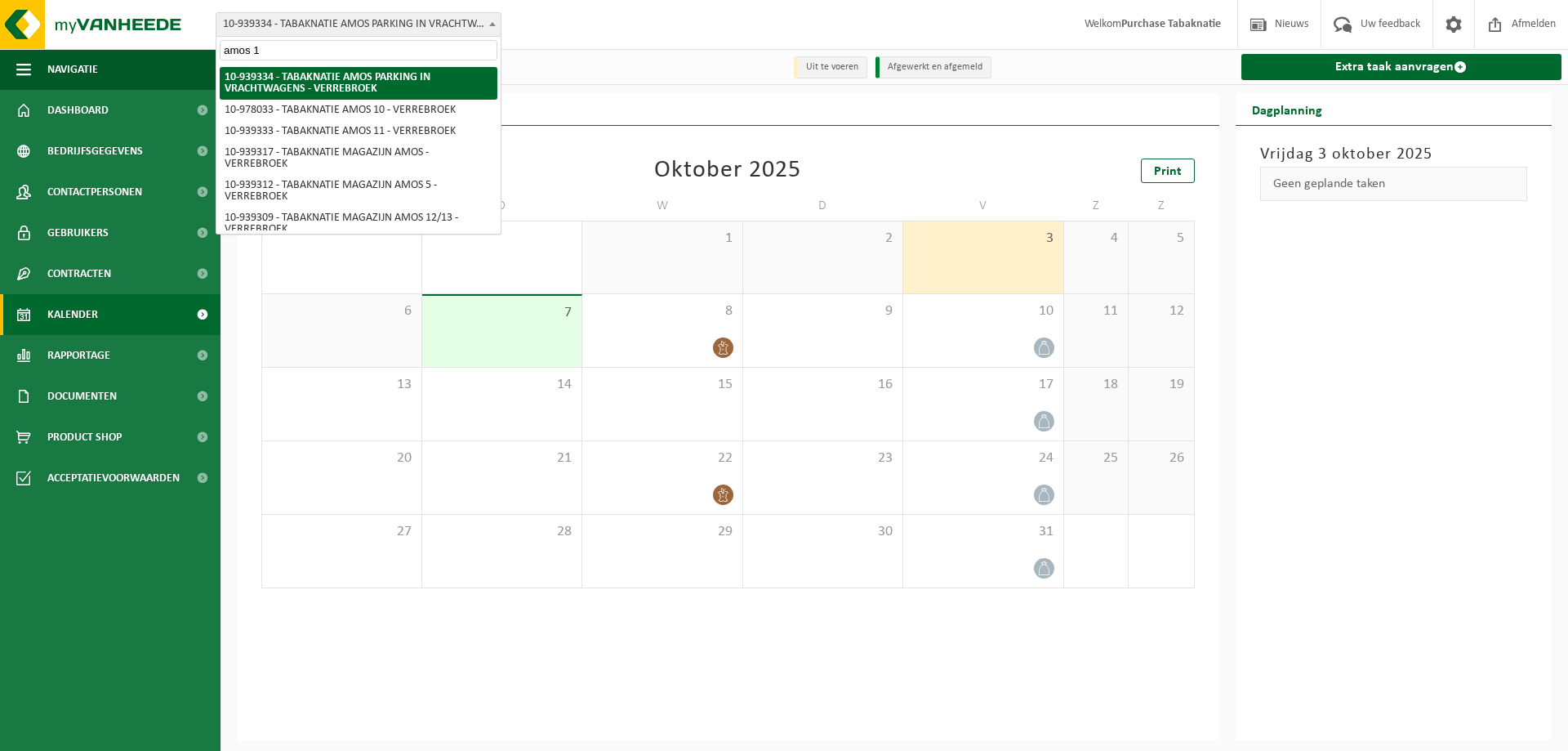
type input "amos 11"
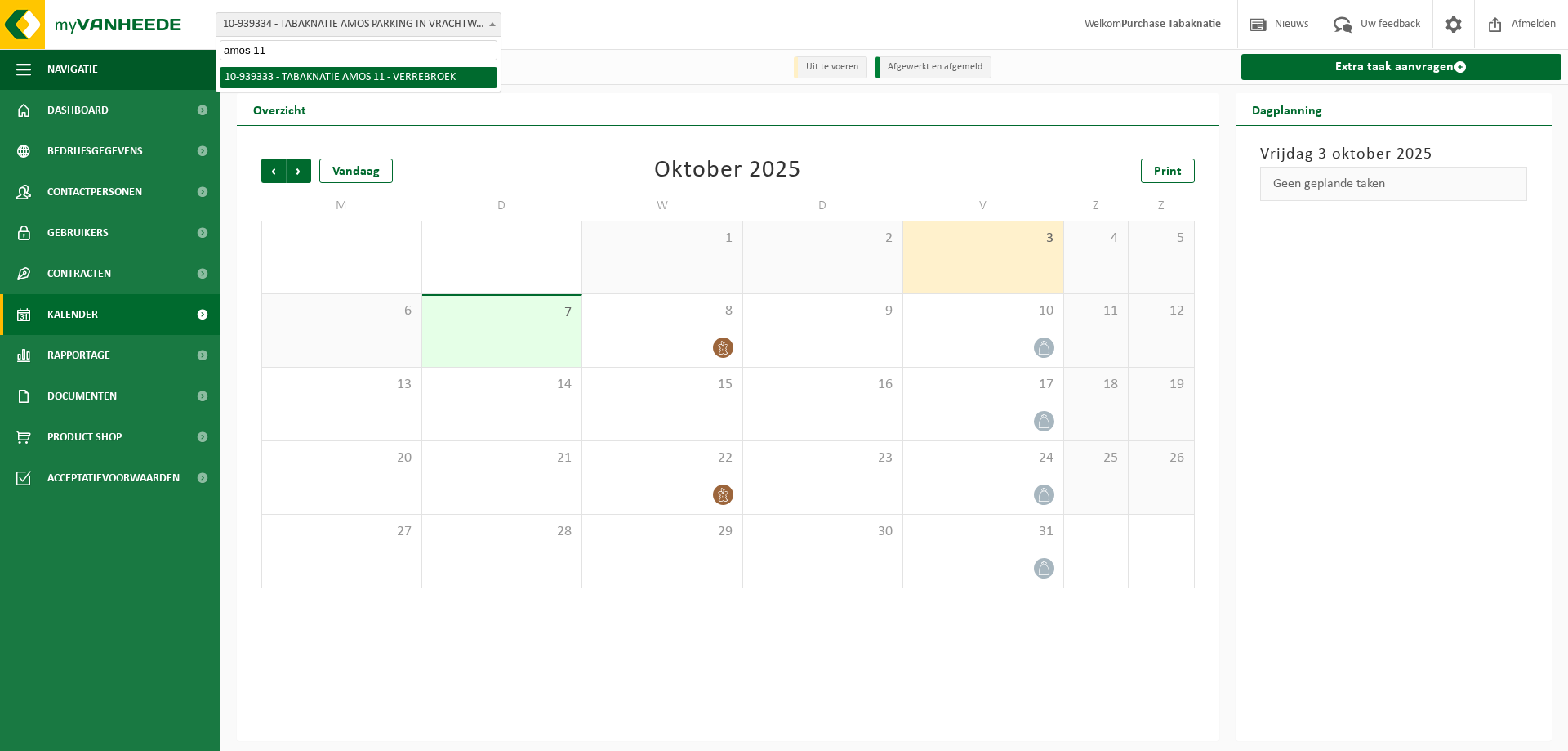
select select "138355"
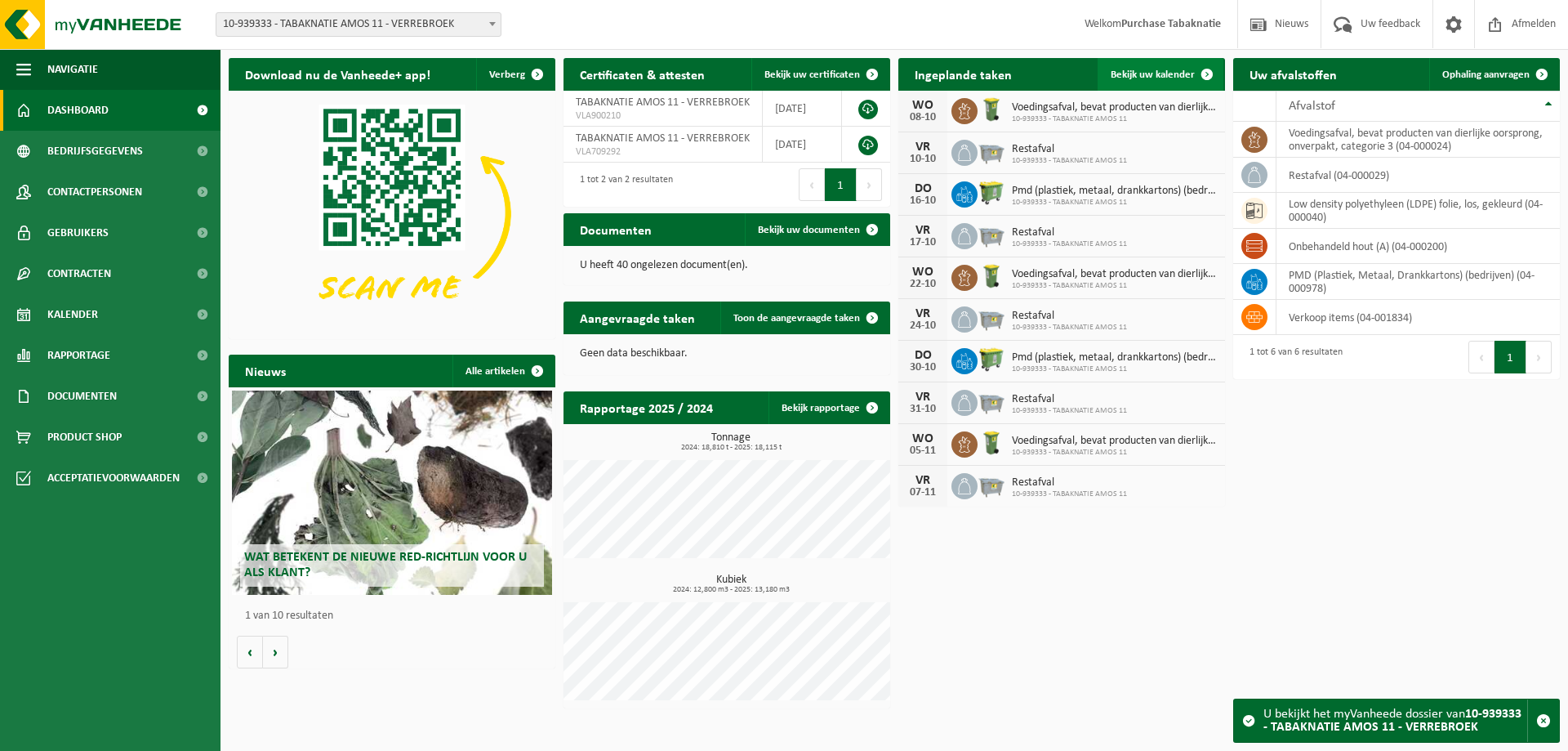
click at [1182, 75] on span "Bekijk uw kalender" at bounding box center [1153, 74] width 84 height 11
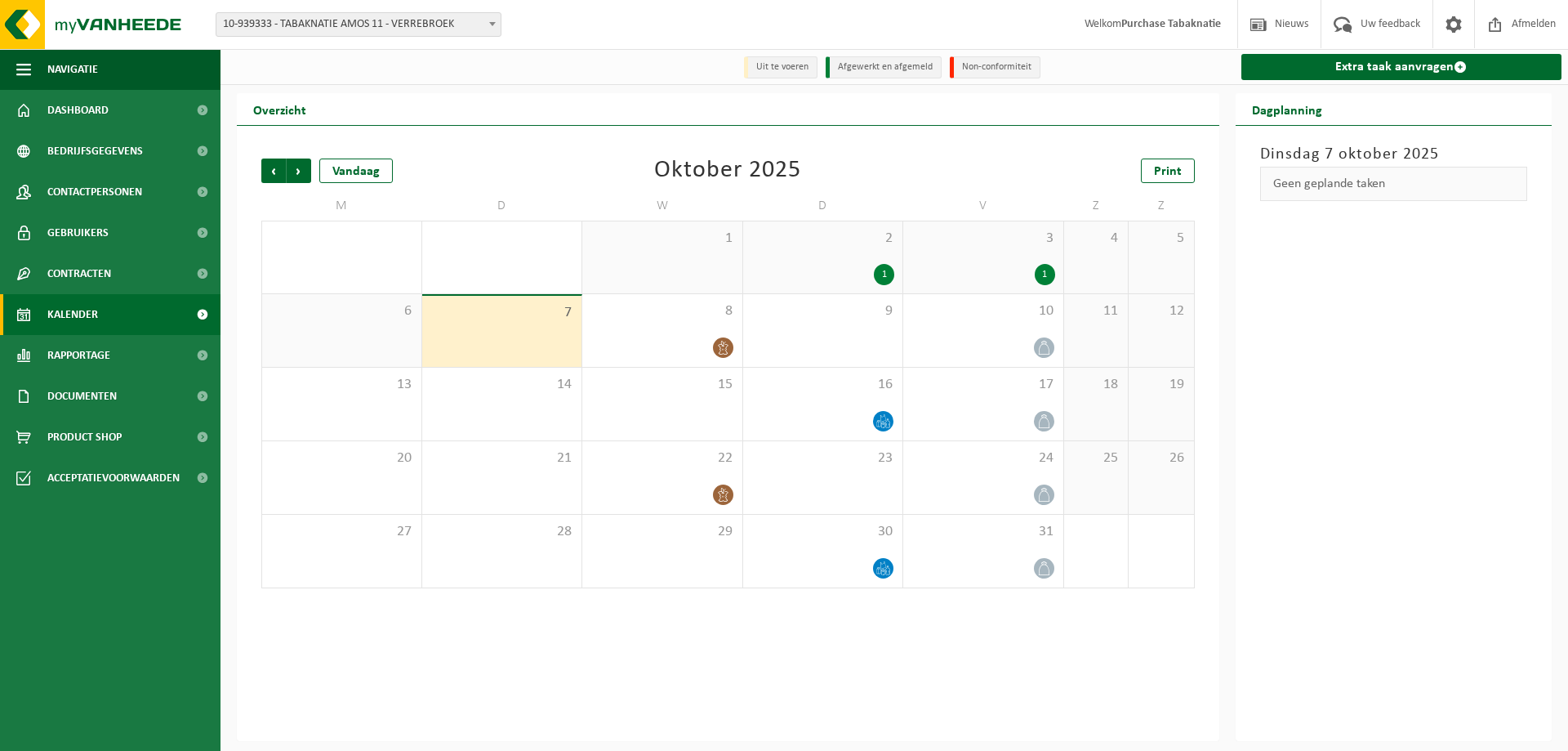
click at [836, 277] on div "1" at bounding box center [824, 274] width 144 height 21
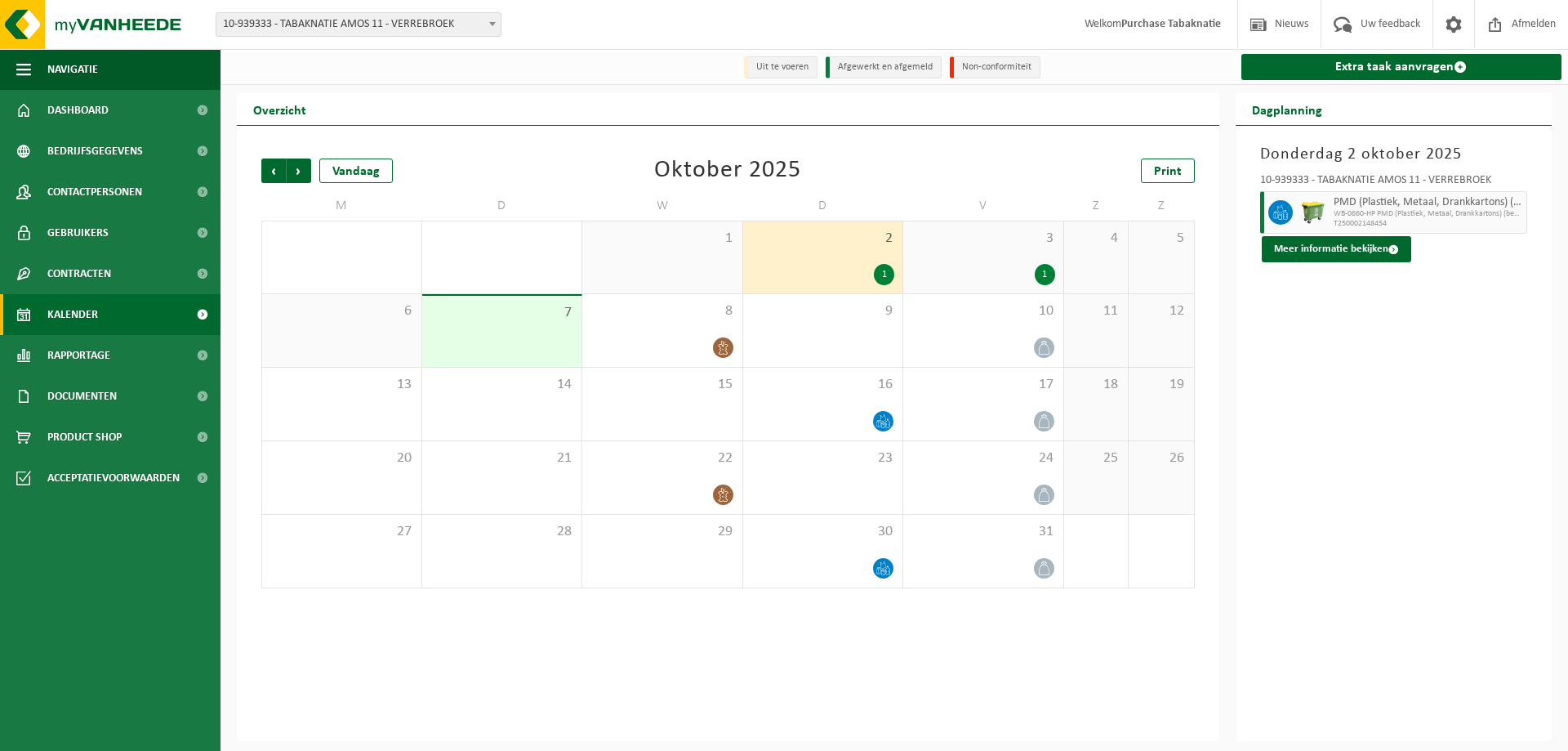
click at [956, 267] on div "1" at bounding box center [983, 274] width 144 height 21
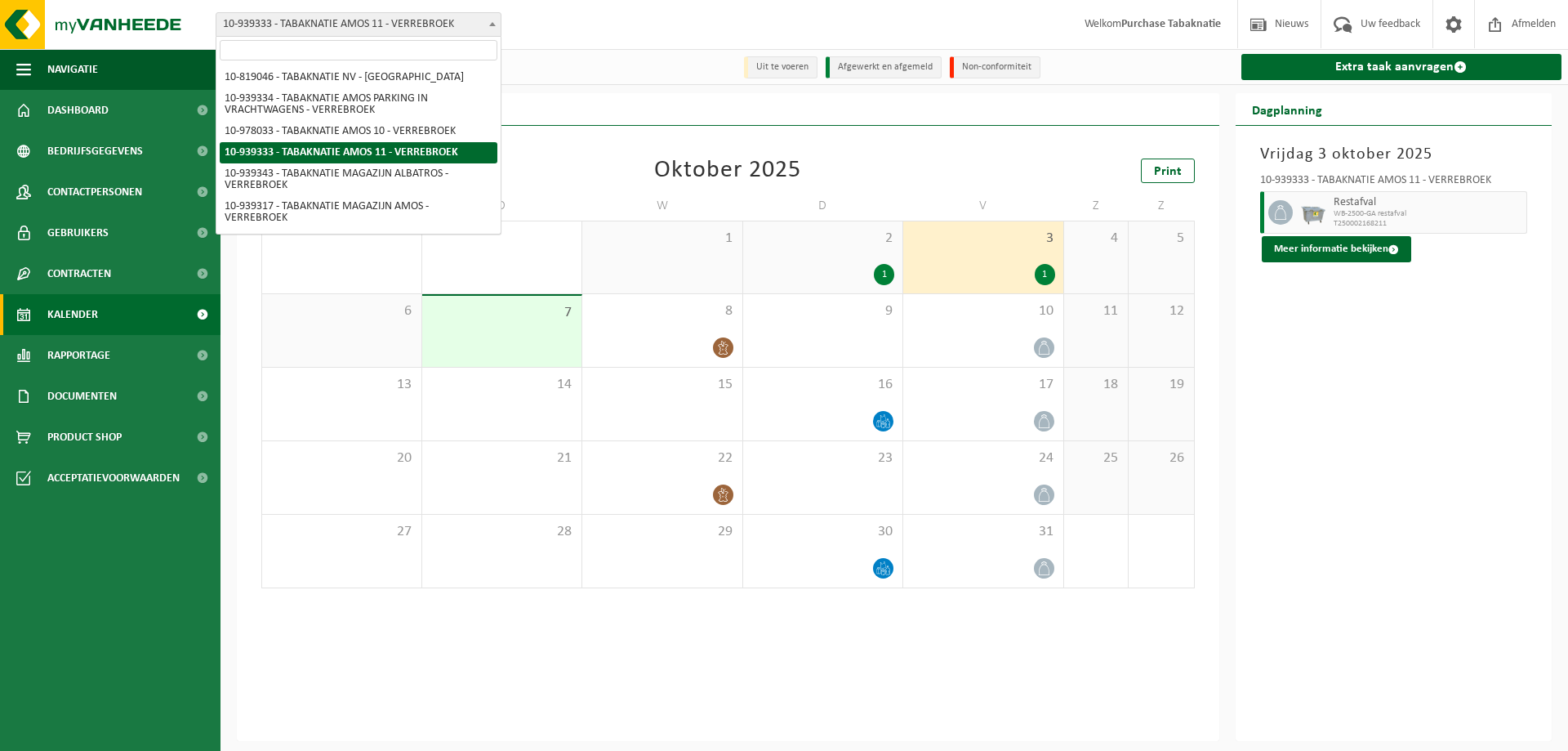
click at [379, 21] on span "10-939333 - TABAKNATIE AMOS 11 - VERREBROEK" at bounding box center [358, 24] width 284 height 23
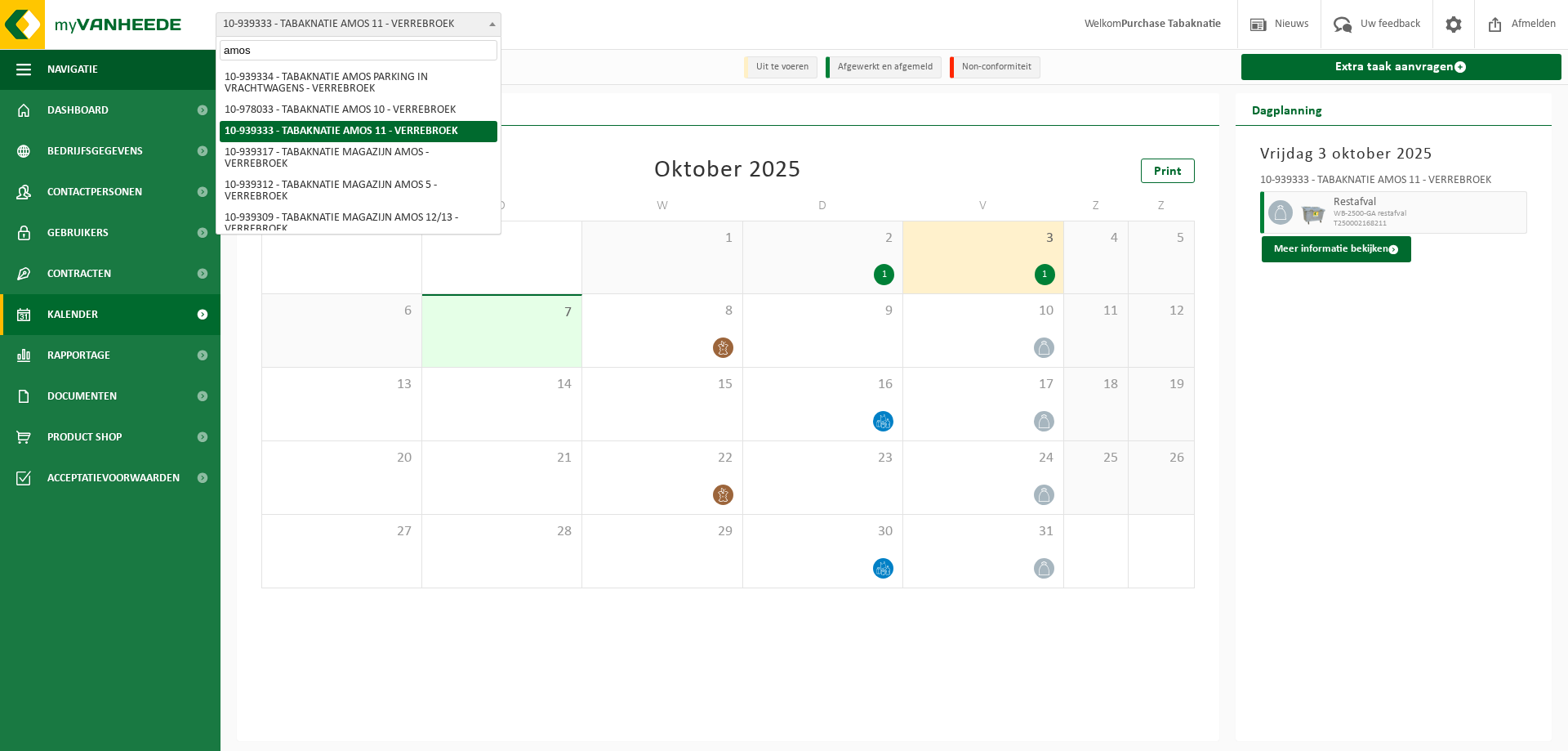
type input "amos 5"
select select "138341"
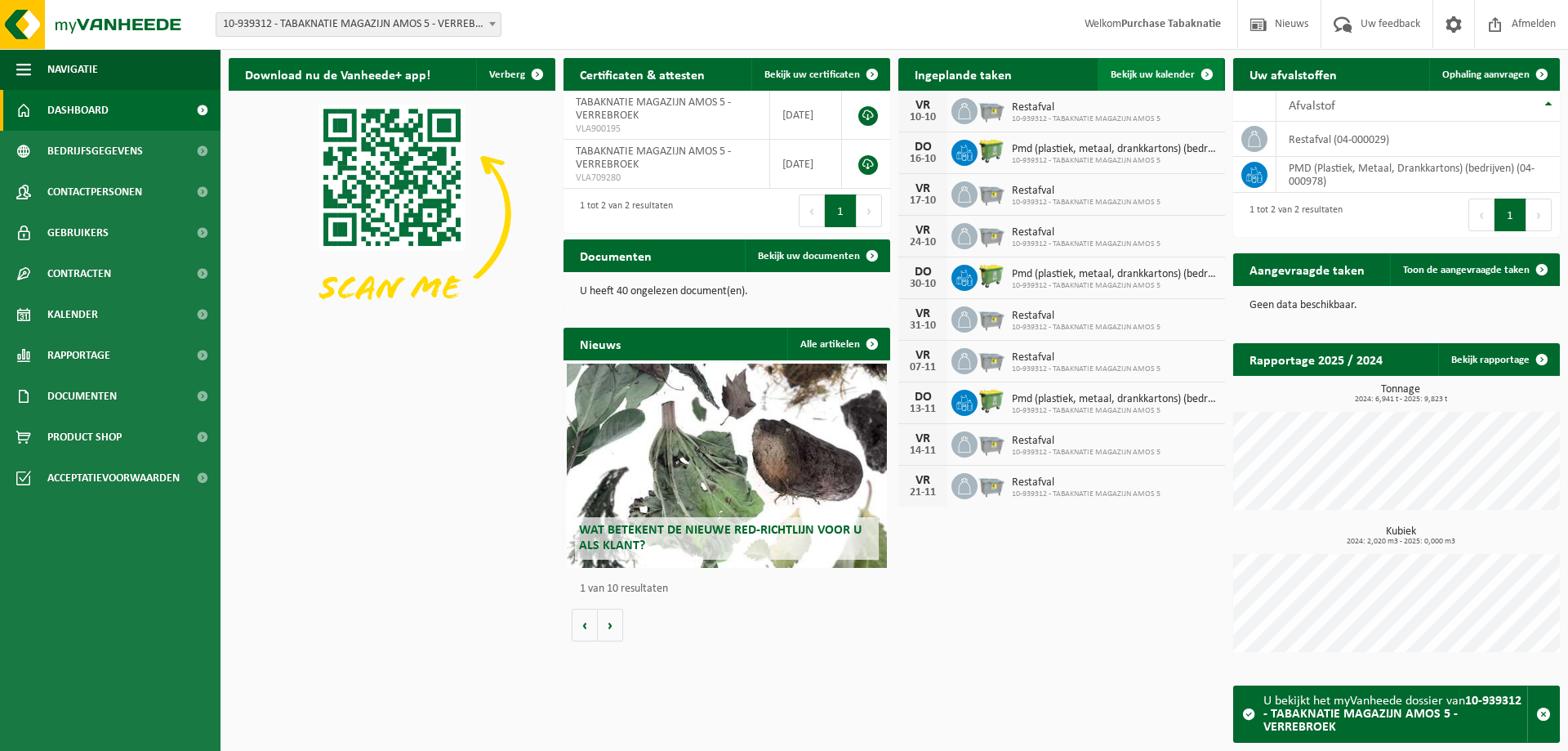
click at [1158, 62] on link "Bekijk uw kalender" at bounding box center [1160, 74] width 126 height 33
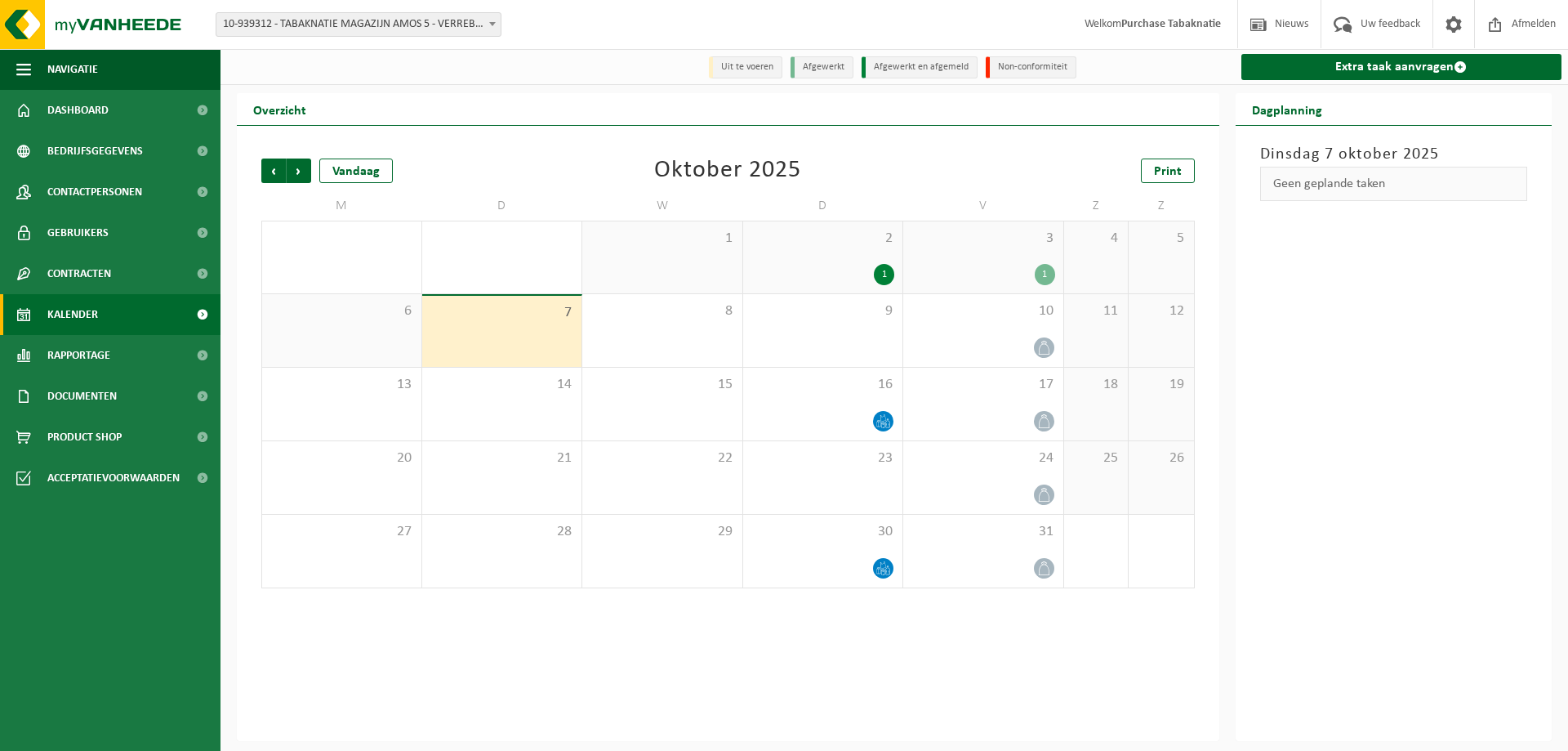
click at [754, 266] on div "1" at bounding box center [824, 274] width 144 height 21
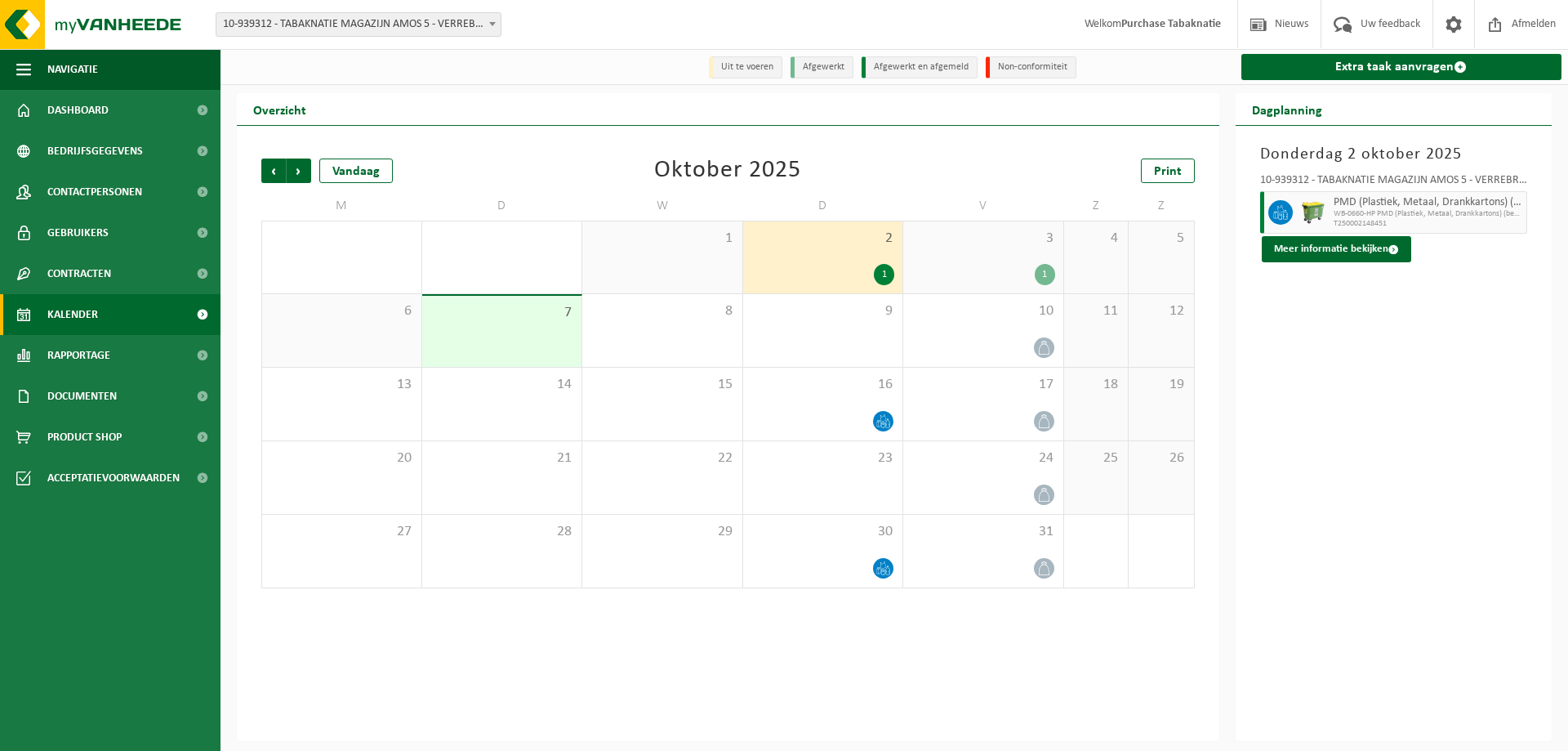
click at [931, 262] on div "3 1" at bounding box center [983, 257] width 161 height 72
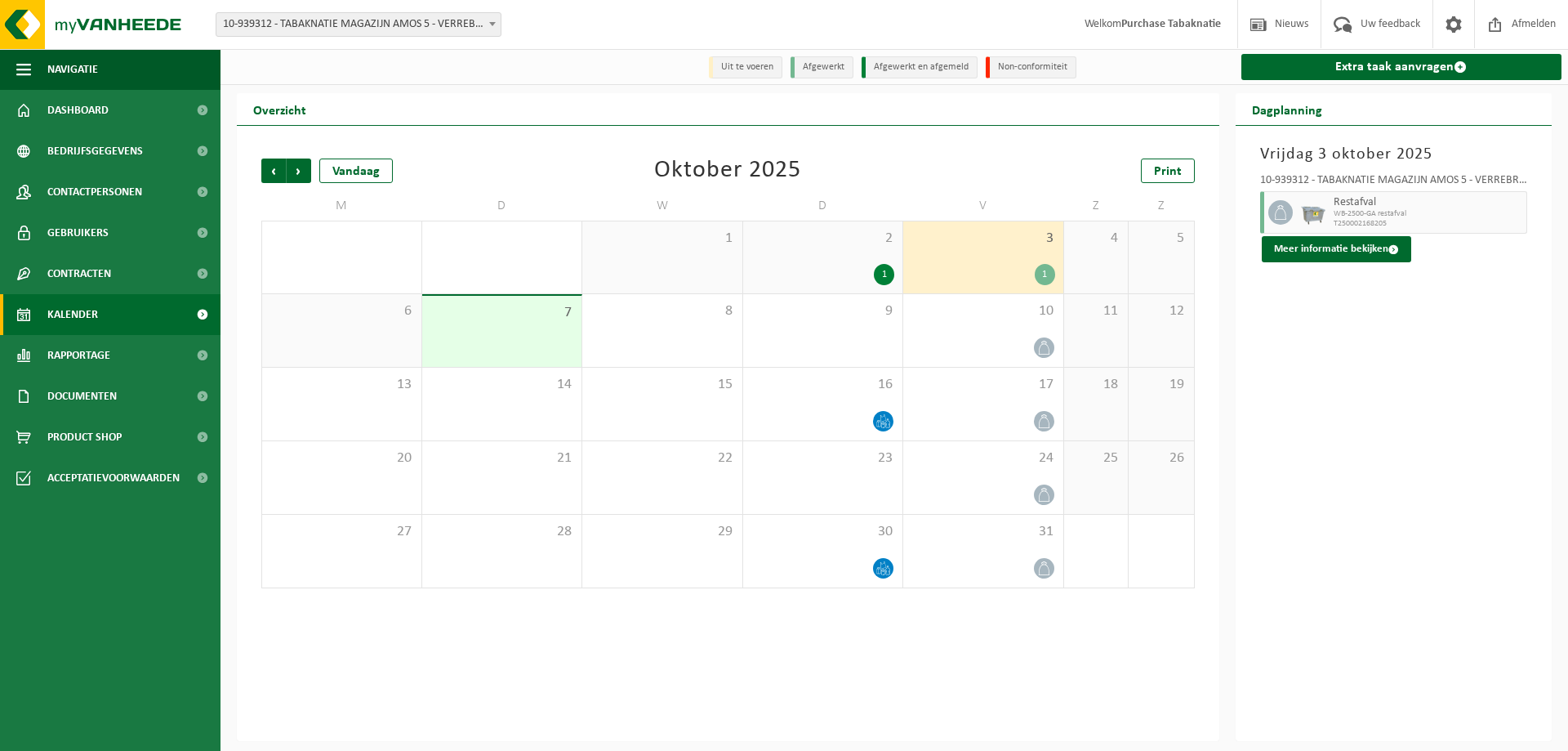
click at [421, 24] on span "10-939312 - TABAKNATIE MAGAZIJN AMOS 5 - VERREBROEK" at bounding box center [358, 24] width 284 height 23
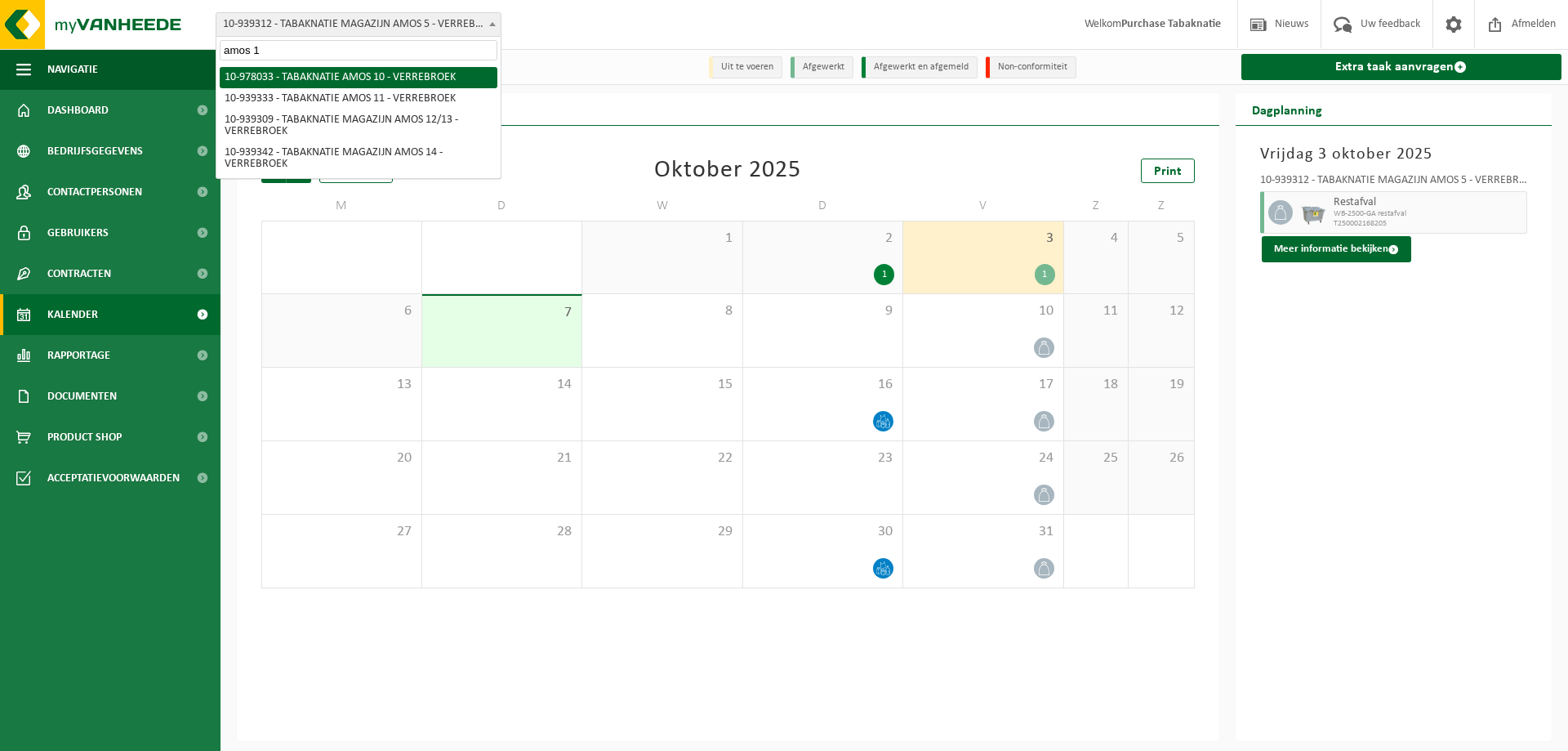
type input "amos 12"
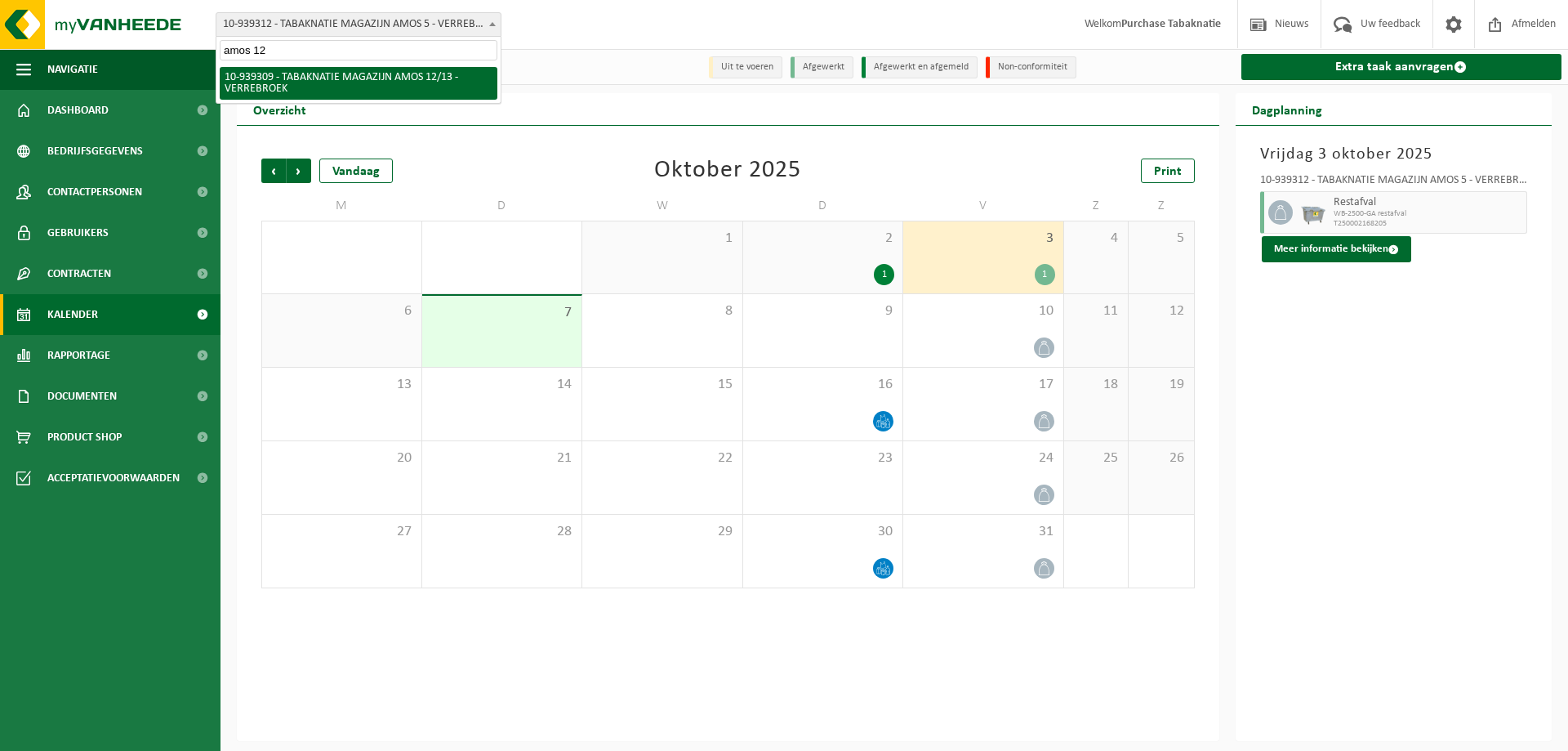
select select "138338"
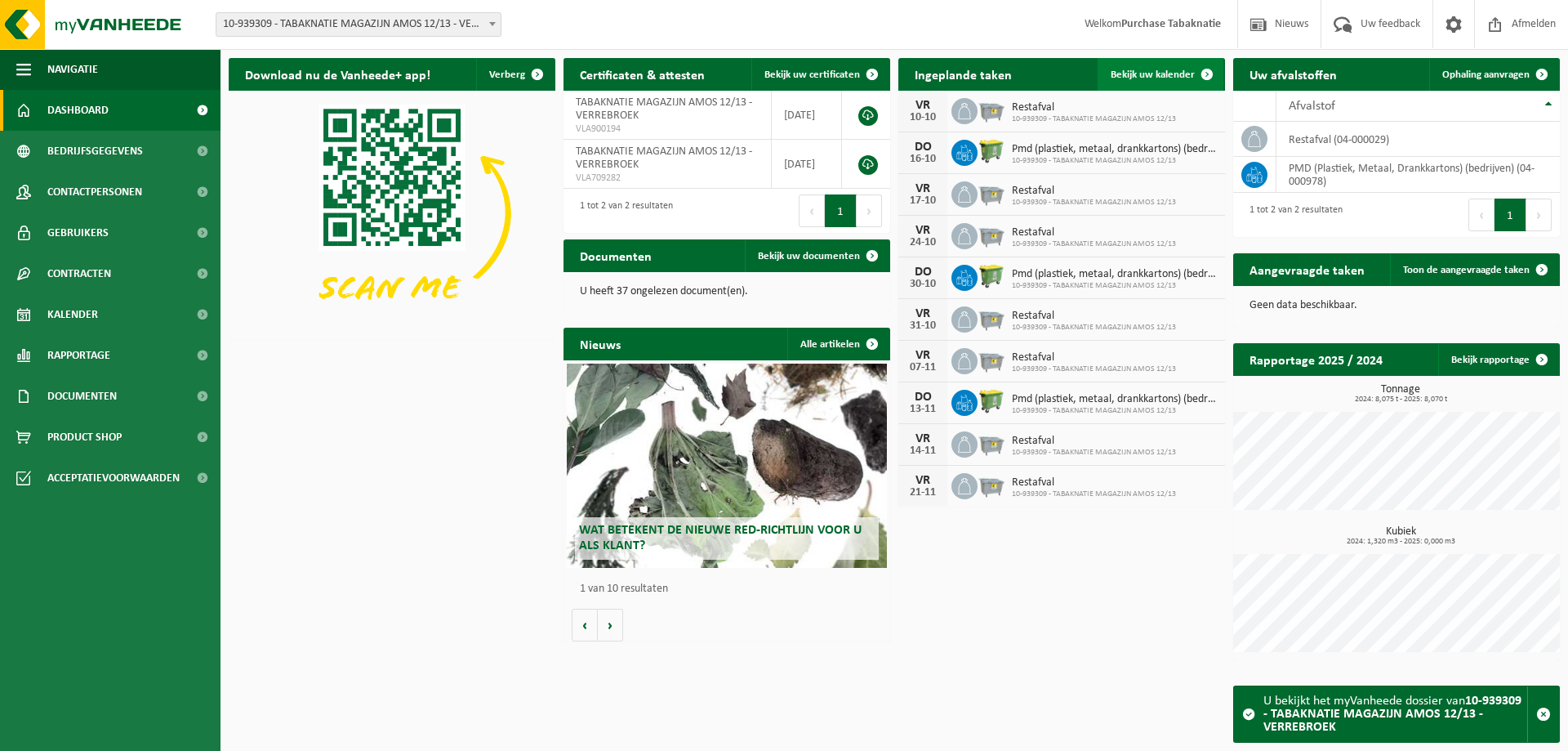
click at [1191, 65] on span at bounding box center [1207, 74] width 33 height 33
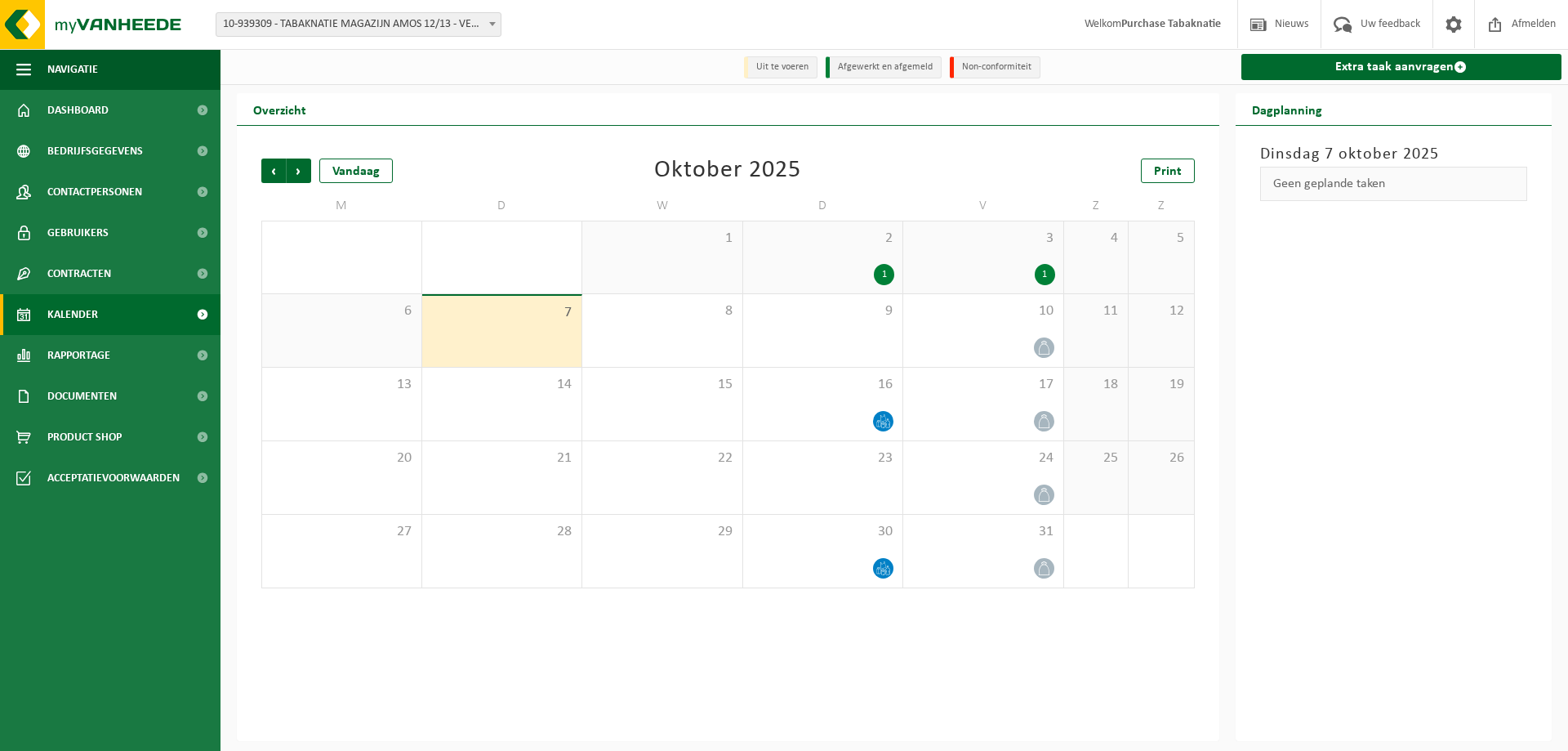
click at [760, 275] on div "1" at bounding box center [824, 274] width 144 height 21
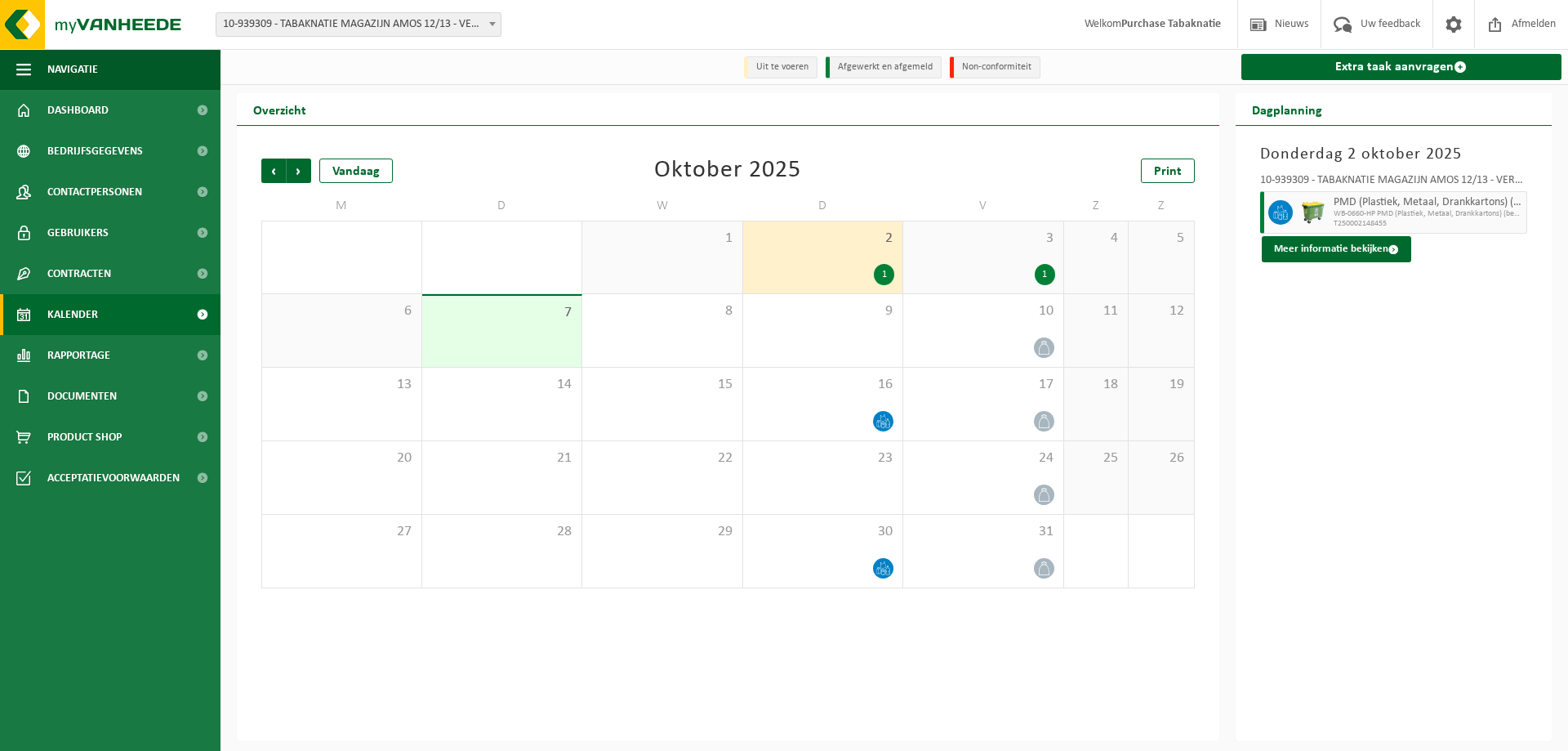
click at [950, 253] on div "3 1" at bounding box center [983, 257] width 161 height 72
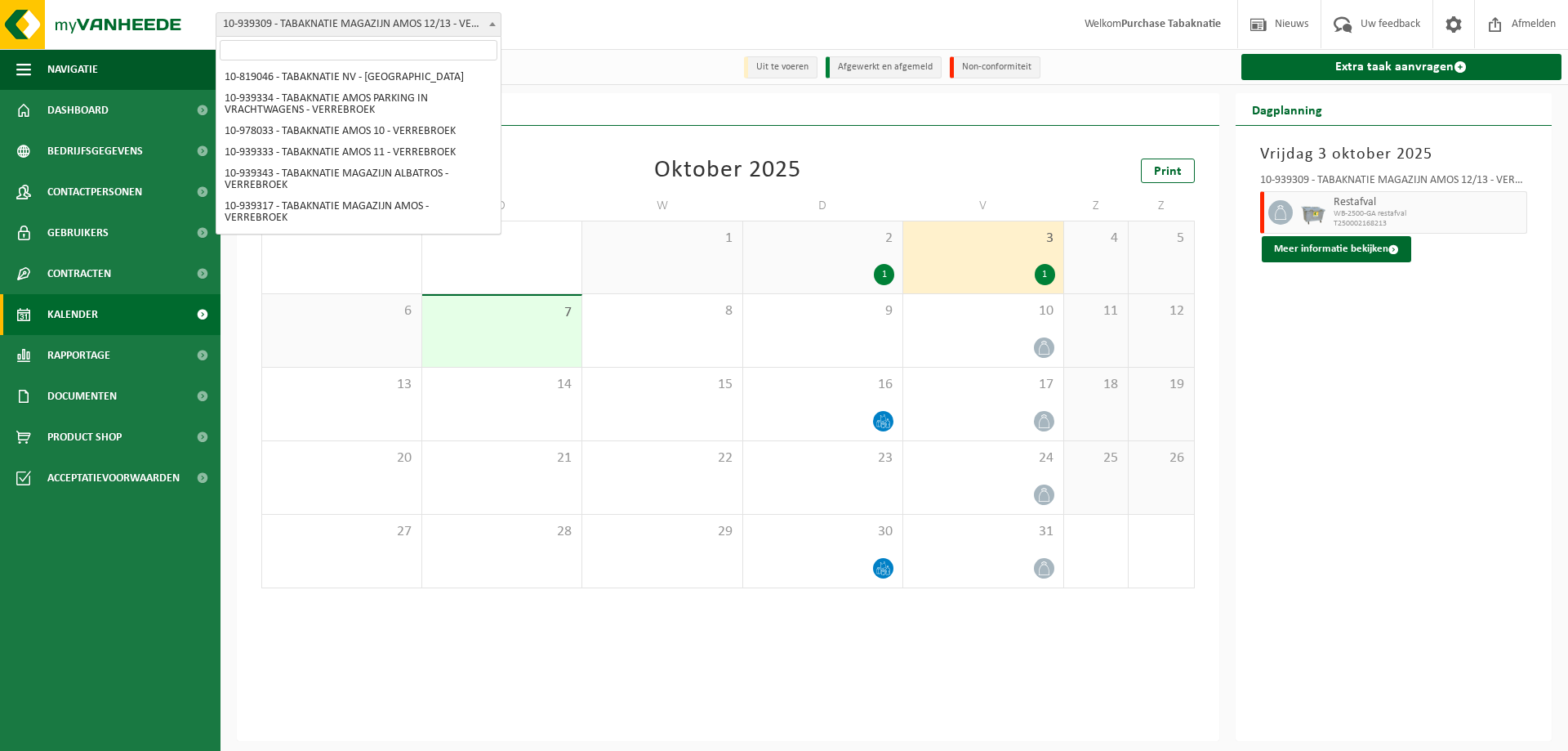
click at [333, 19] on span "10-939309 - TABAKNATIE MAGAZIJN AMOS 12/13 - VERREBROEK" at bounding box center [358, 24] width 284 height 23
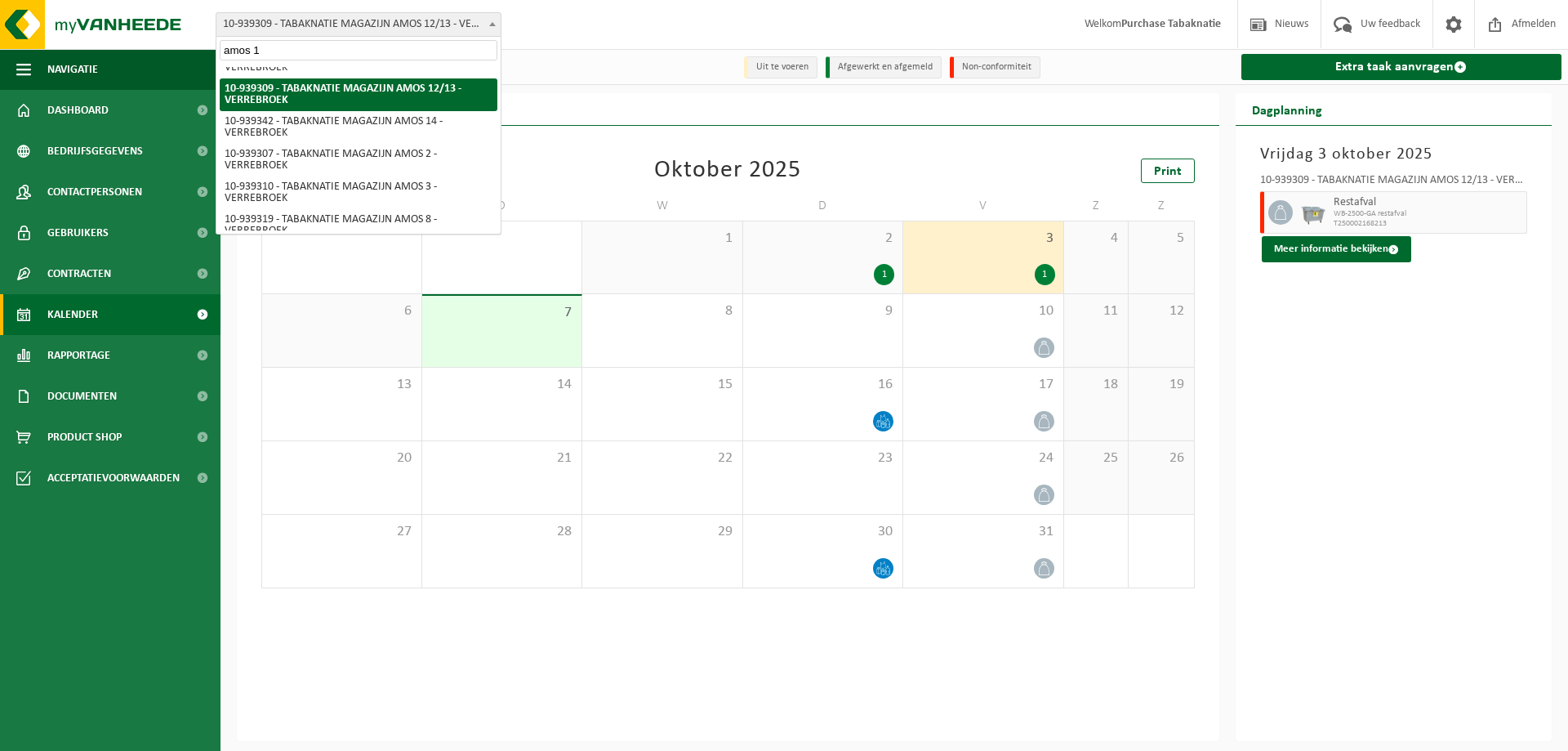
type input "amos 14"
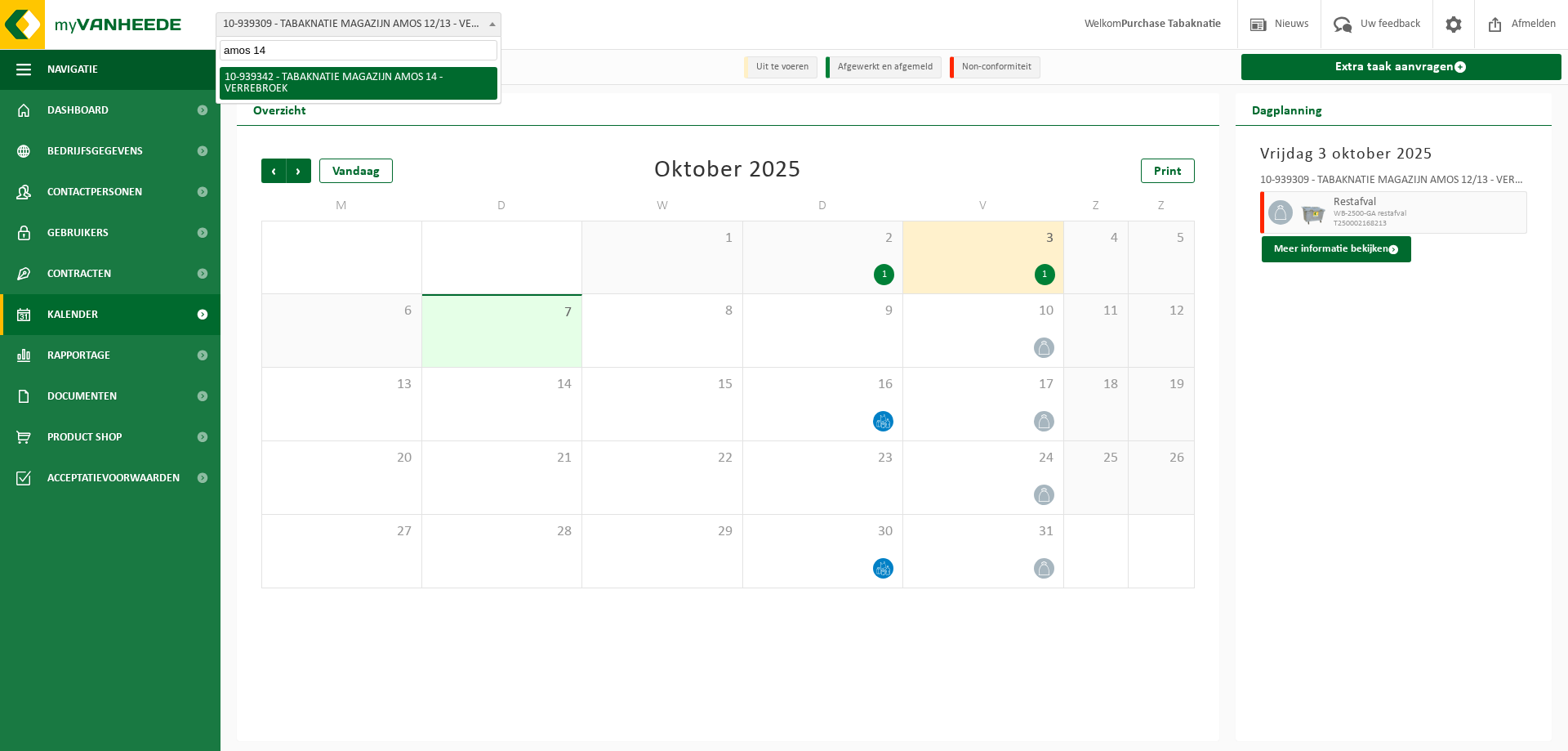
select select "138360"
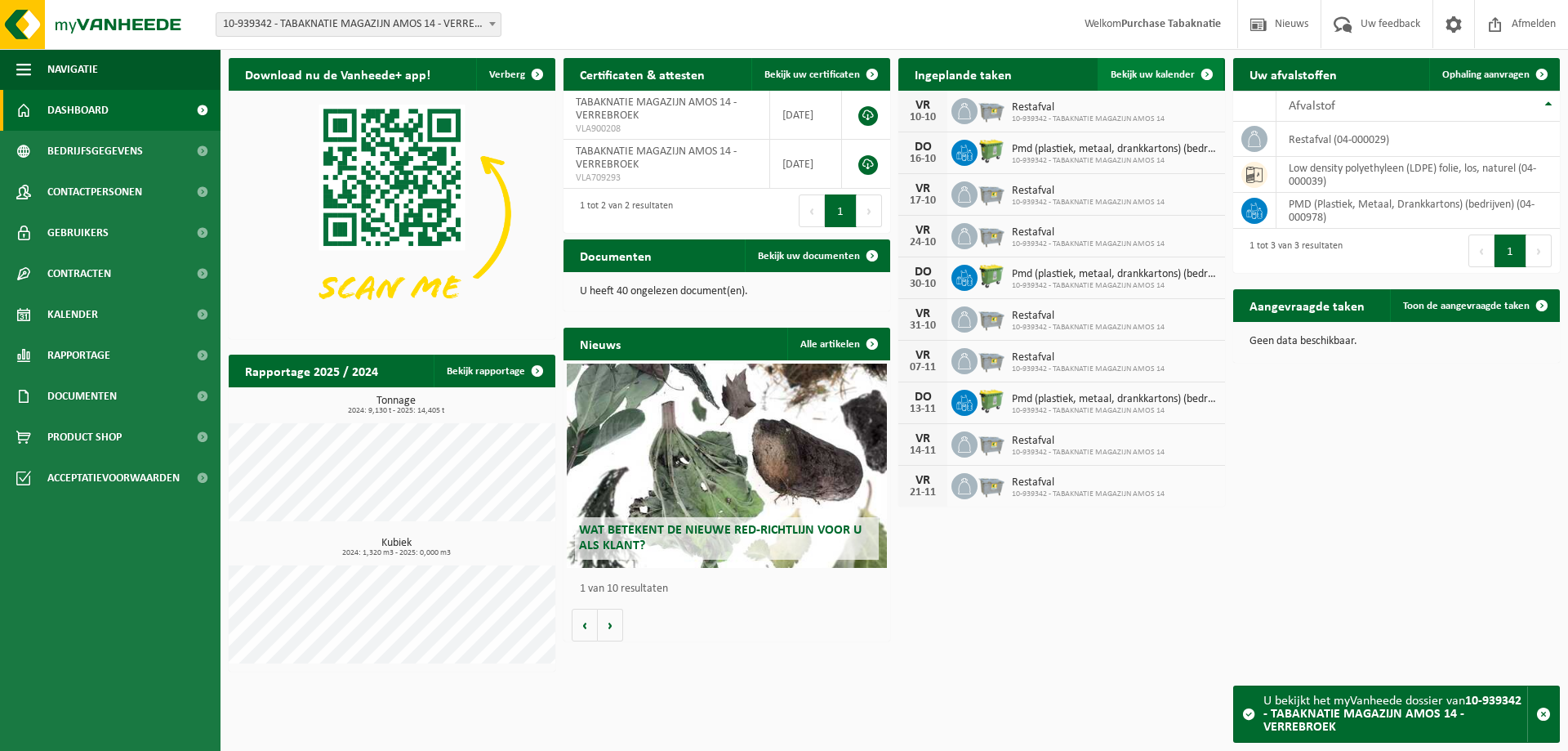
click at [1109, 75] on link "Bekijk uw kalender" at bounding box center [1160, 74] width 126 height 33
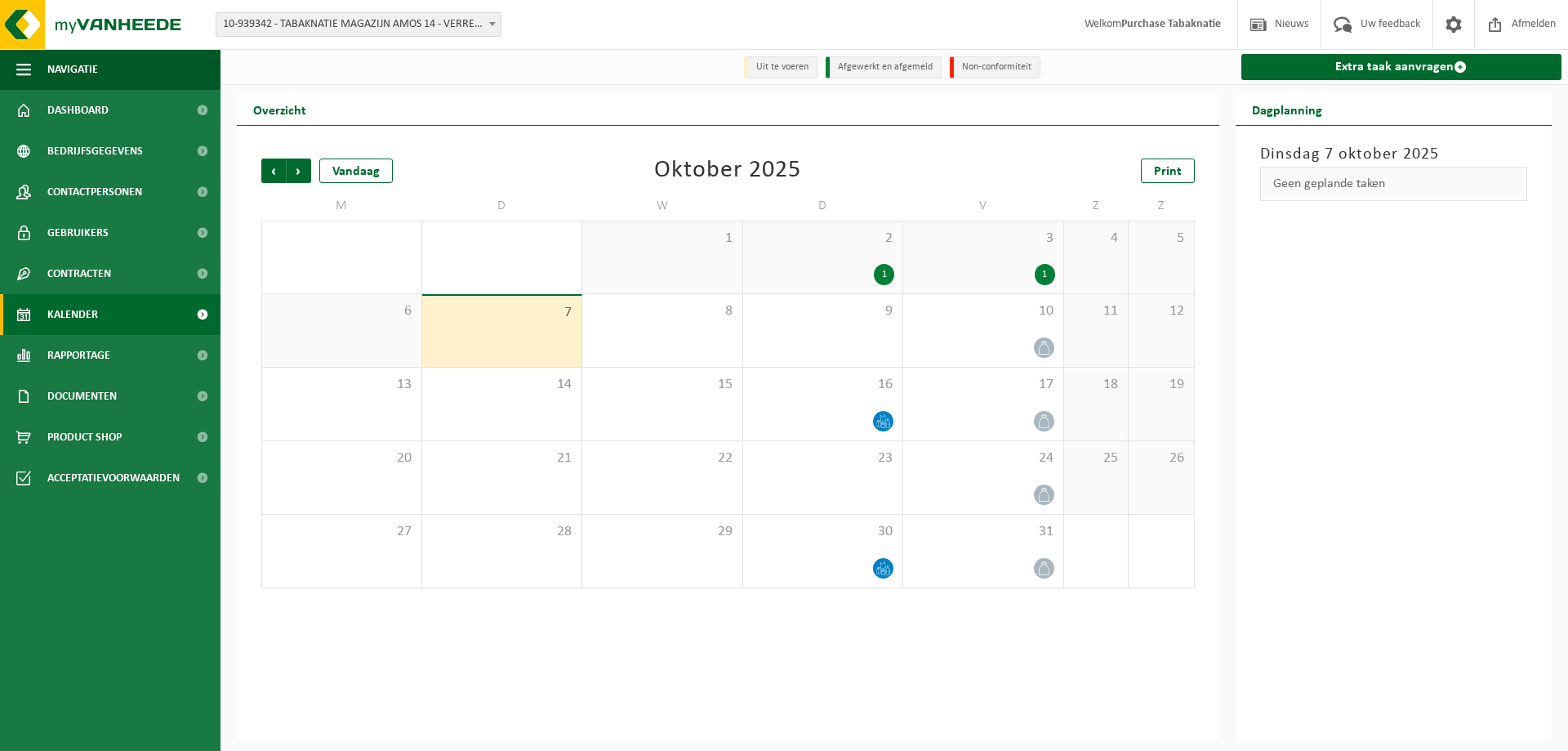
click at [856, 260] on div "2 1" at bounding box center [824, 257] width 161 height 72
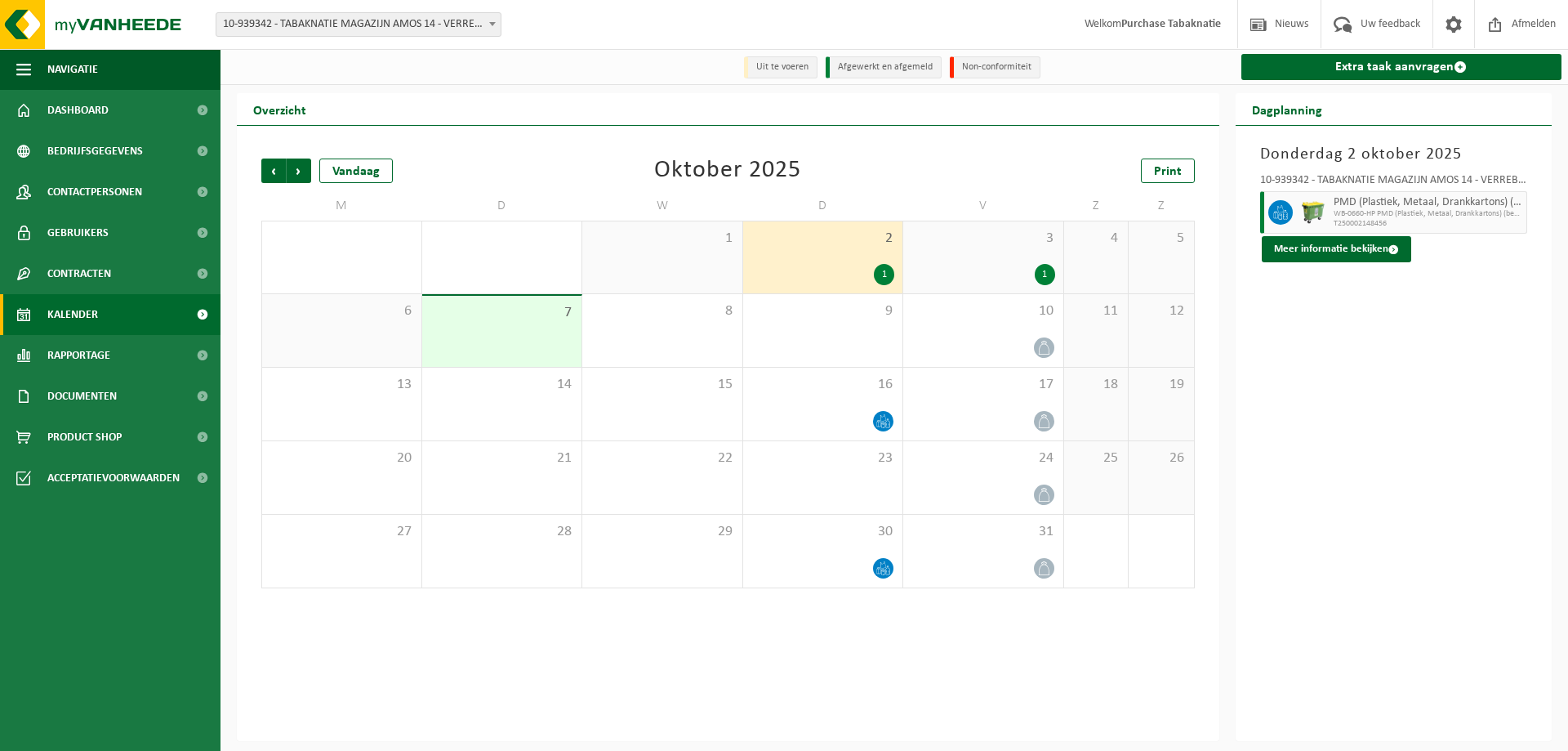
click at [985, 240] on span "3" at bounding box center [983, 238] width 144 height 18
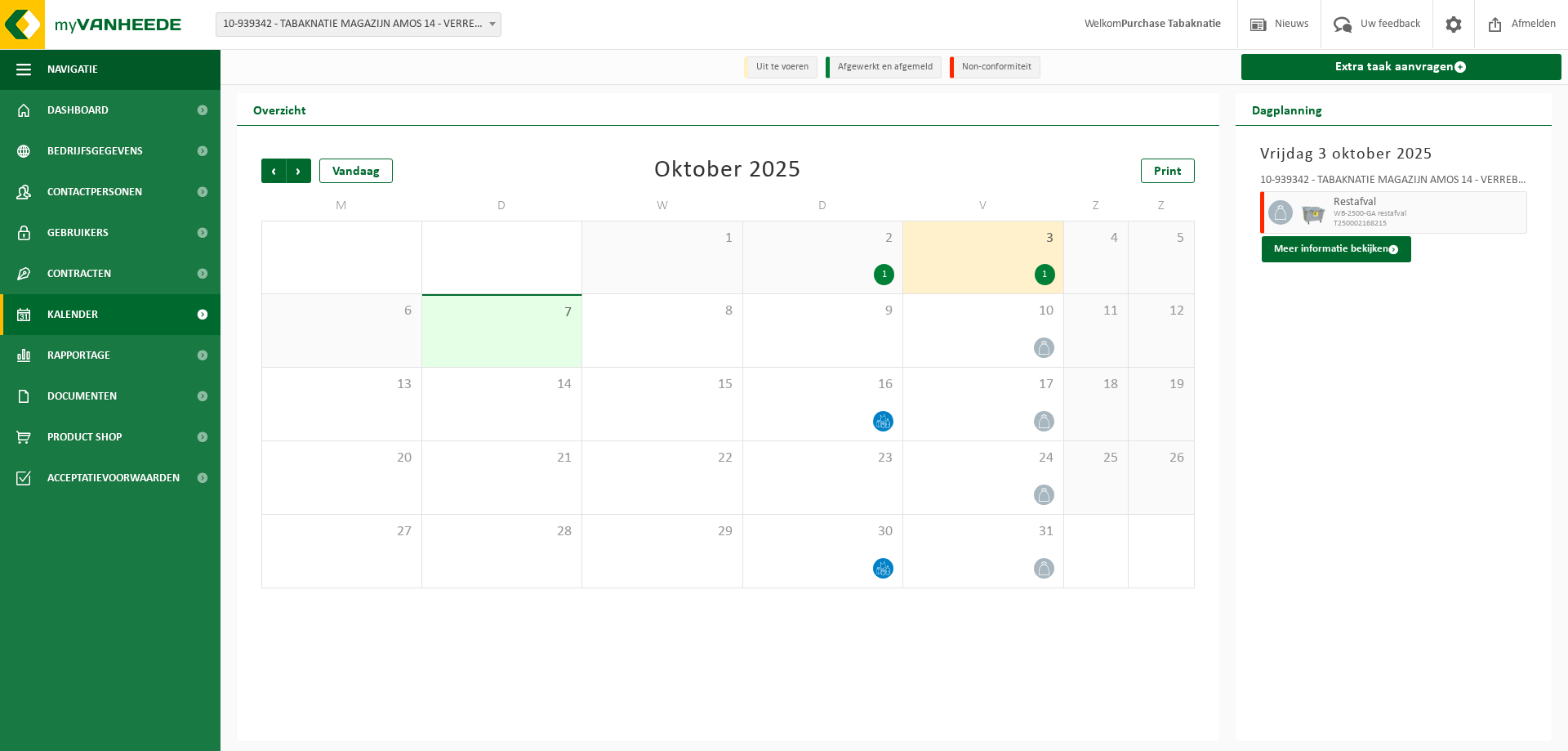
click at [384, 24] on span "10-939342 - TABAKNATIE MAGAZIJN AMOS 14 - VERREBROEK" at bounding box center [358, 24] width 284 height 23
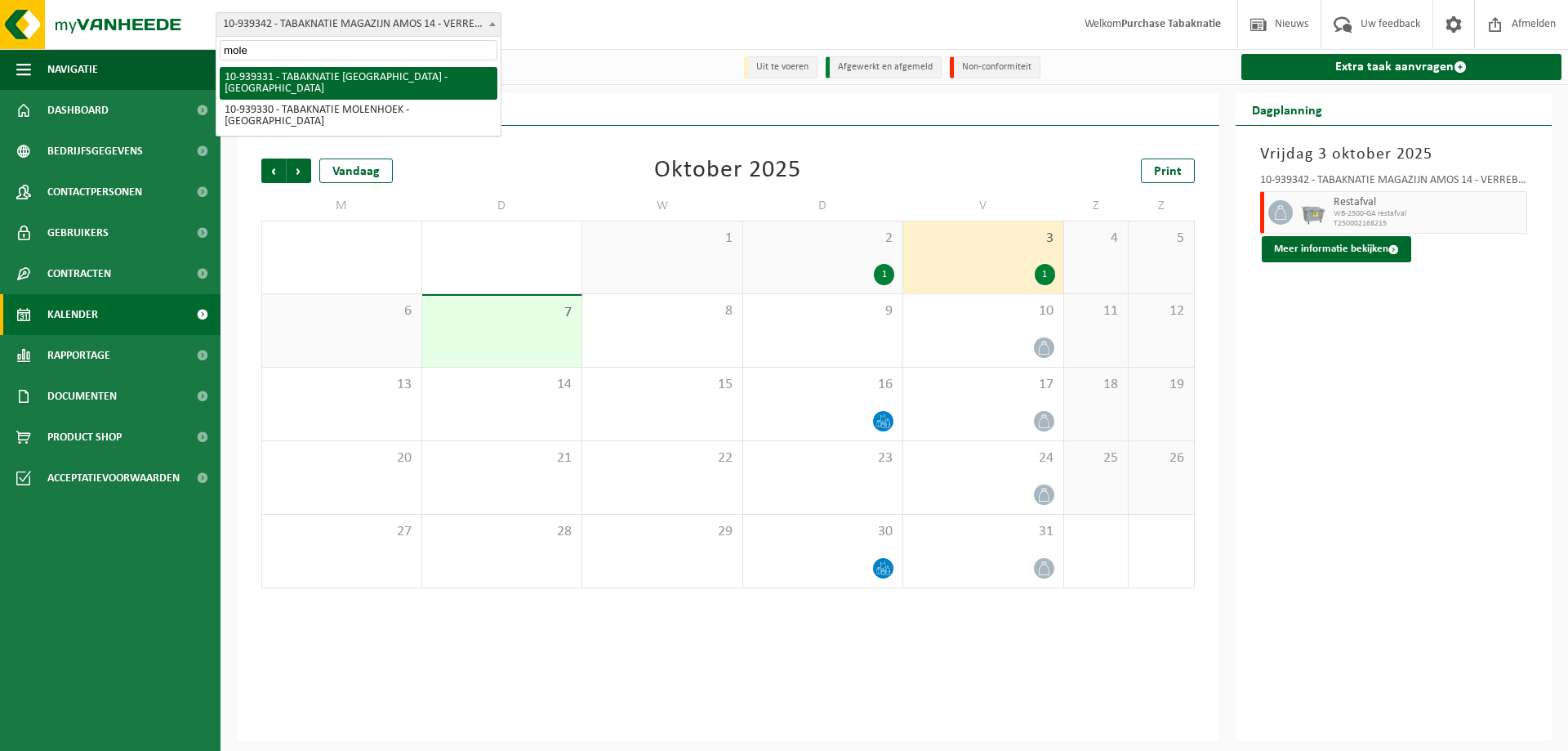
type input "molen"
select select "138353"
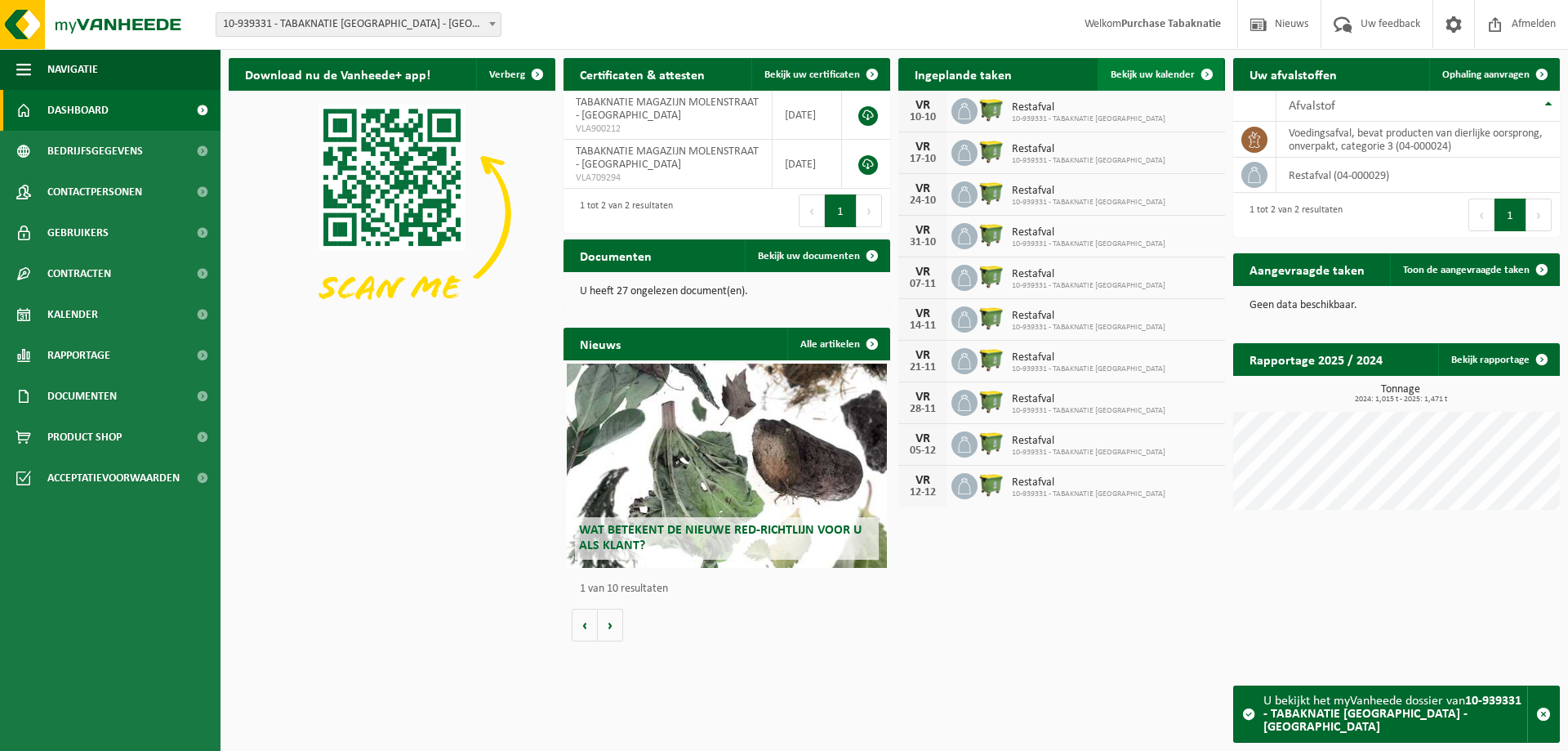
click at [1143, 78] on span "Bekijk uw kalender" at bounding box center [1153, 74] width 84 height 11
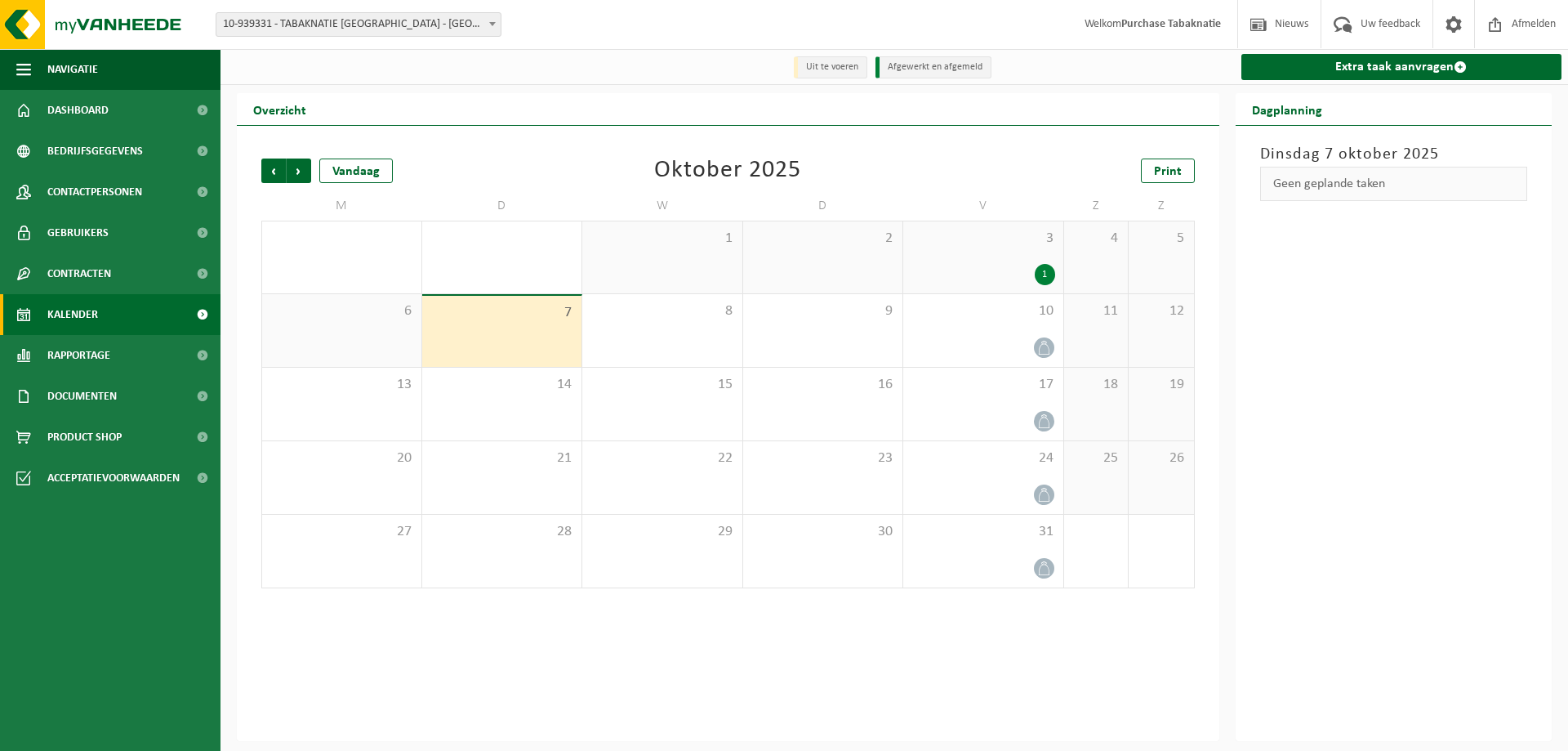
drag, startPoint x: 433, startPoint y: 10, endPoint x: 432, endPoint y: 18, distance: 8.1
click at [432, 17] on div "Vestiging: 10-819046 - TABAKNATIE NV - ANTWERPEN 10-939334 - TABAKNATIE AMOS PA…" at bounding box center [784, 24] width 1568 height 50
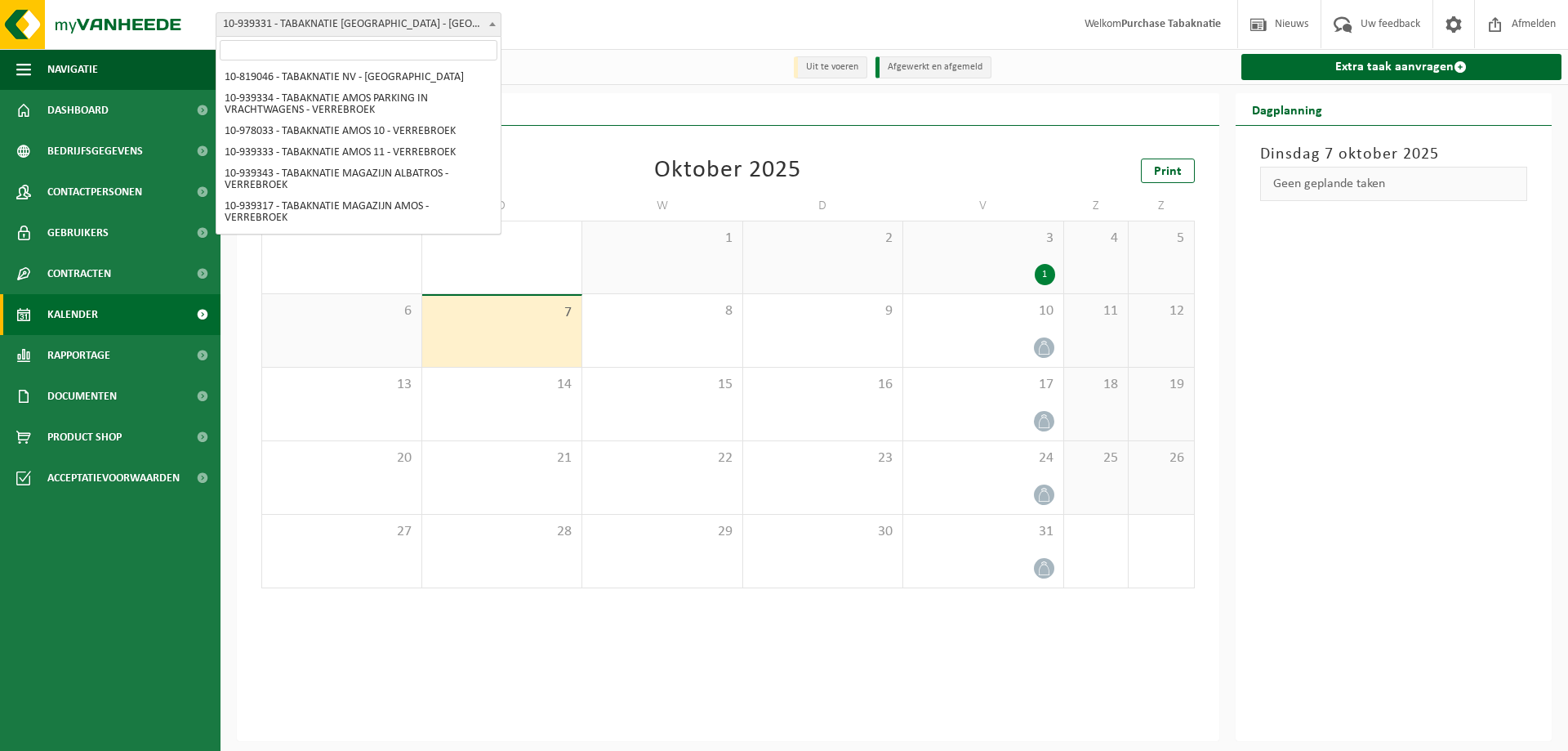
click at [431, 18] on span "10-939331 - TABAKNATIE [GEOGRAPHIC_DATA] - [GEOGRAPHIC_DATA]" at bounding box center [358, 24] width 284 height 23
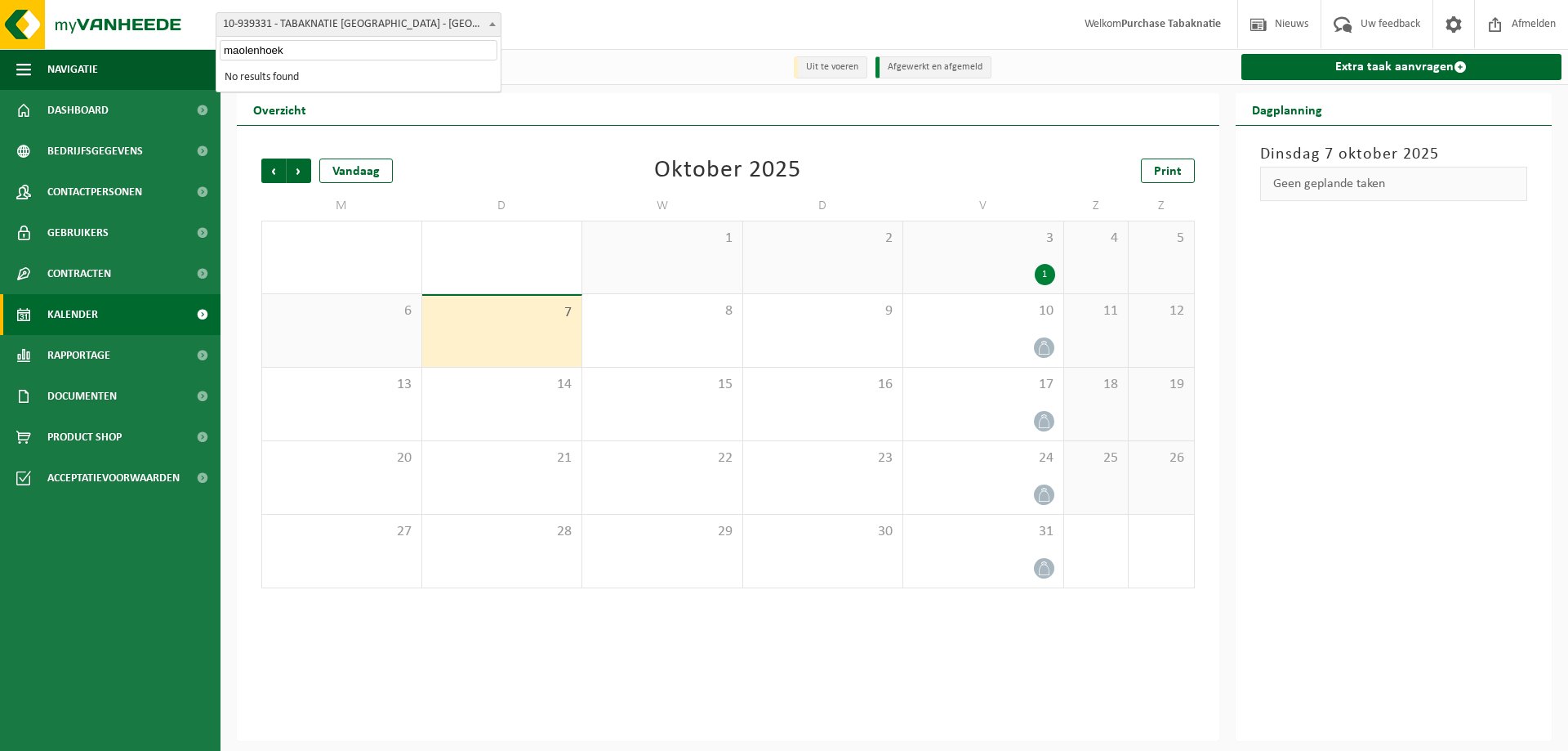
click at [237, 52] on input "maolenhoek" at bounding box center [358, 50] width 278 height 20
type input "molenhoek"
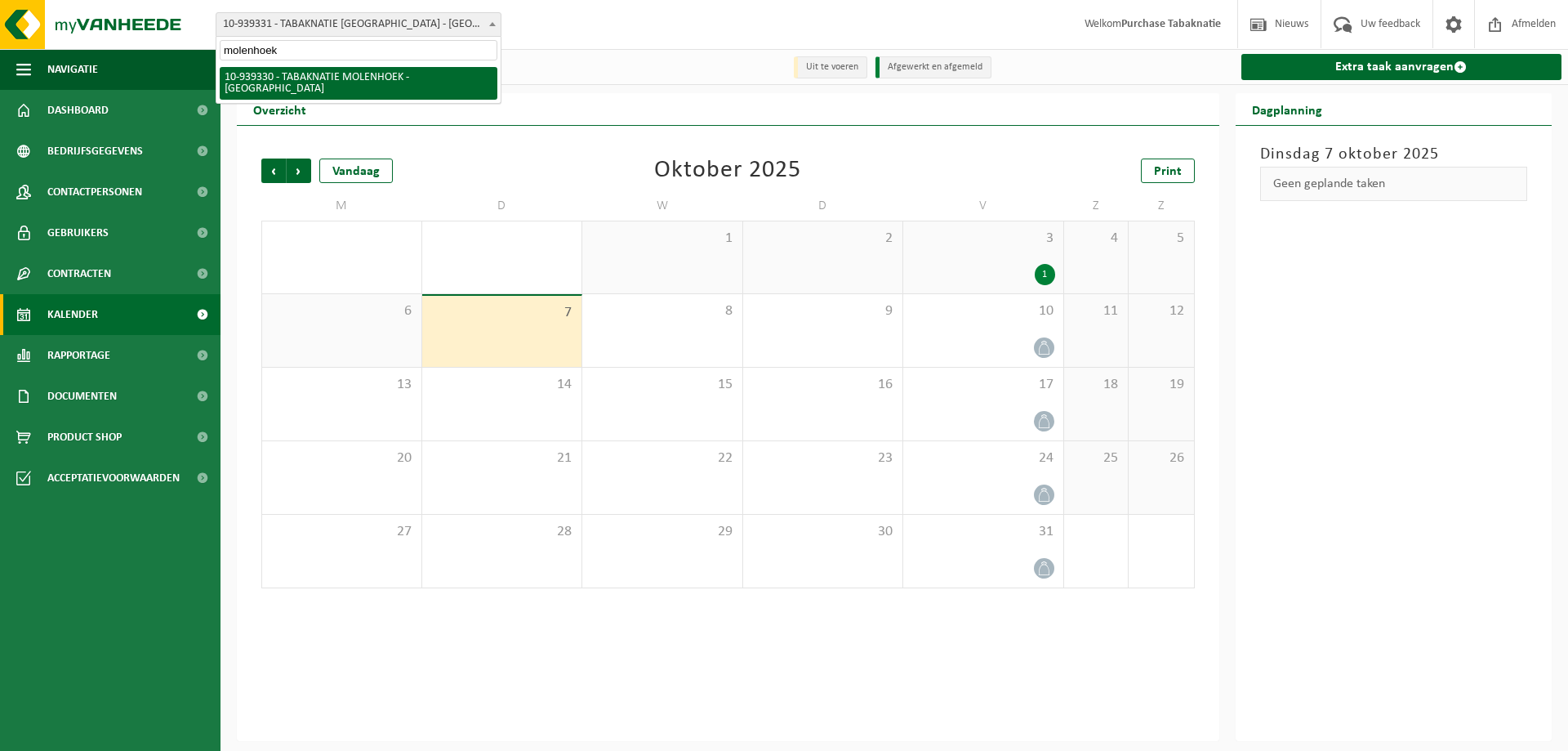
select select "138352"
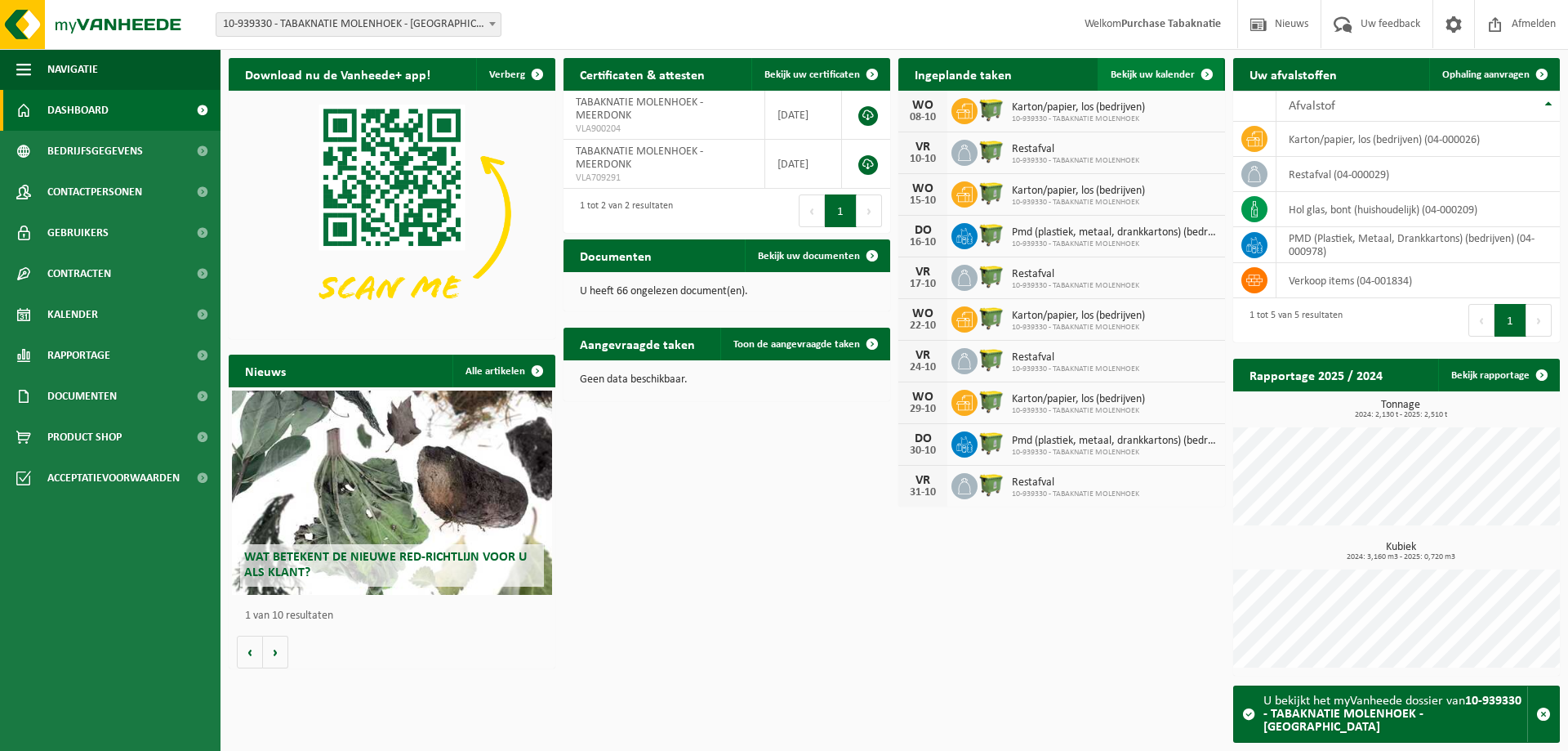
click at [1130, 74] on span "Bekijk uw kalender" at bounding box center [1153, 74] width 84 height 11
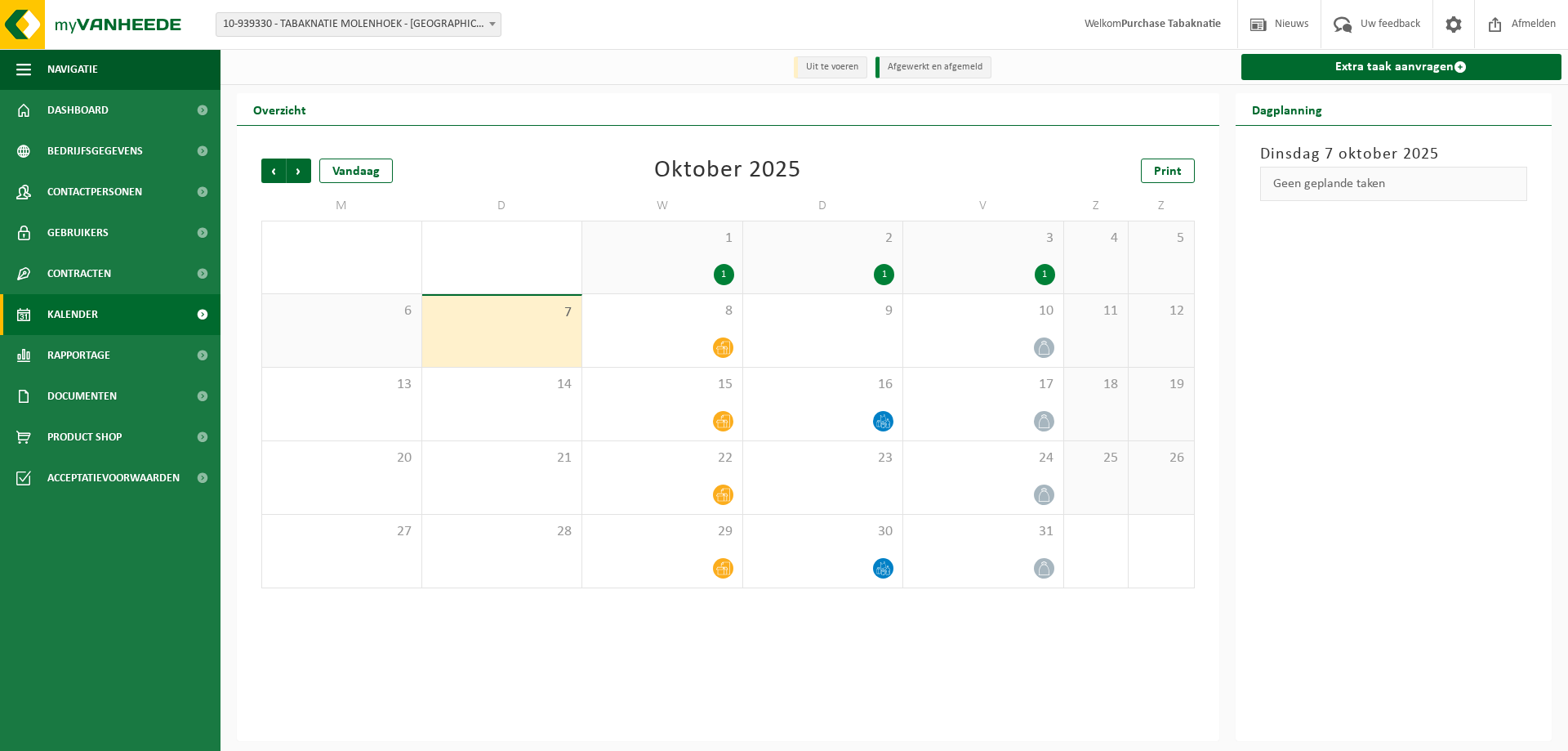
click at [683, 267] on div "1" at bounding box center [662, 274] width 144 height 21
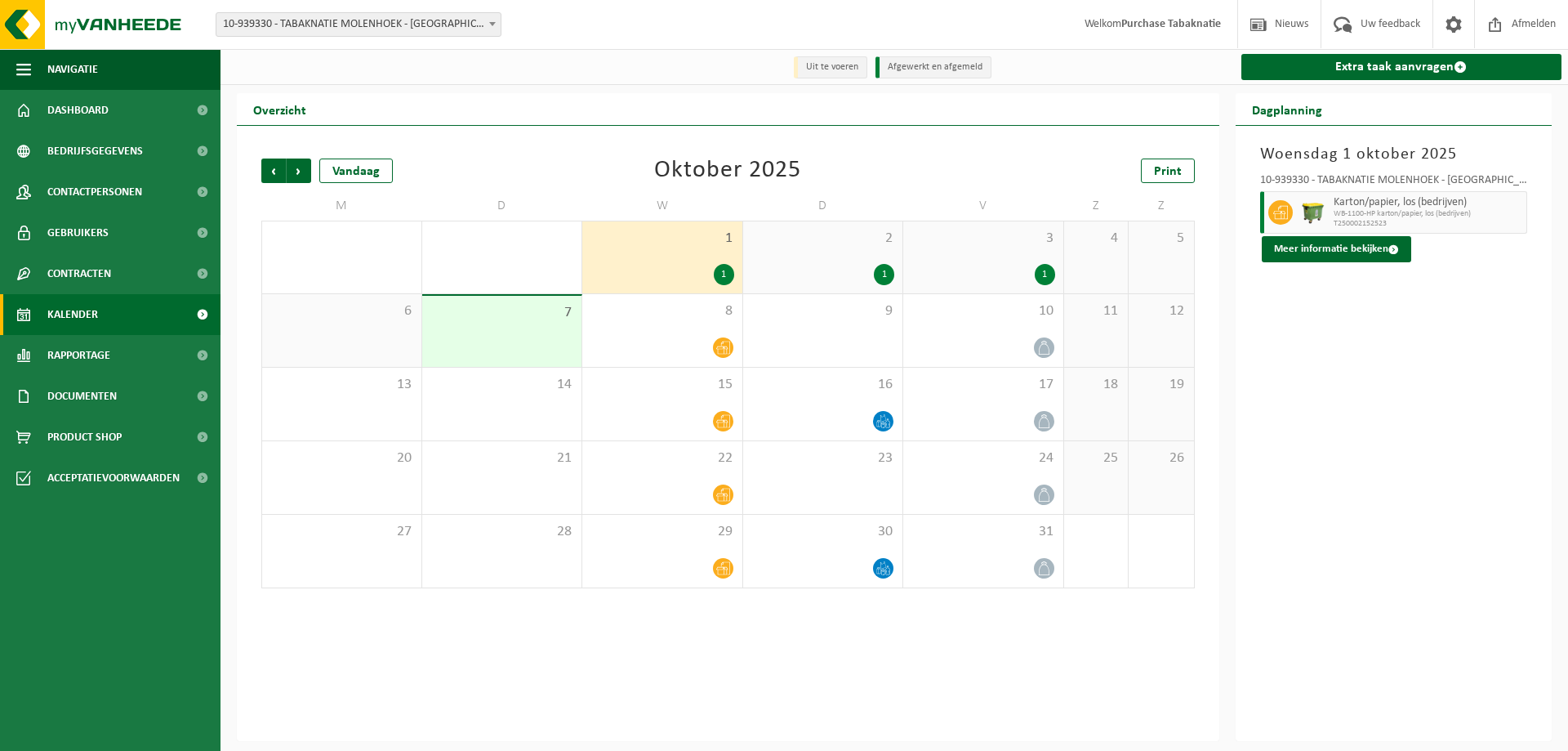
click at [835, 267] on div "1" at bounding box center [824, 274] width 144 height 21
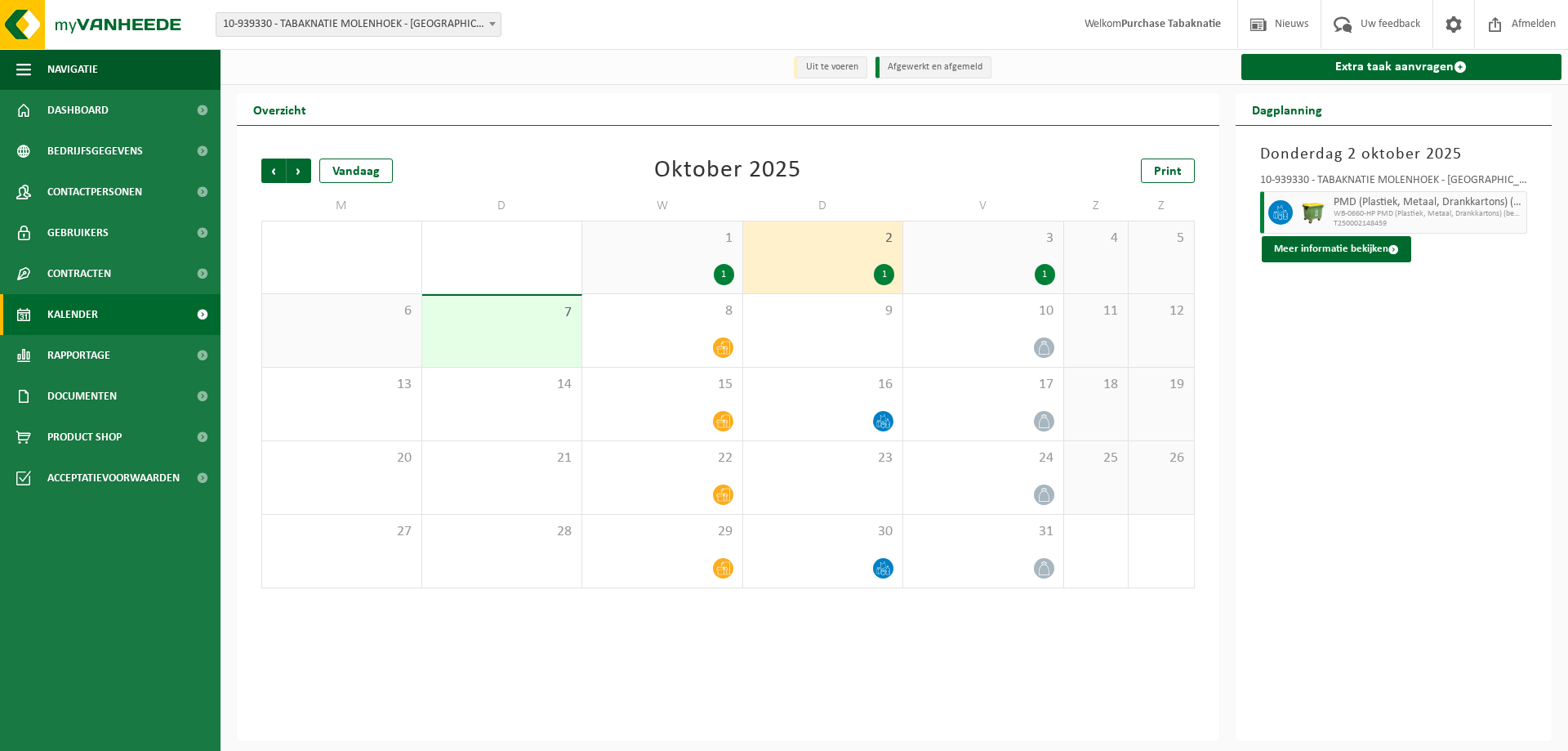
click at [995, 250] on div "3 1" at bounding box center [983, 257] width 161 height 72
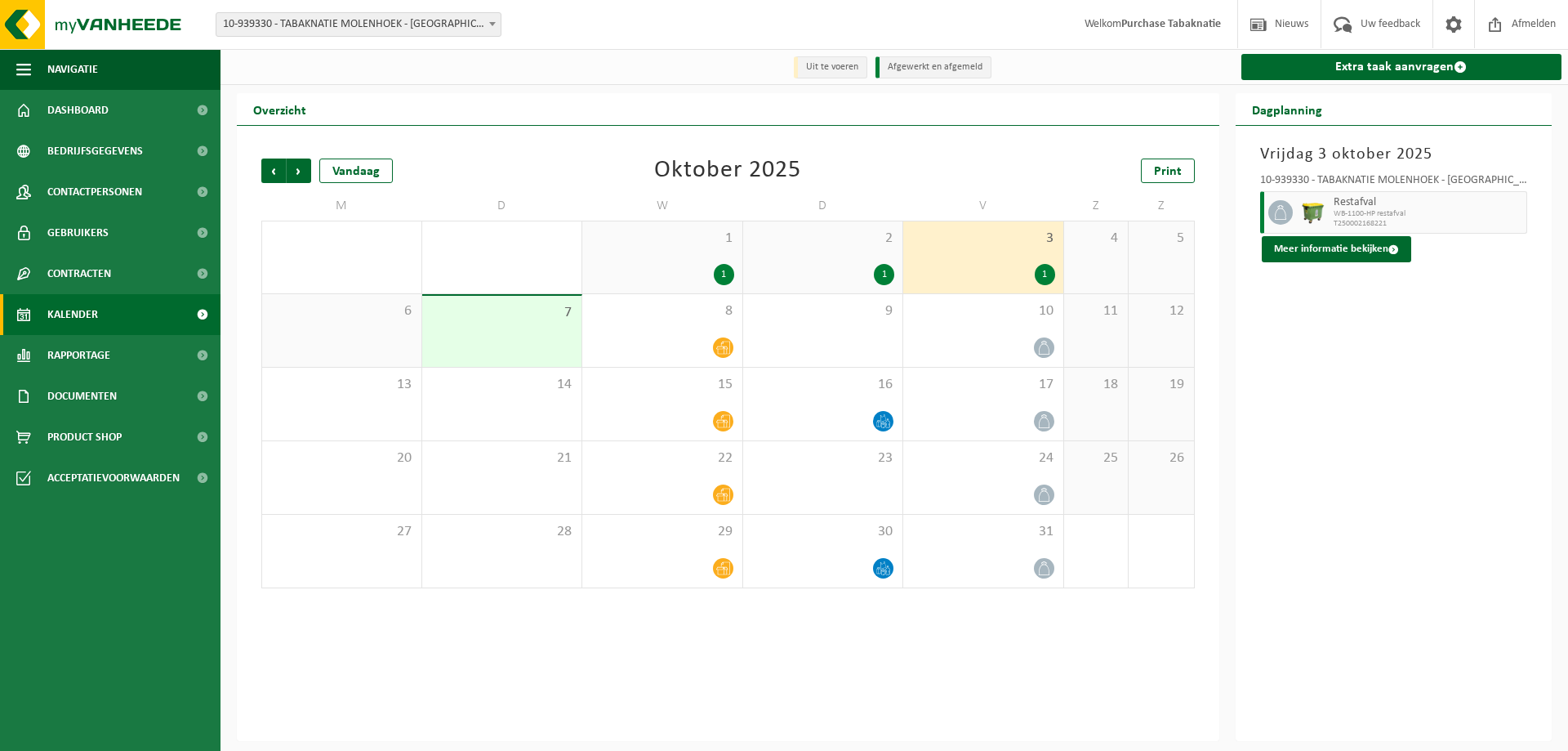
click at [283, 30] on span "10-939330 - TABAKNATIE MOLENHOEK - [GEOGRAPHIC_DATA]" at bounding box center [358, 24] width 284 height 23
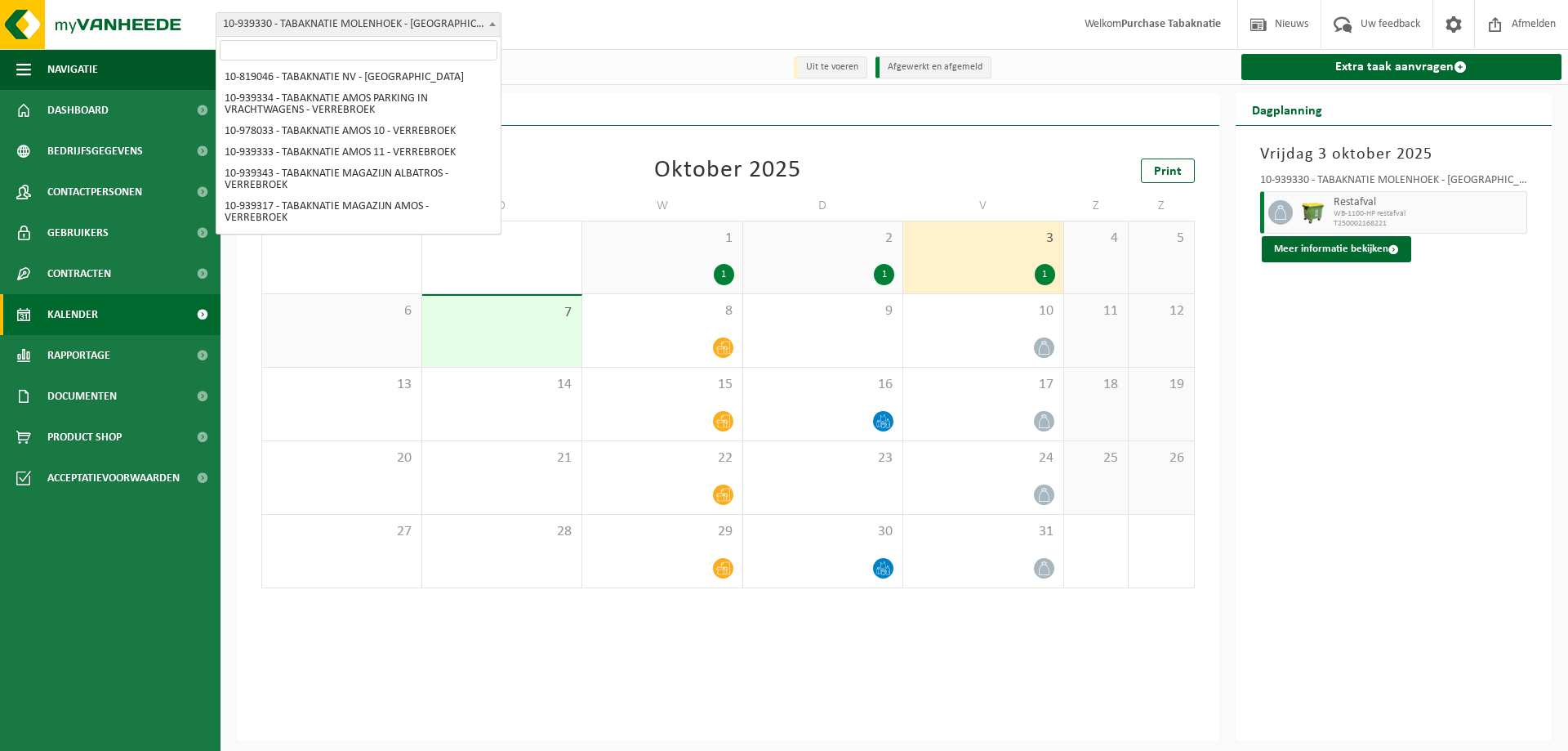
scroll to position [563, 0]
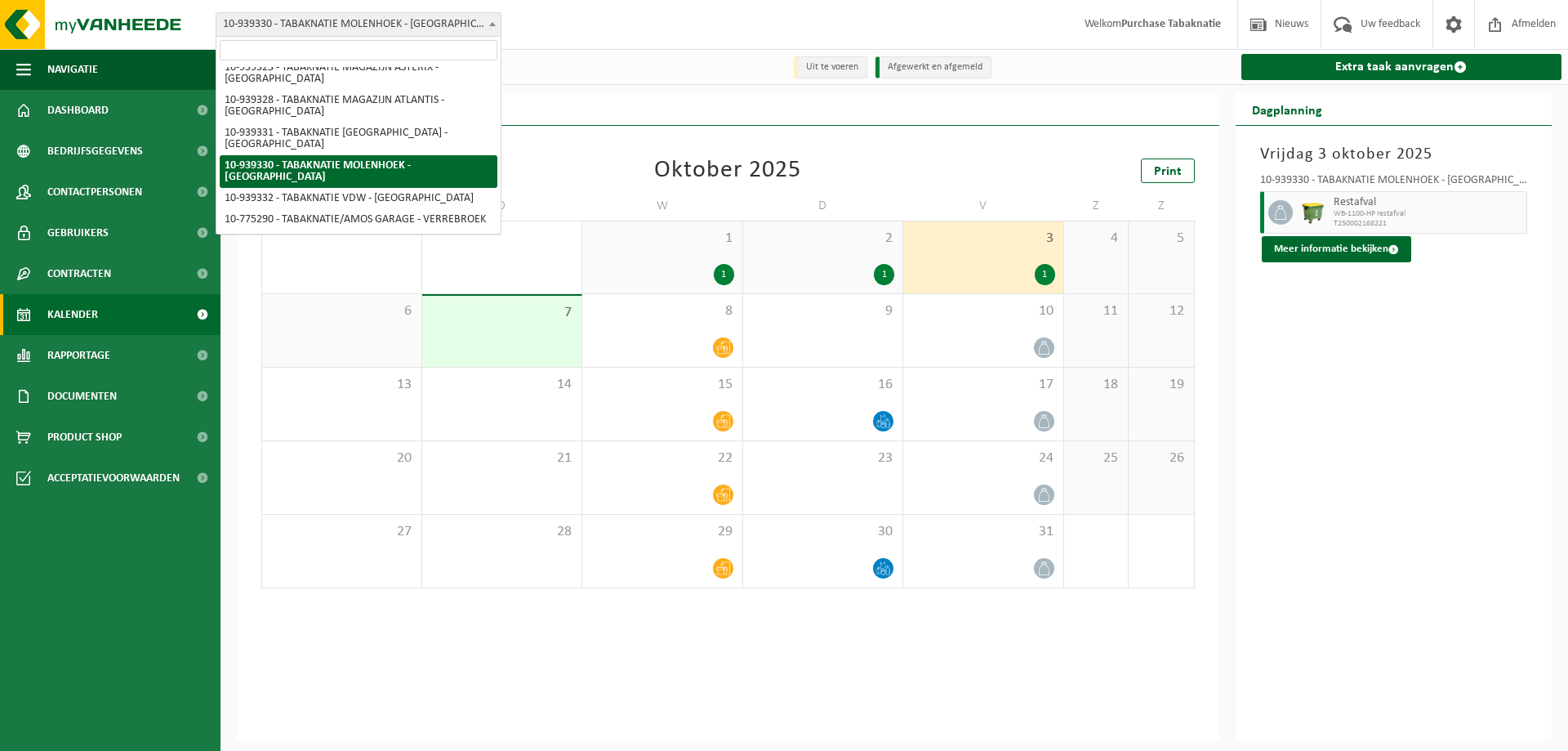
click at [287, 52] on input "search" at bounding box center [358, 50] width 278 height 20
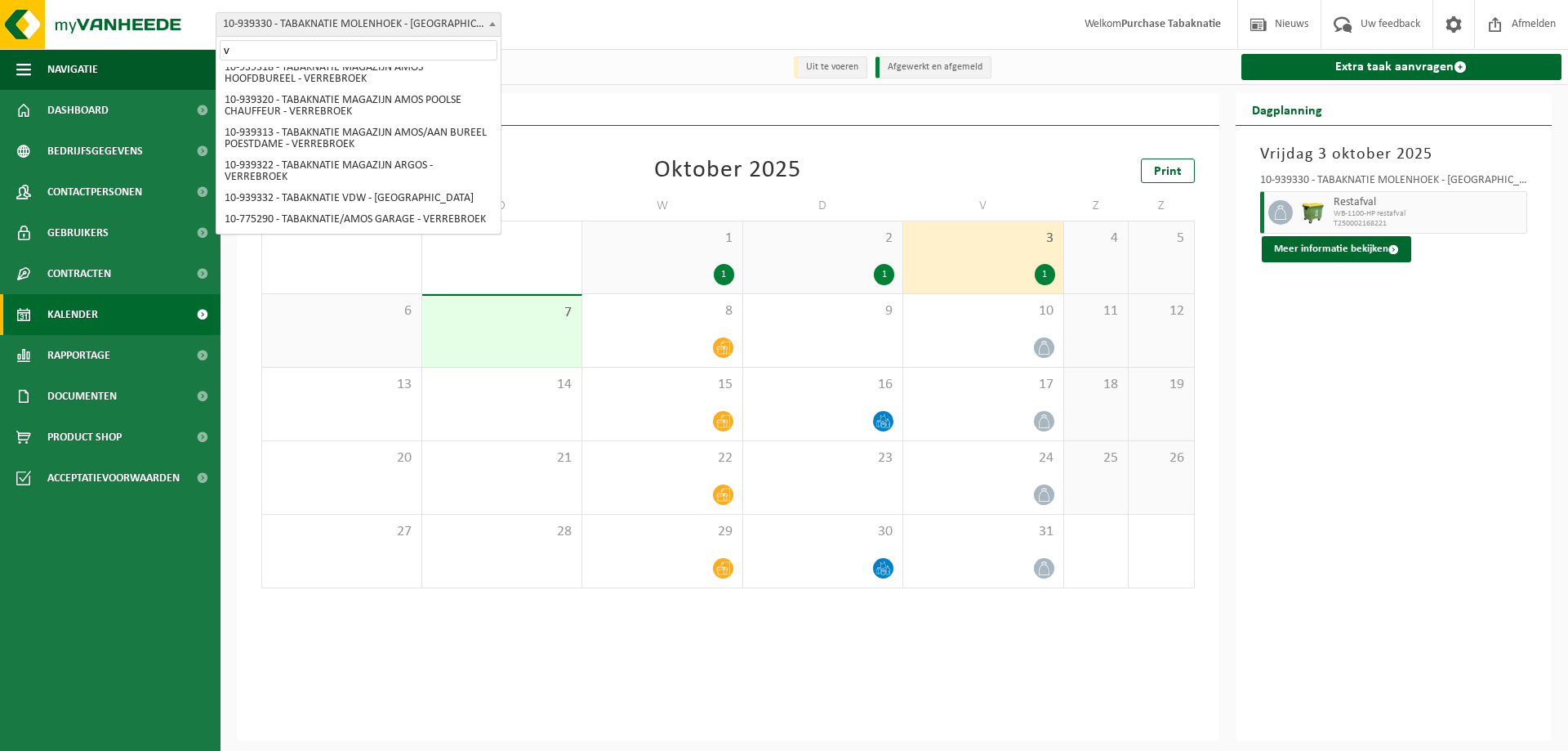
scroll to position [0, 0]
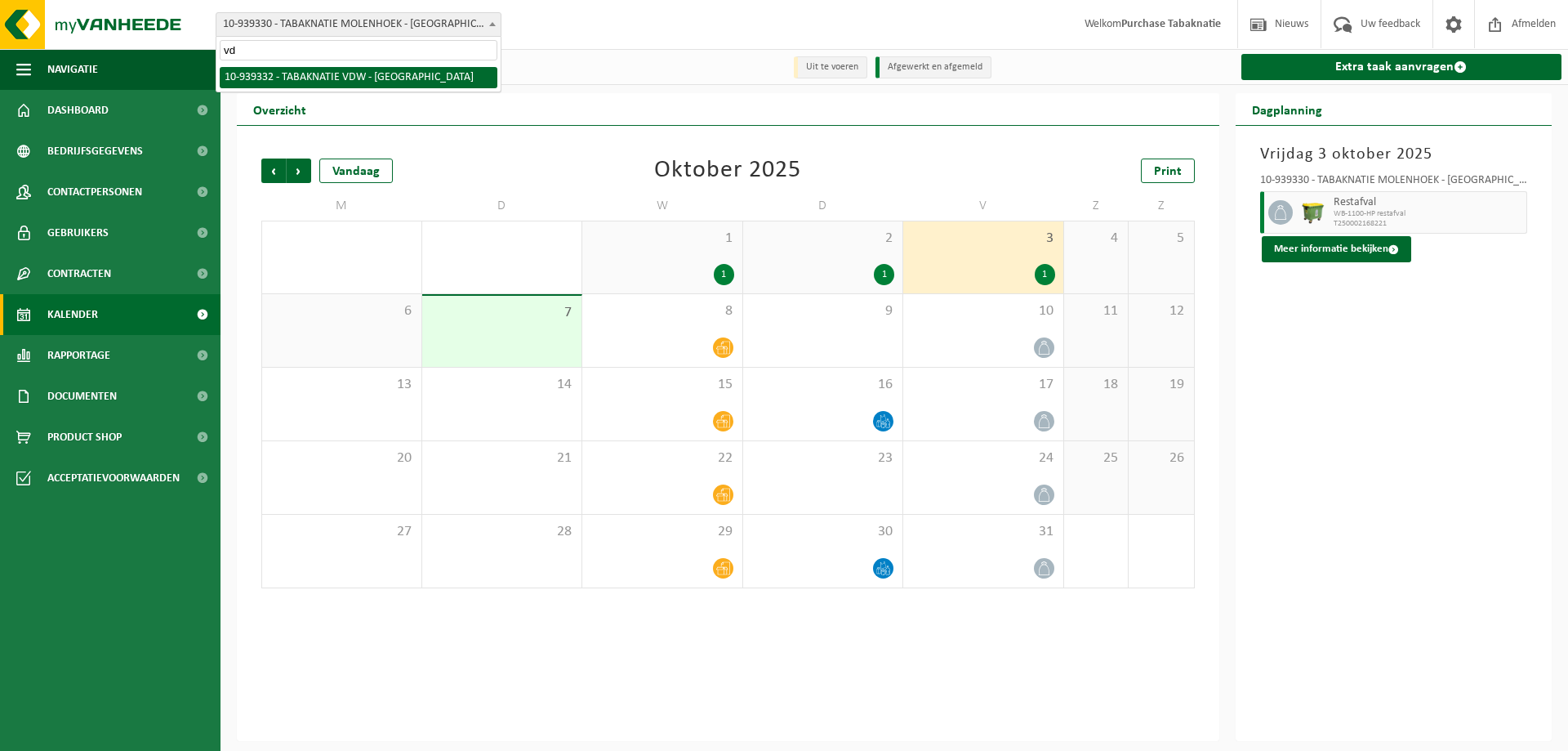
type input "vdw"
select select "138354"
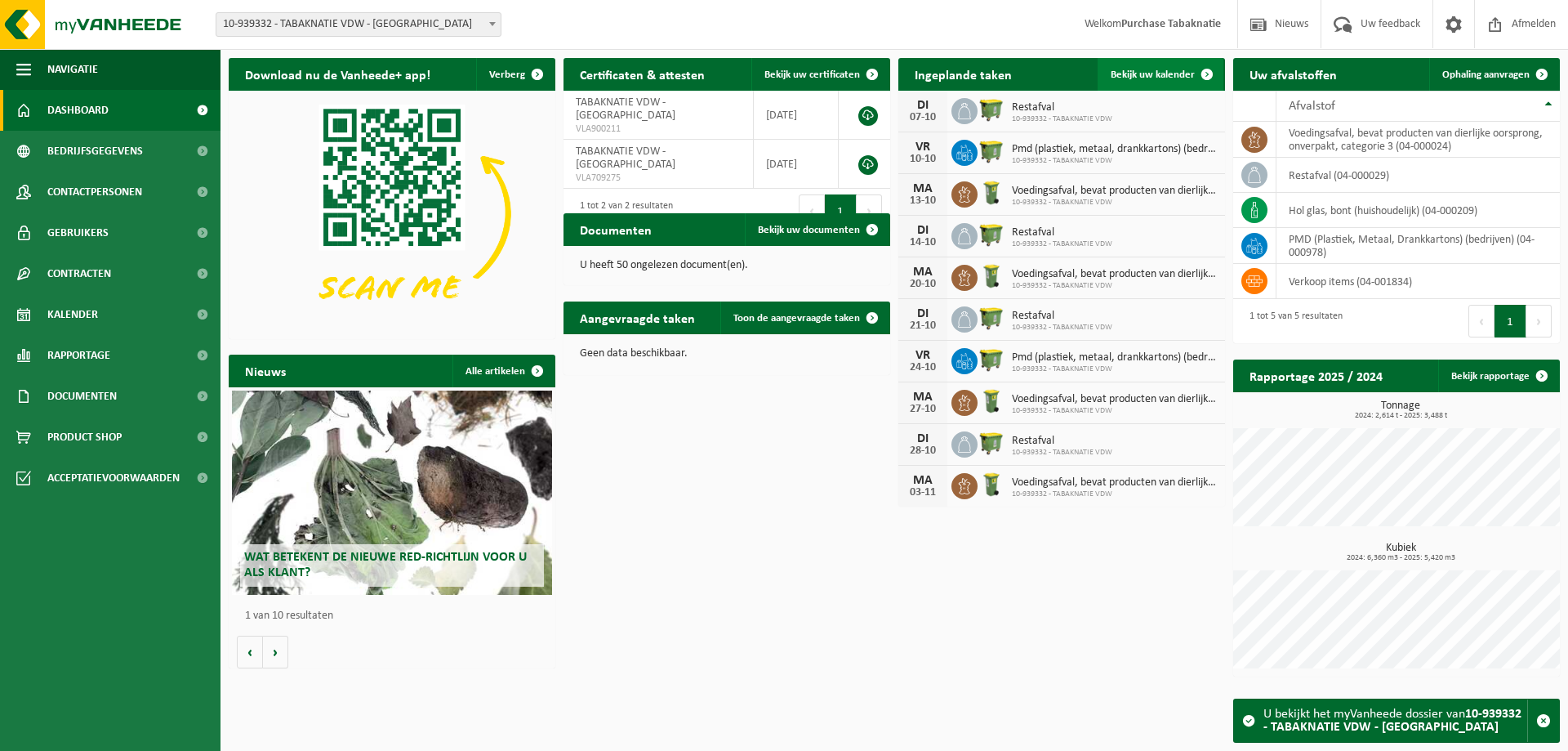
click at [1138, 84] on link "Bekijk uw kalender" at bounding box center [1160, 74] width 126 height 33
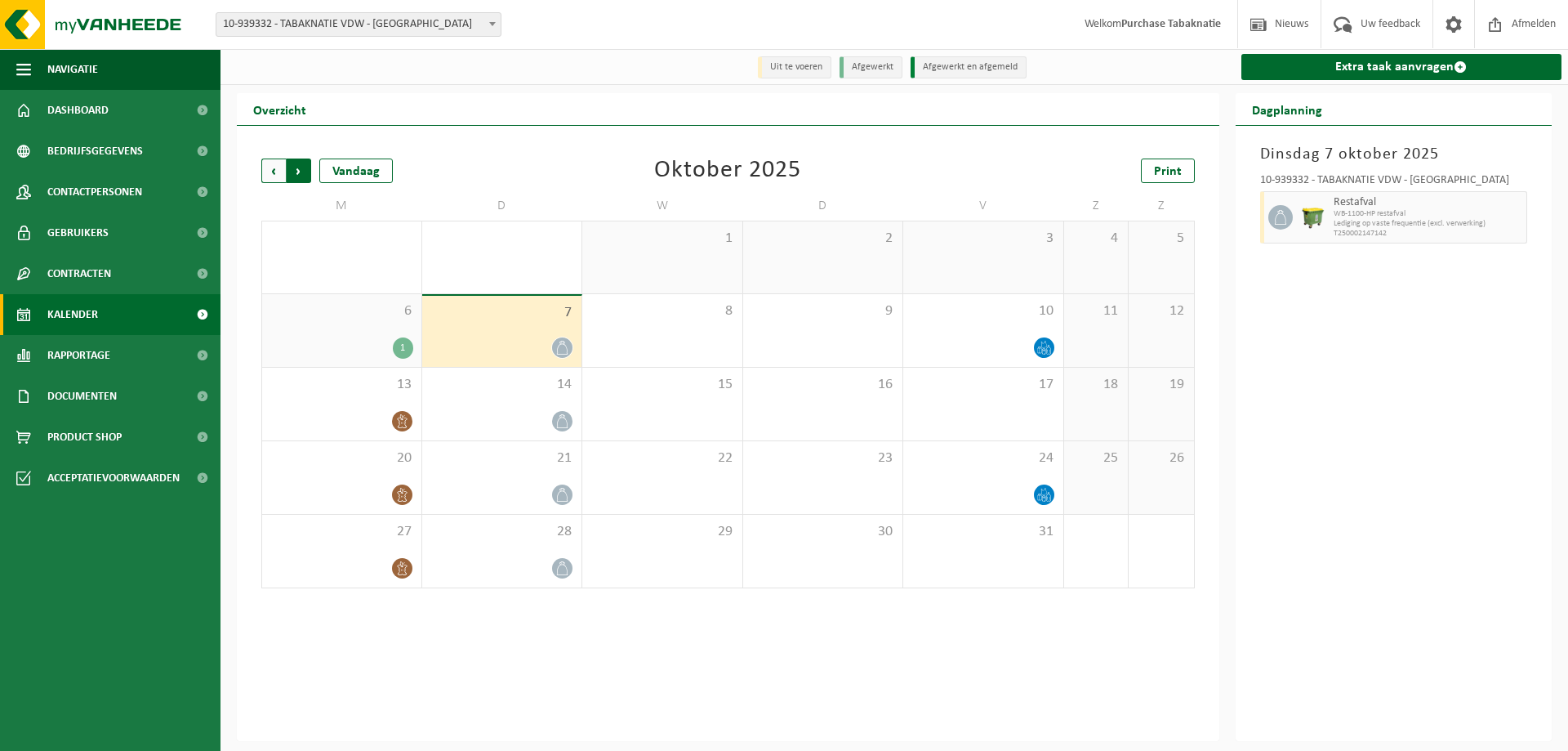
click at [278, 172] on span "Vorige" at bounding box center [273, 171] width 24 height 24
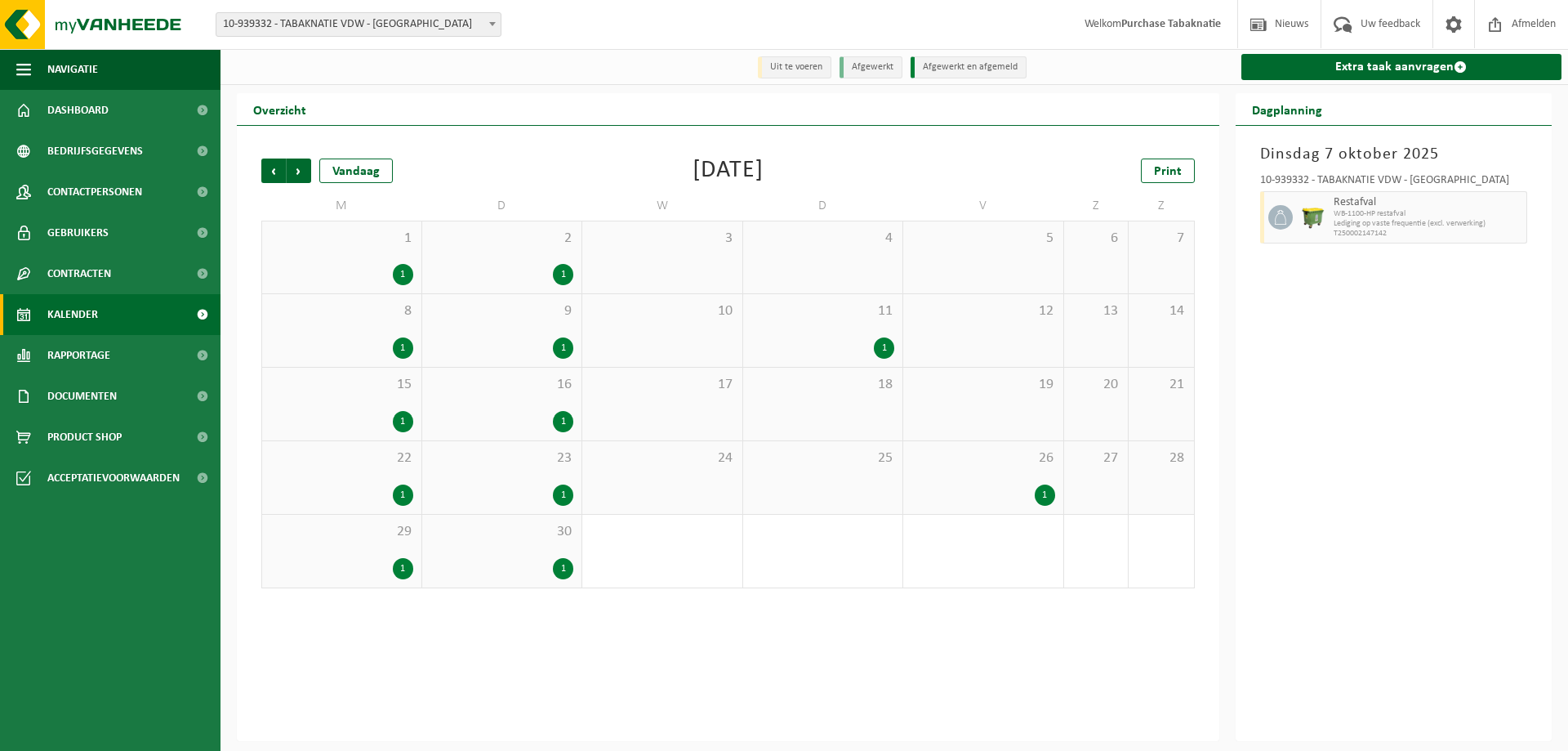
click at [349, 547] on div "29 1" at bounding box center [341, 551] width 160 height 73
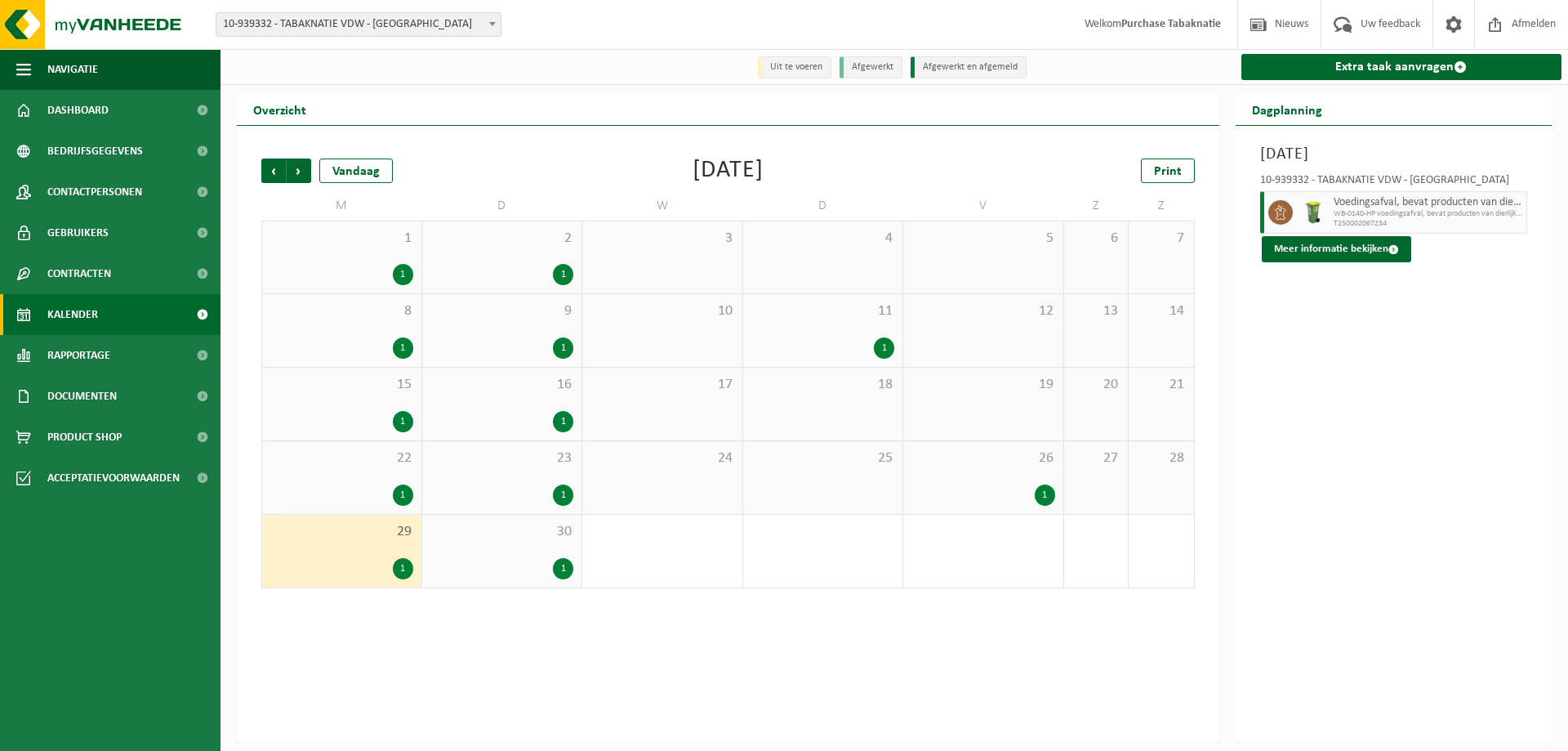
click at [497, 544] on div "30 1" at bounding box center [503, 551] width 161 height 73
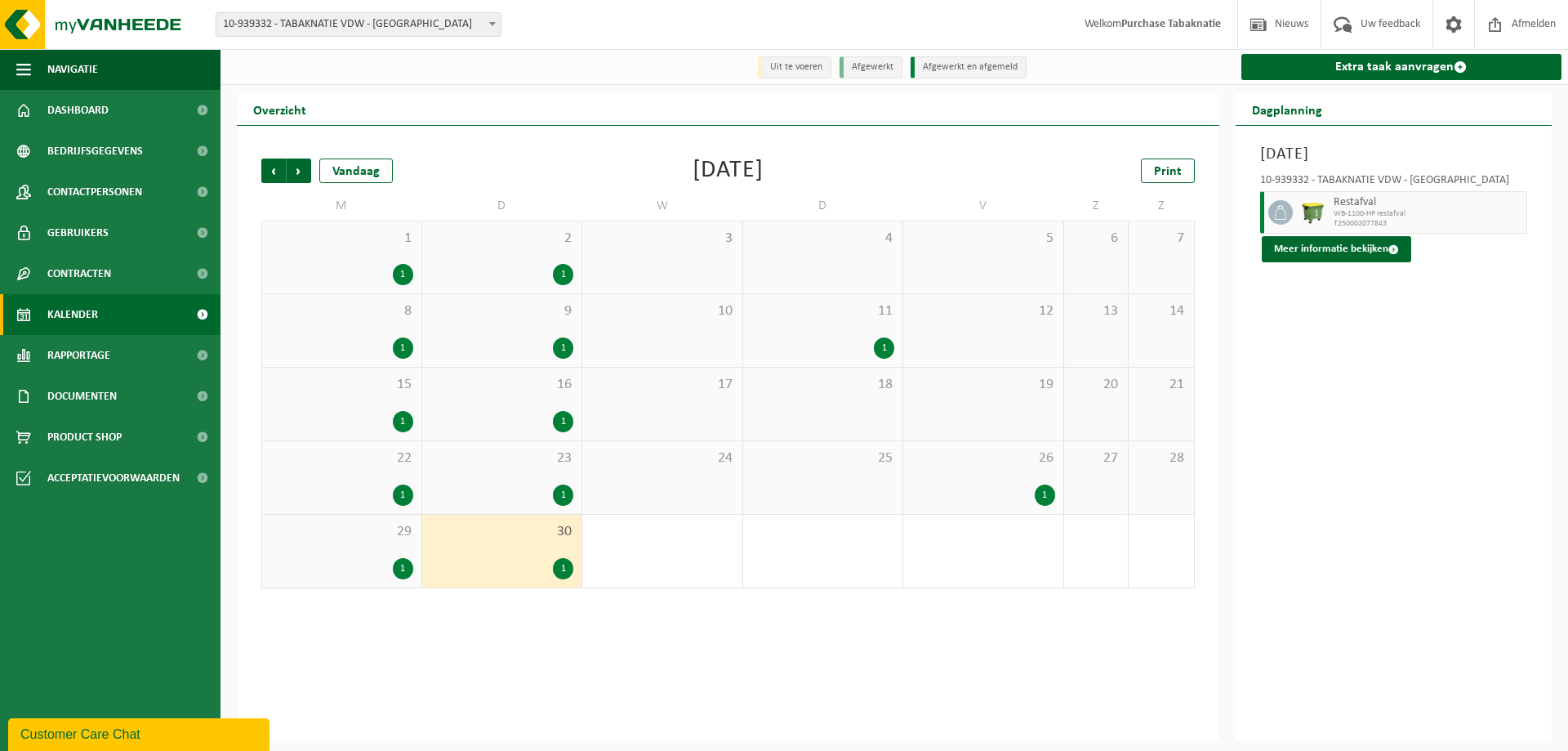
click at [431, 17] on span "10-939332 - TABAKNATIE VDW - [GEOGRAPHIC_DATA]" at bounding box center [358, 24] width 284 height 23
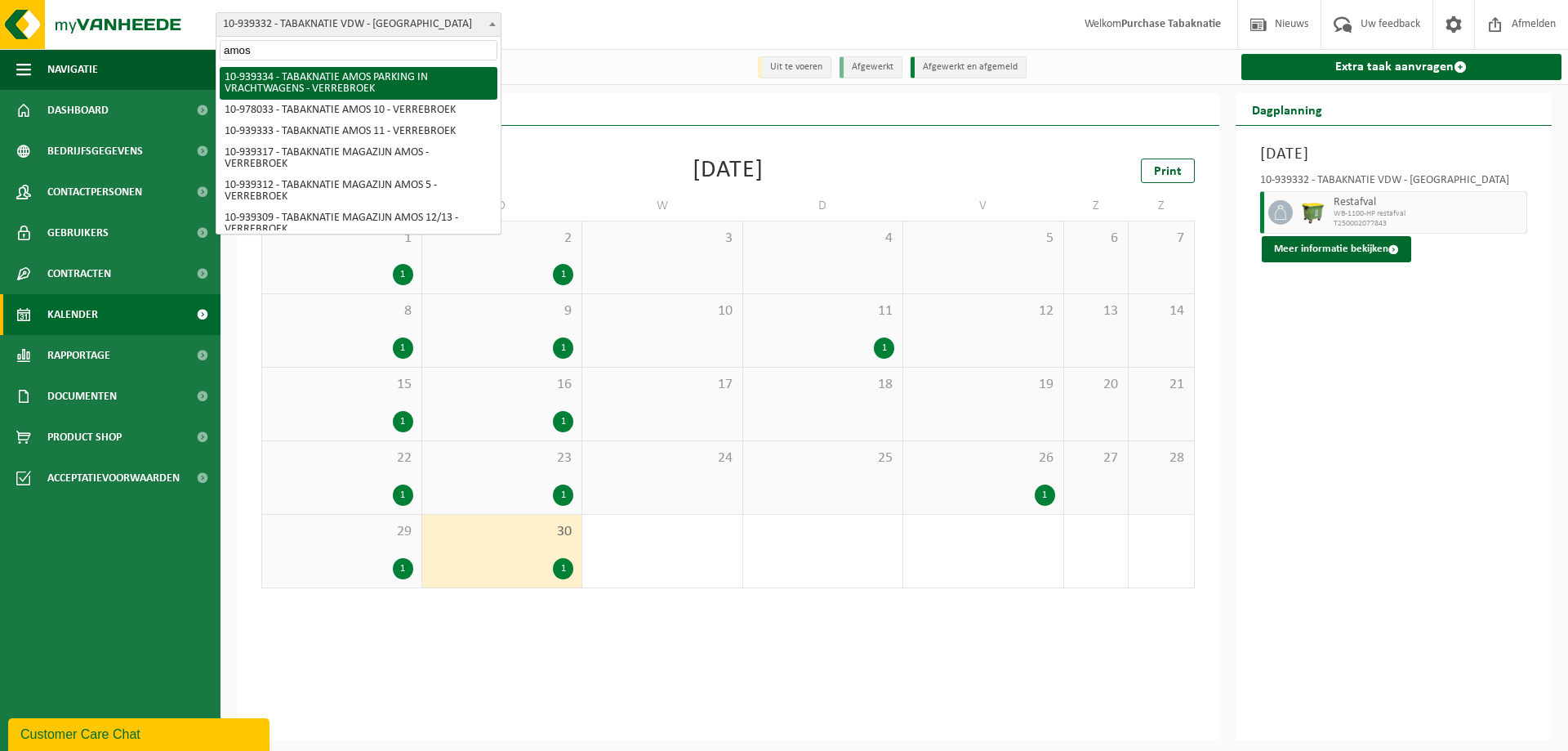
type input "amos g"
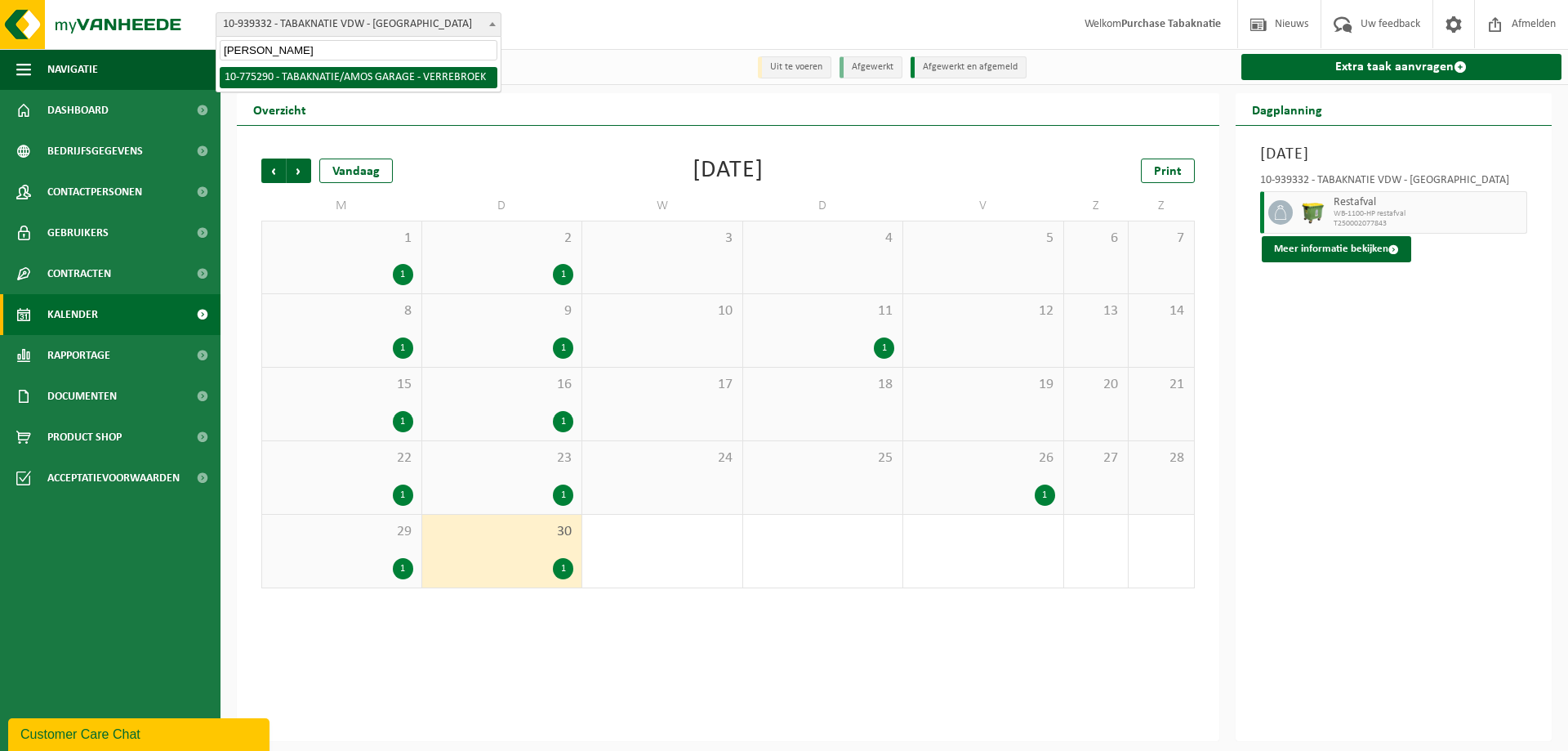
select select "138231"
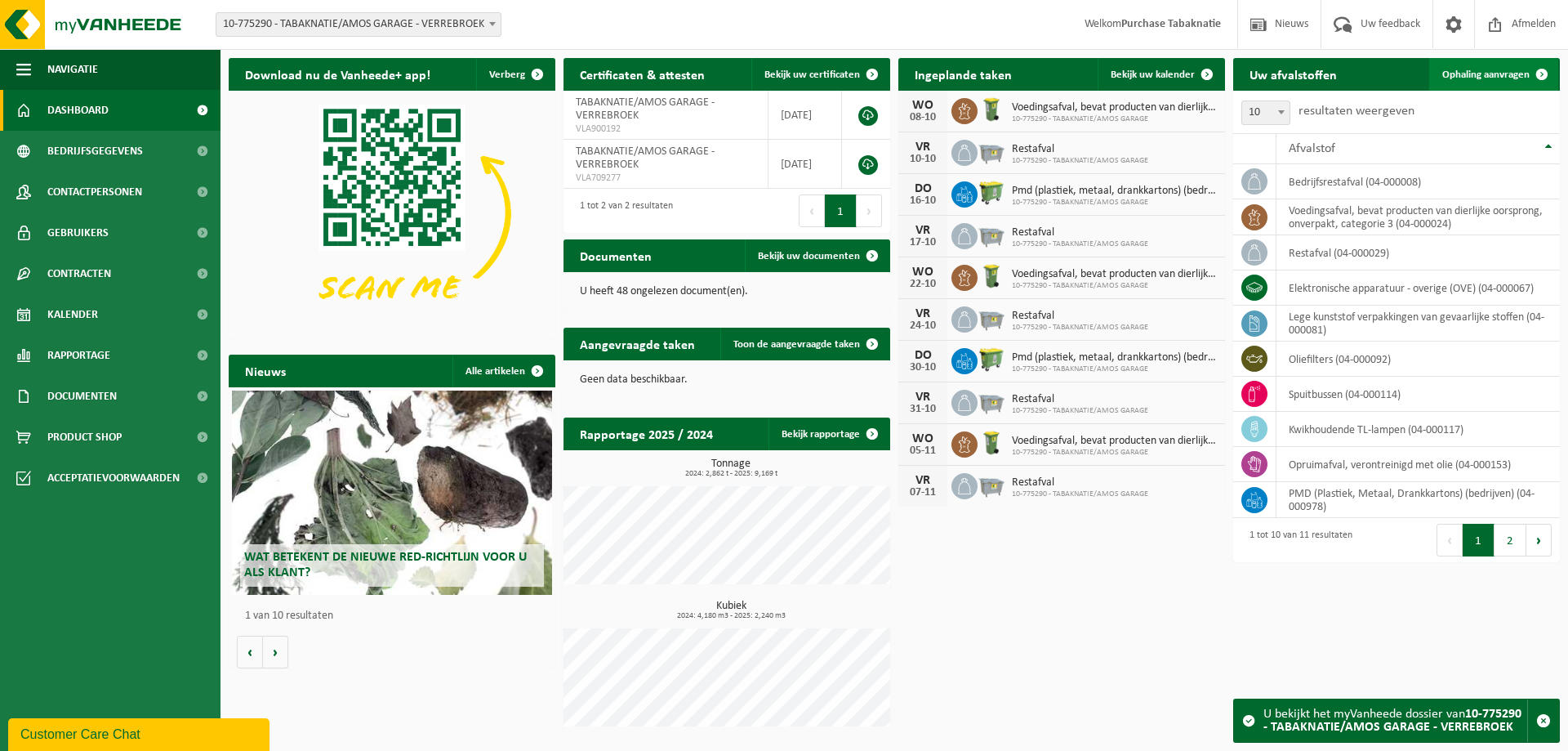
click at [1482, 73] on span "Ophaling aanvragen" at bounding box center [1485, 74] width 87 height 11
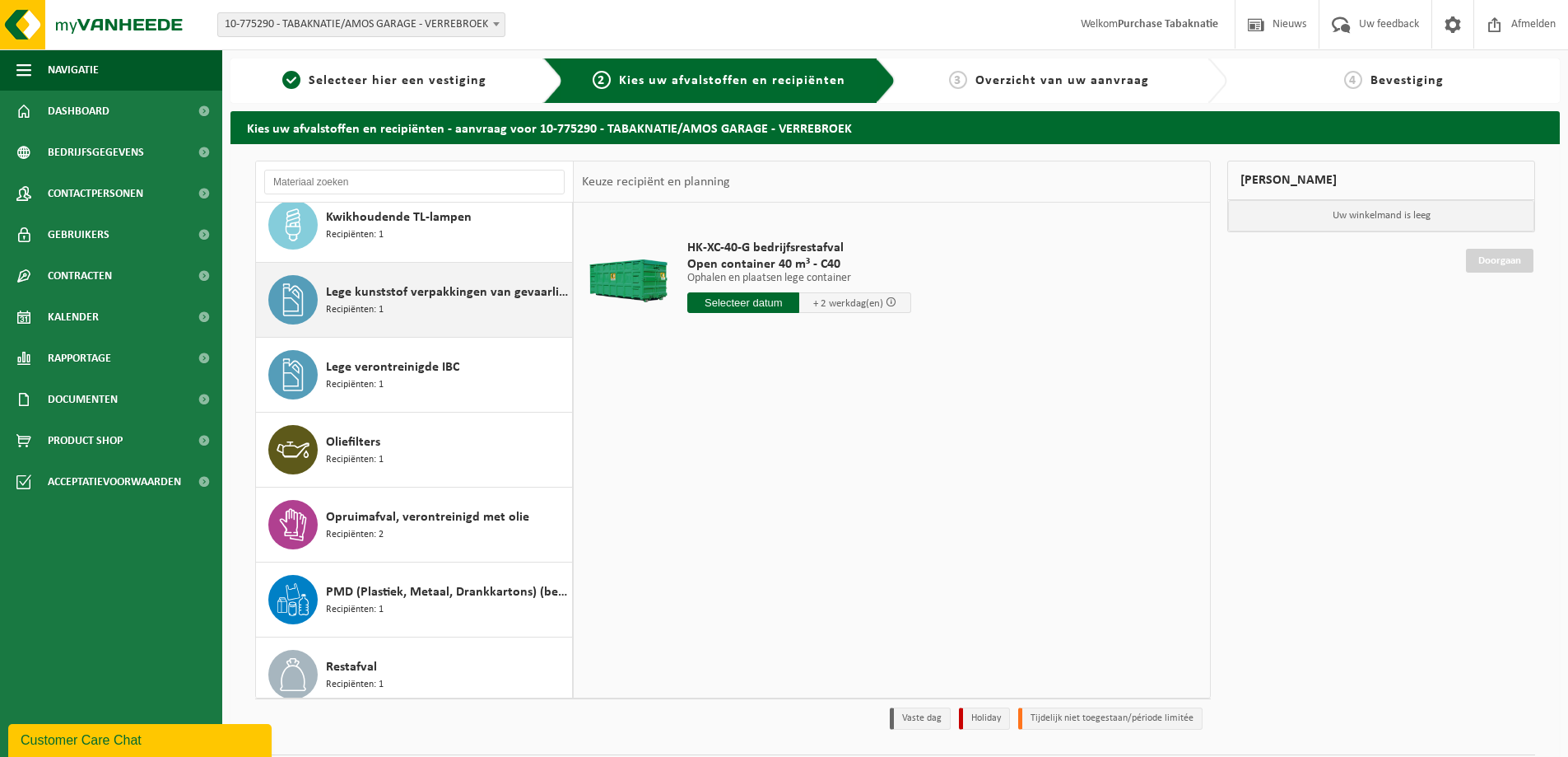
scroll to position [329, 0]
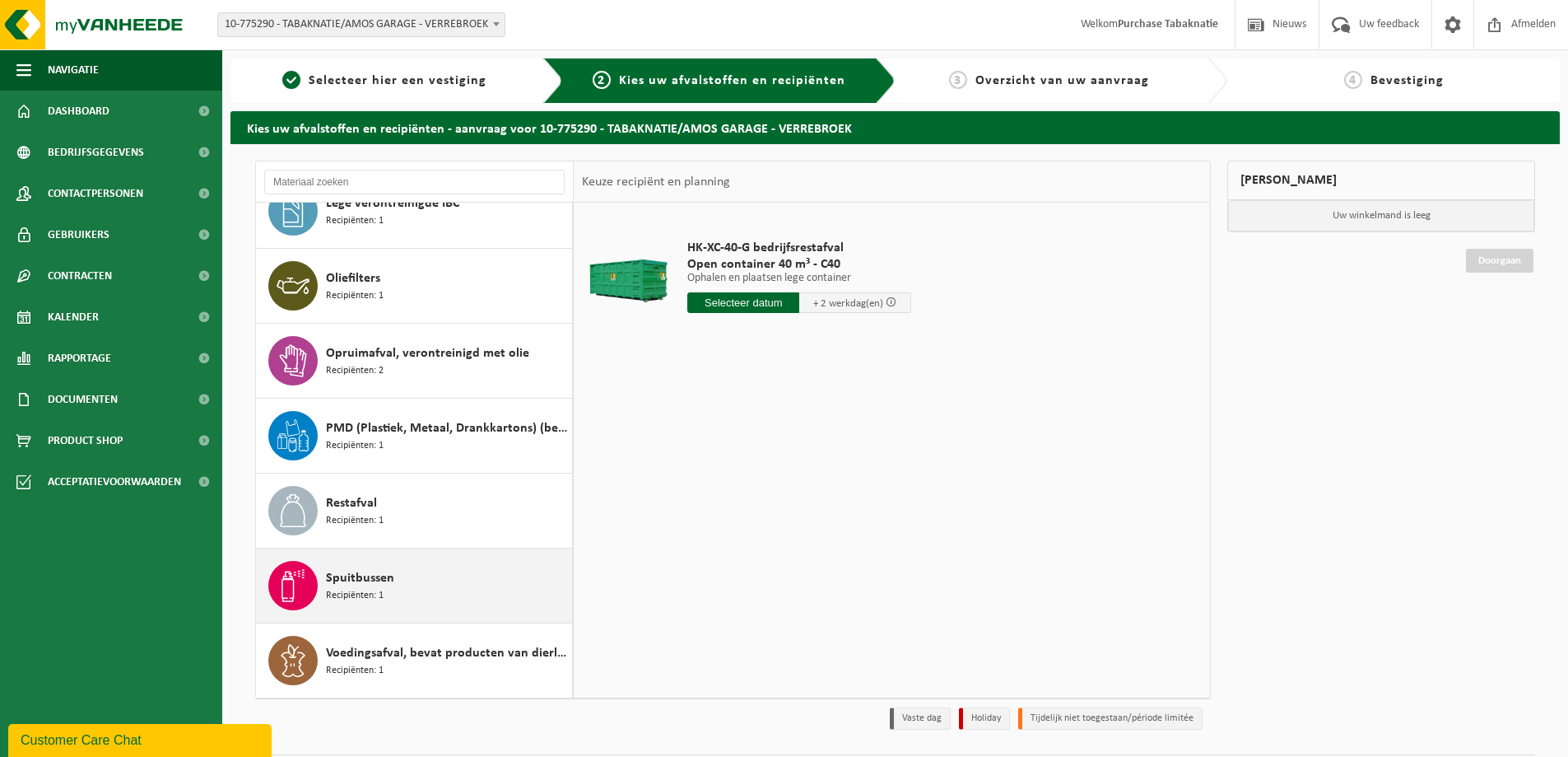
click at [409, 573] on div "Spuitbussen Recipiënten: 1" at bounding box center [447, 585] width 242 height 49
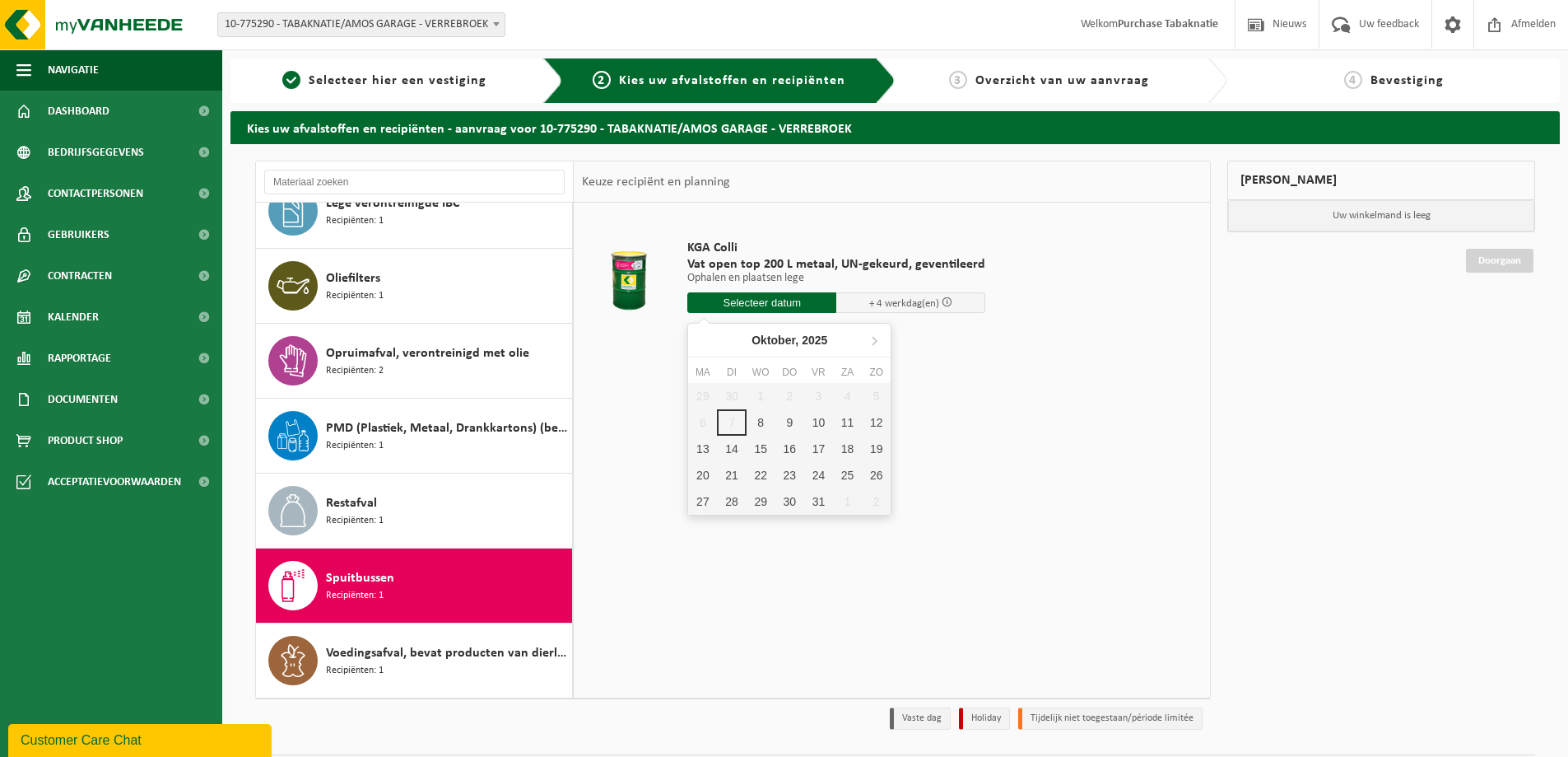
click at [778, 297] on input "text" at bounding box center [761, 302] width 149 height 20
click at [753, 422] on div "8" at bounding box center [761, 422] width 29 height 26
type input "Van 2025-10-08"
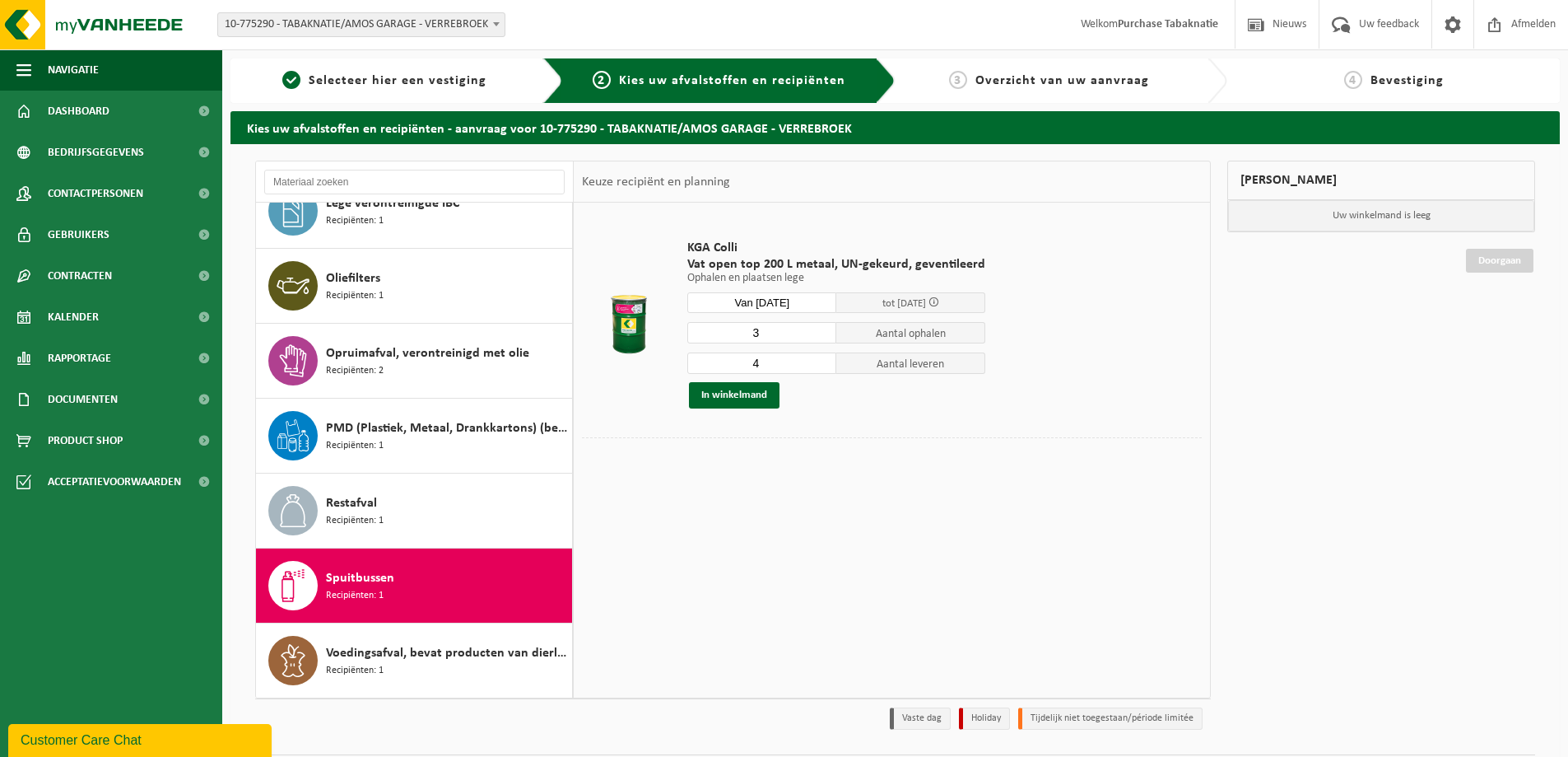
click at [821, 334] on input "3" at bounding box center [761, 332] width 149 height 21
click at [821, 329] on input "4" at bounding box center [761, 332] width 149 height 21
click at [821, 330] on input "5" at bounding box center [761, 332] width 149 height 21
click at [821, 330] on input "6" at bounding box center [761, 332] width 149 height 21
click at [821, 330] on input "7" at bounding box center [761, 332] width 149 height 21
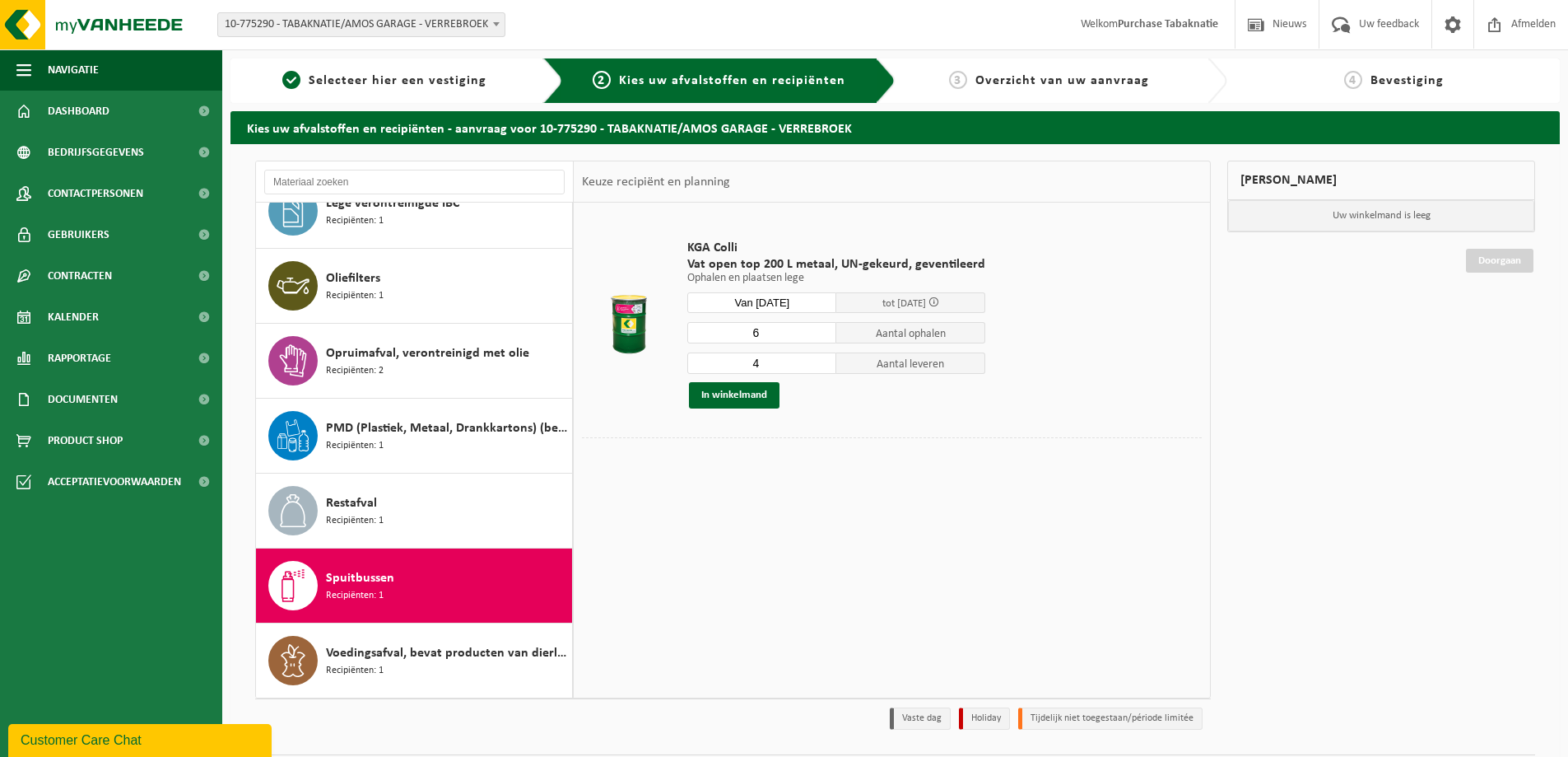
click at [821, 335] on input "6" at bounding box center [761, 332] width 149 height 21
click at [821, 335] on input "5" at bounding box center [761, 332] width 149 height 21
click at [821, 335] on input "4" at bounding box center [761, 332] width 149 height 21
type input "3"
click at [821, 335] on input "3" at bounding box center [761, 332] width 149 height 21
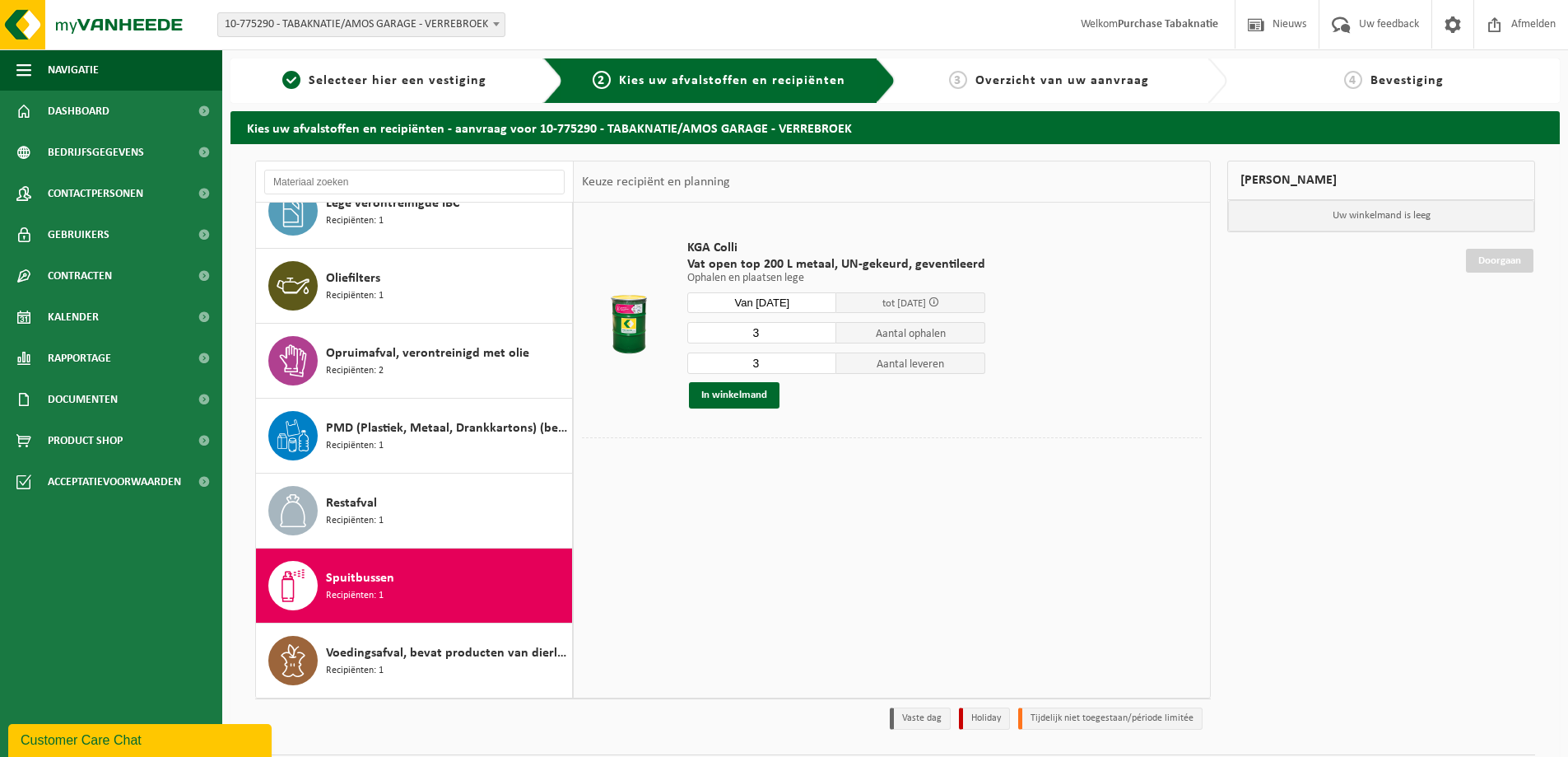
click at [820, 365] on input "3" at bounding box center [761, 363] width 149 height 21
click at [820, 365] on input "2" at bounding box center [761, 363] width 149 height 21
type input "3"
click at [821, 360] on input "3" at bounding box center [761, 363] width 149 height 21
click at [741, 393] on button "In winkelmand" at bounding box center [734, 395] width 90 height 26
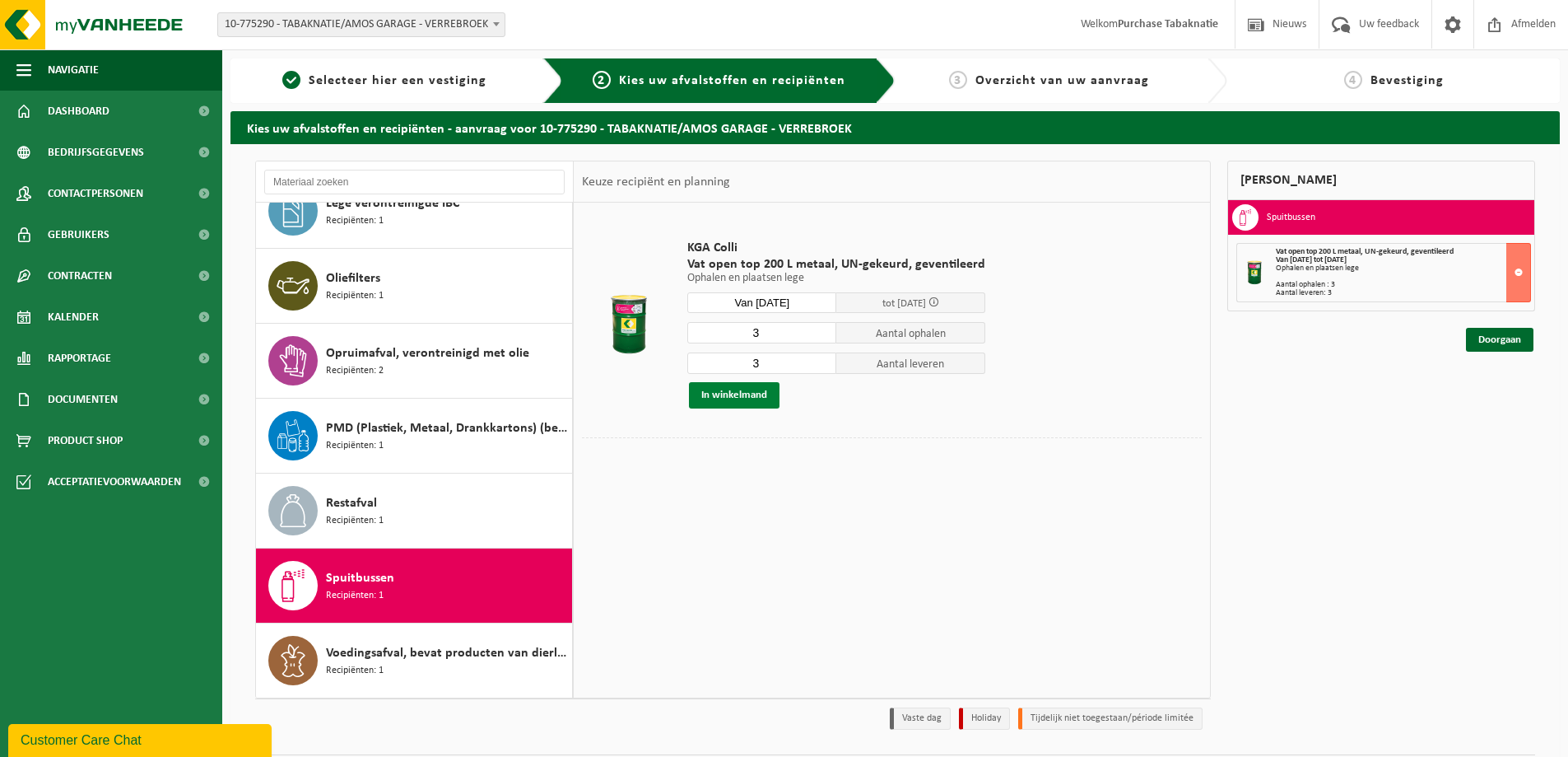
click at [748, 399] on button "In winkelmand" at bounding box center [734, 395] width 90 height 26
click at [1493, 340] on link "Doorgaan" at bounding box center [1499, 340] width 67 height 24
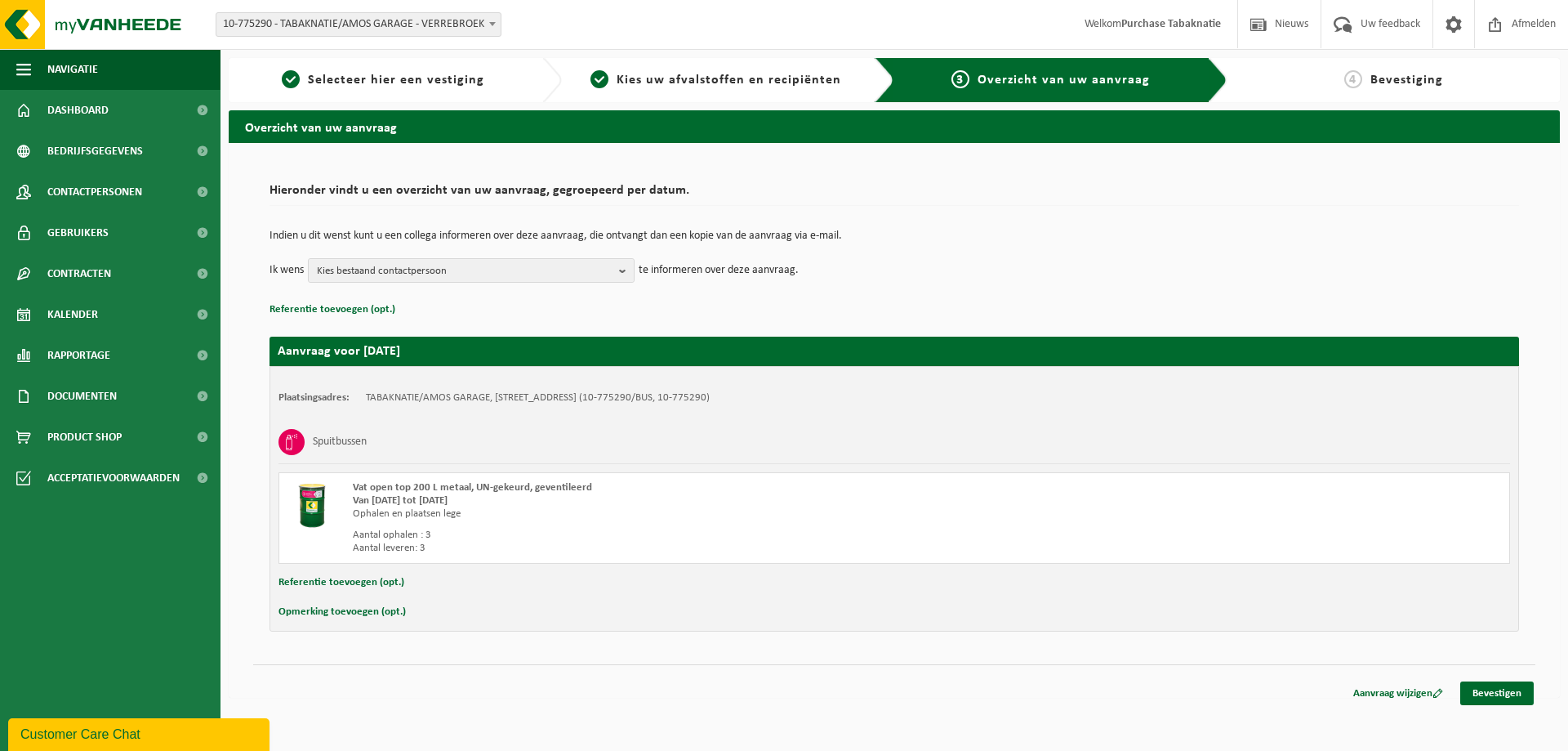
click at [355, 582] on button "Referentie toevoegen (opt.)" at bounding box center [341, 582] width 126 height 21
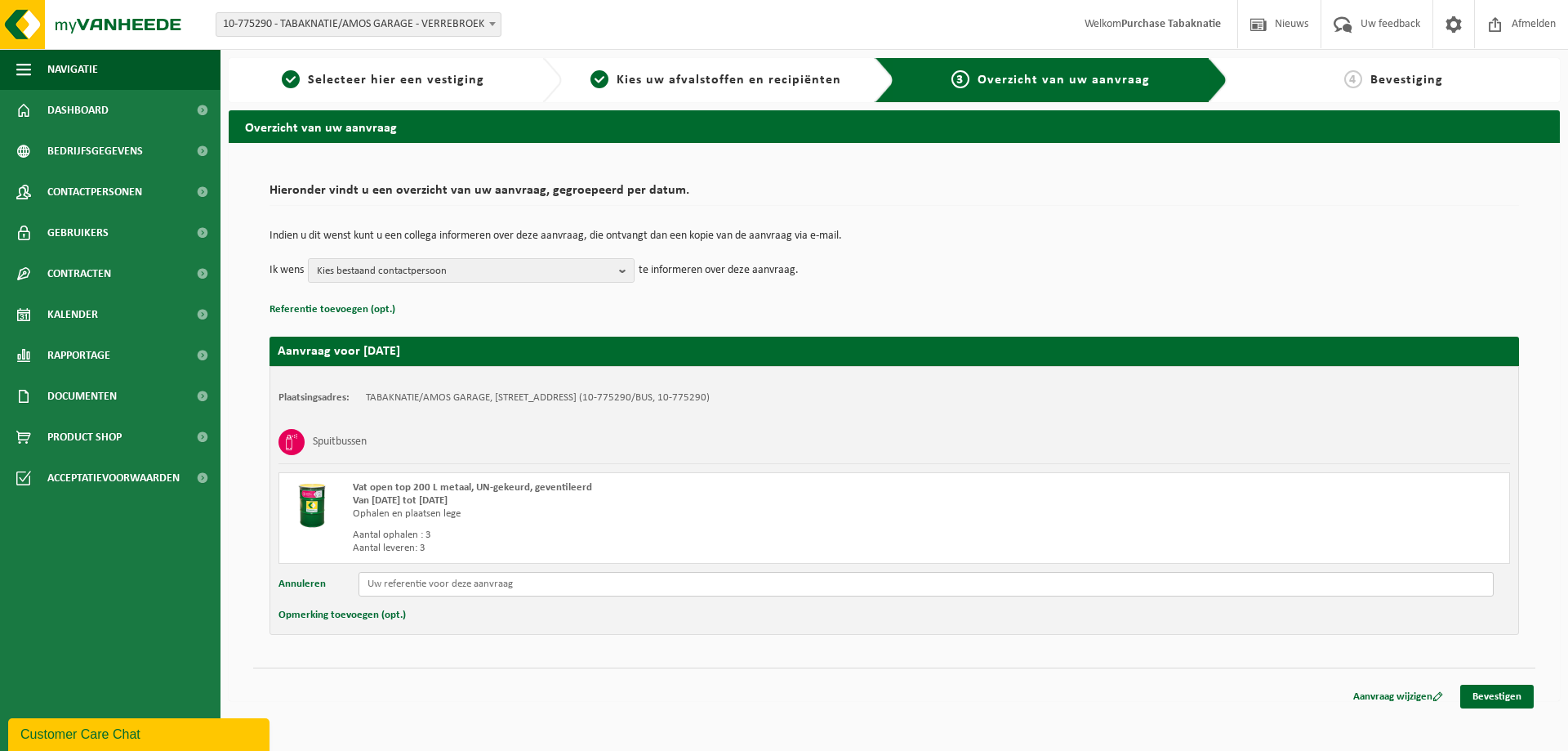
click at [476, 591] on input "text" at bounding box center [926, 584] width 1135 height 24
paste input "PO 25-0001987"
type input "PO 25-0001987"
click at [1503, 704] on link "Bevestigen" at bounding box center [1497, 696] width 74 height 24
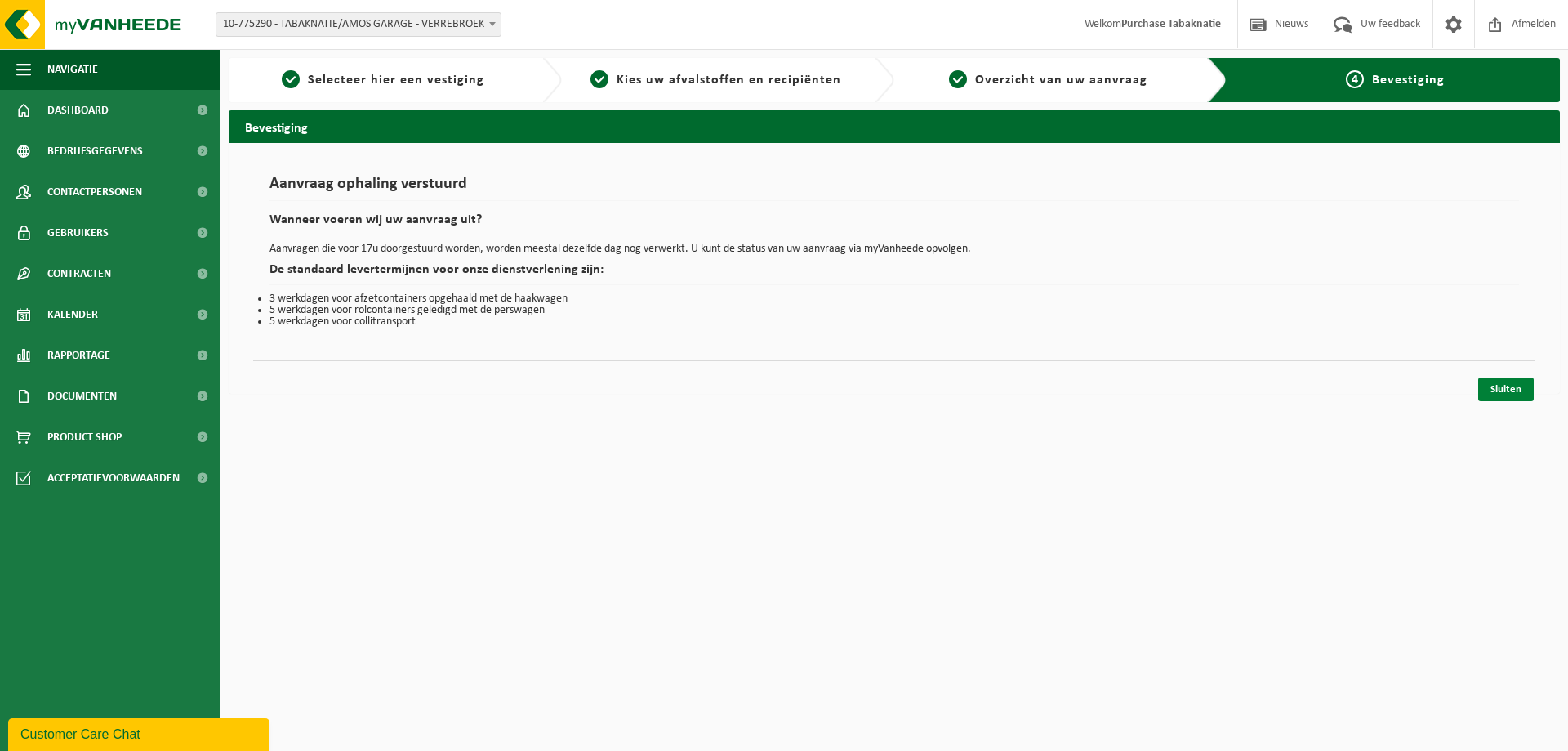
click at [1504, 389] on link "Sluiten" at bounding box center [1506, 389] width 56 height 24
